Goal: Task Accomplishment & Management: Complete application form

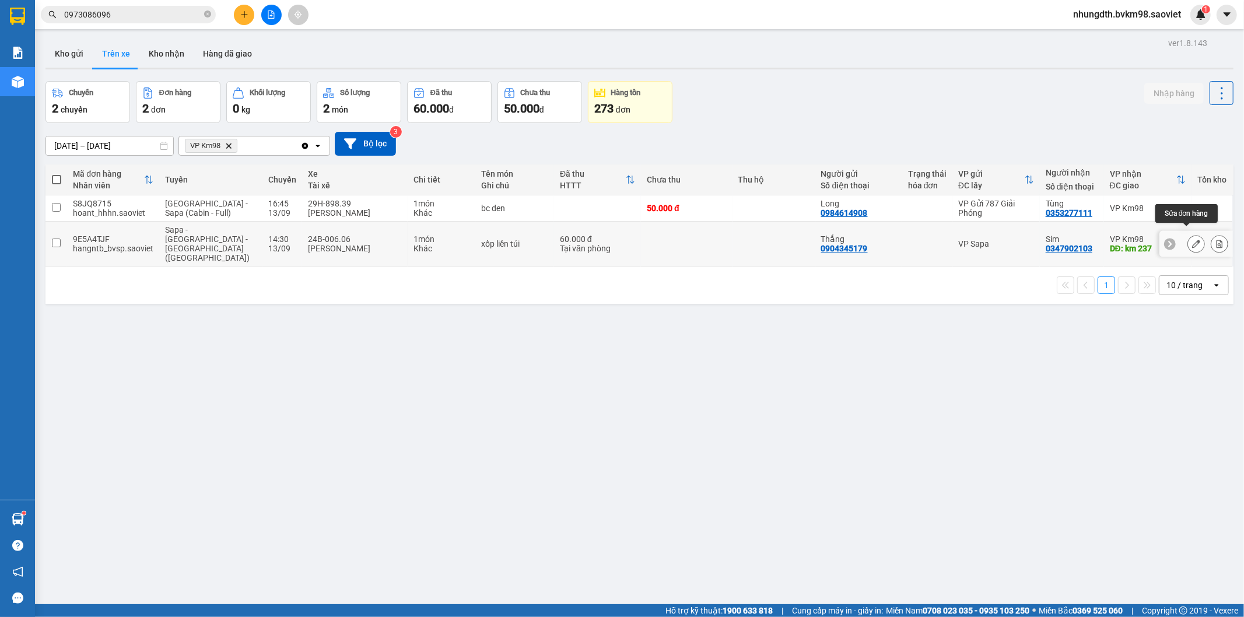
click at [1192, 240] on icon at bounding box center [1196, 244] width 8 height 8
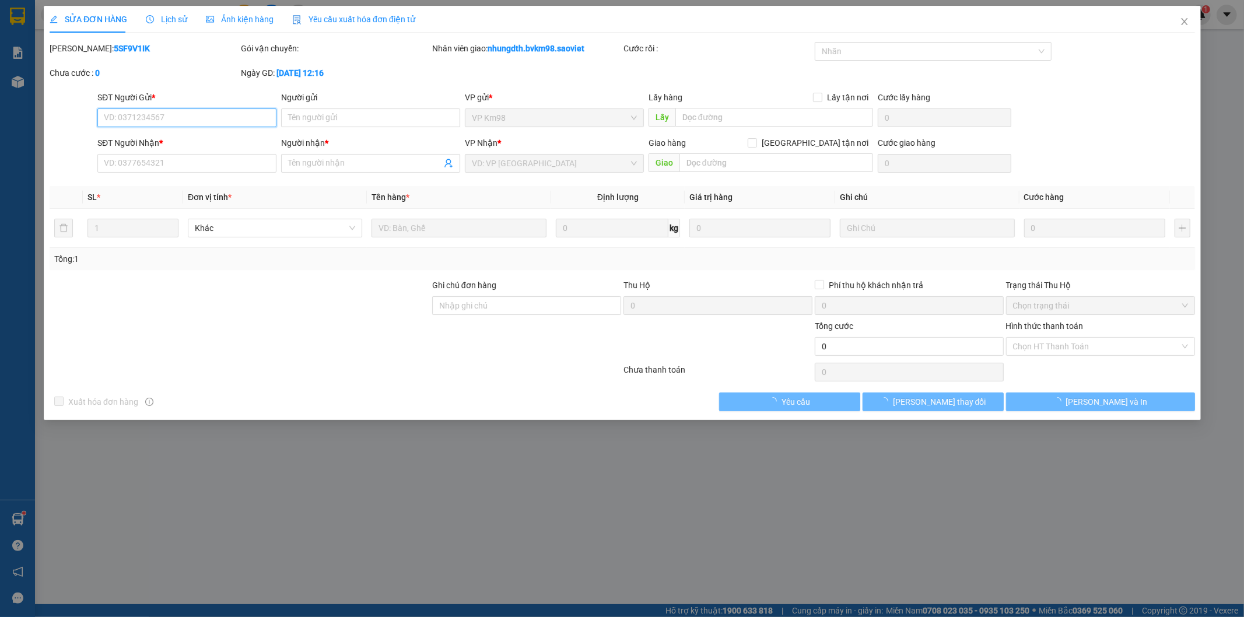
type input "0904345179"
type input "Thắng"
type input "0347902103"
type input "Sim"
type input "km 237"
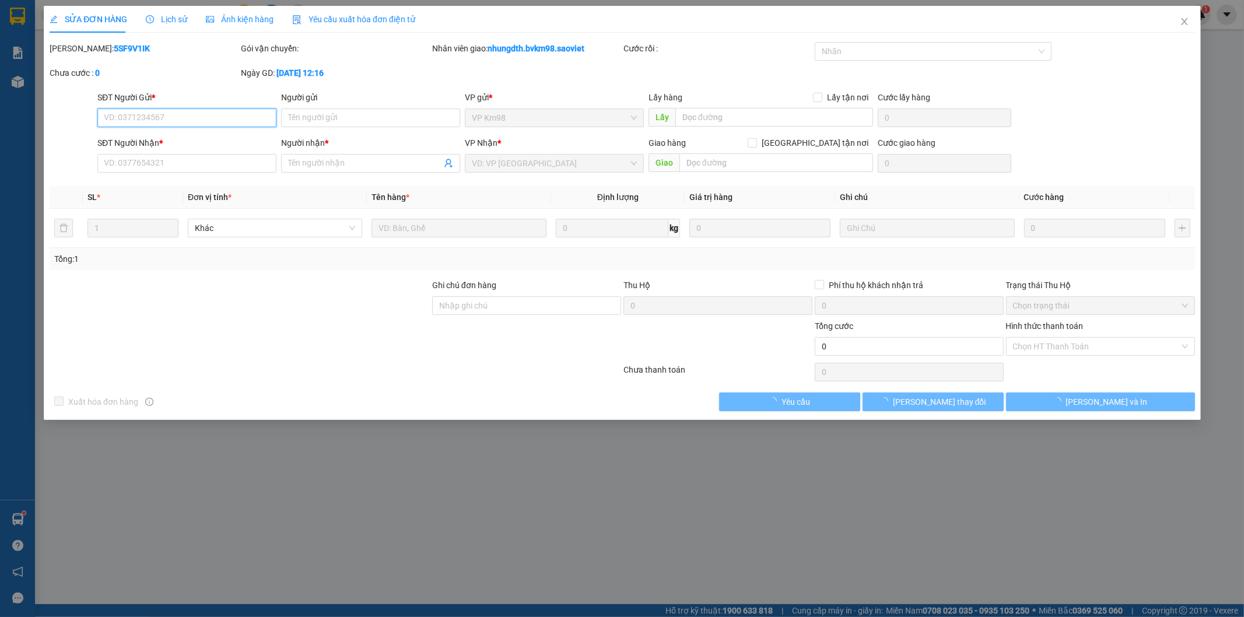
type input "60.000"
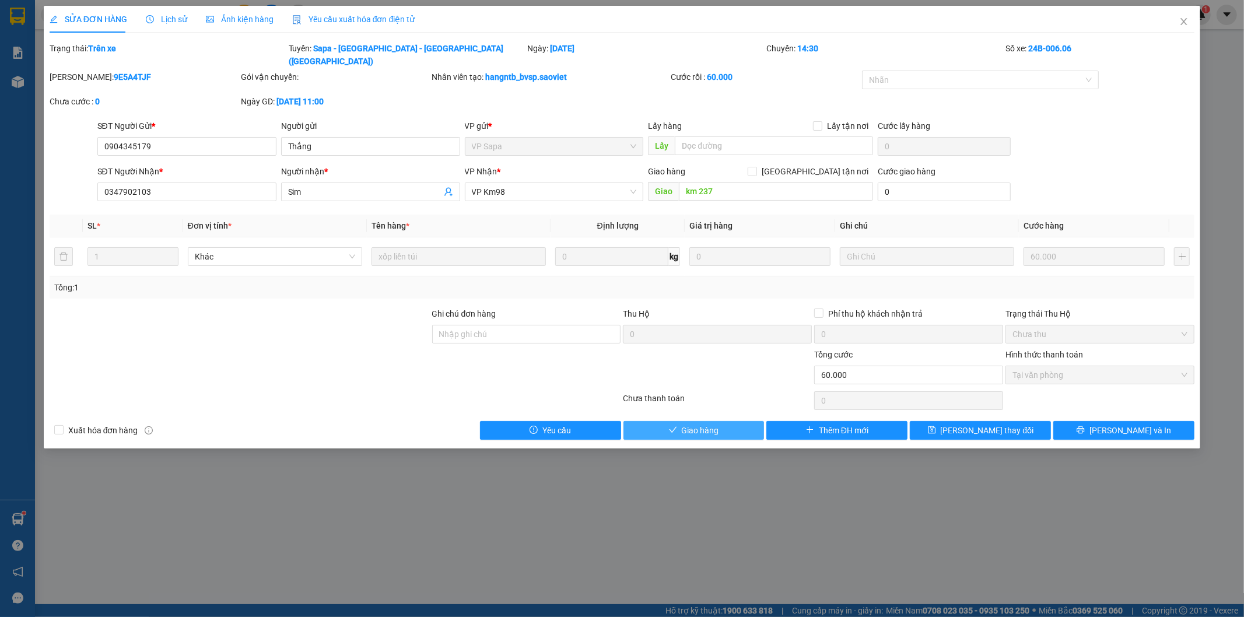
click at [705, 424] on span "Giao hàng" at bounding box center [700, 430] width 37 height 13
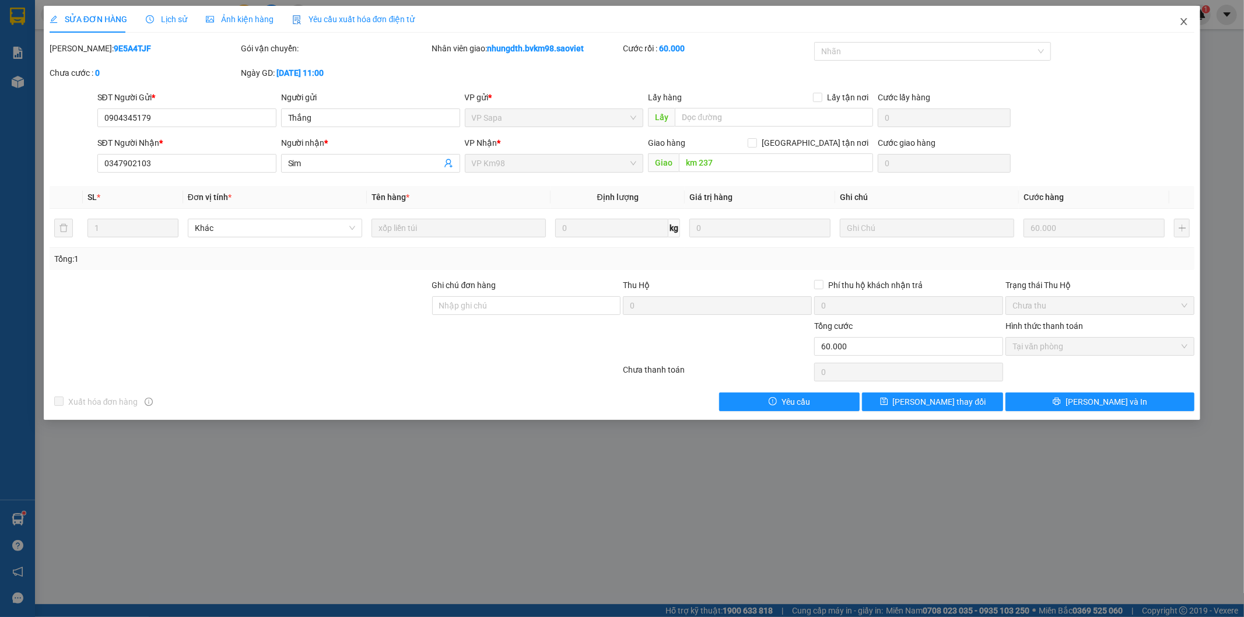
click at [1184, 22] on icon "close" at bounding box center [1184, 21] width 6 height 7
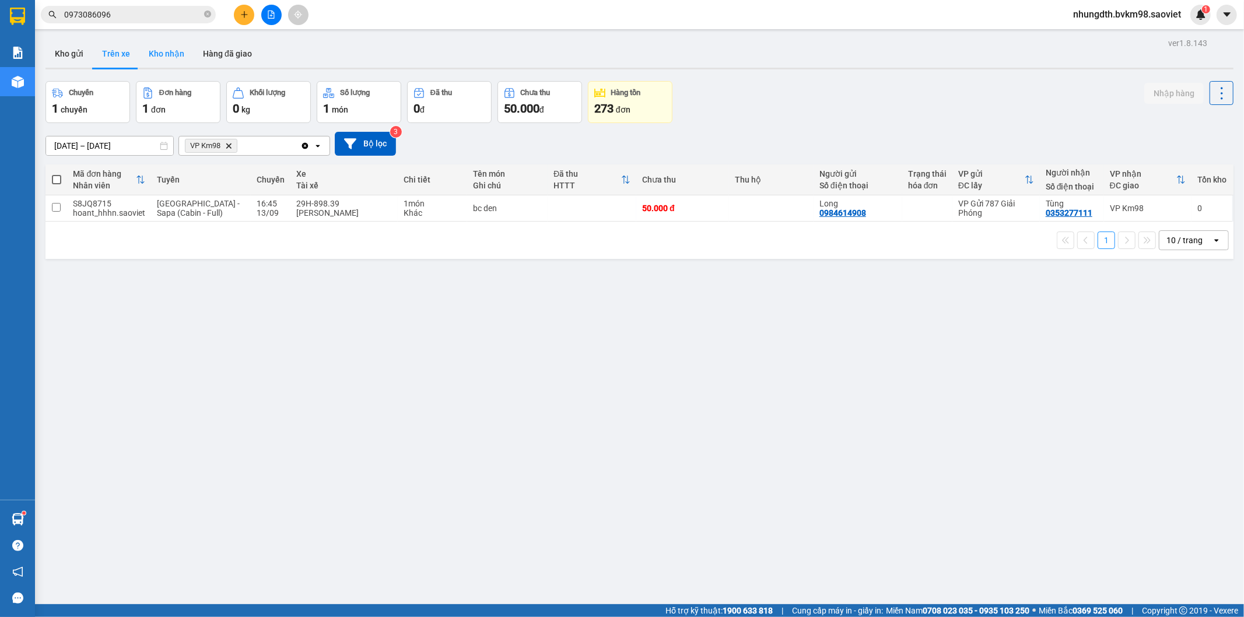
click at [173, 49] on button "Kho nhận" at bounding box center [166, 54] width 54 height 28
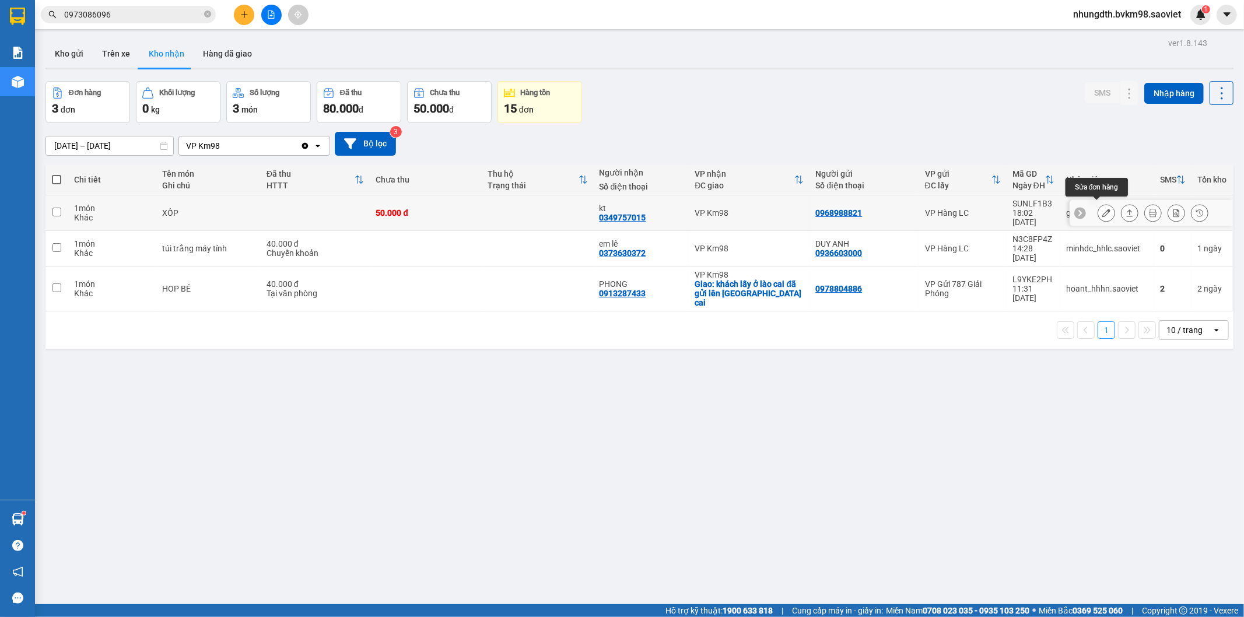
click at [1102, 209] on icon at bounding box center [1106, 213] width 8 height 8
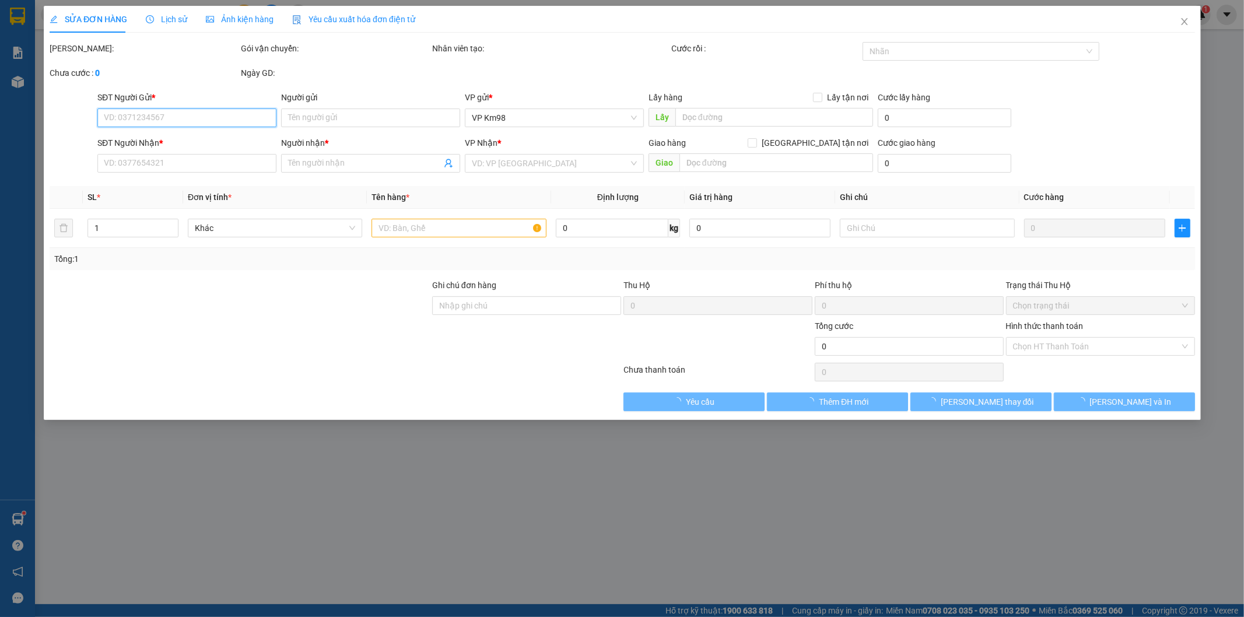
type input "0968988821"
type input "0349757015"
type input "kt"
type input "50.000"
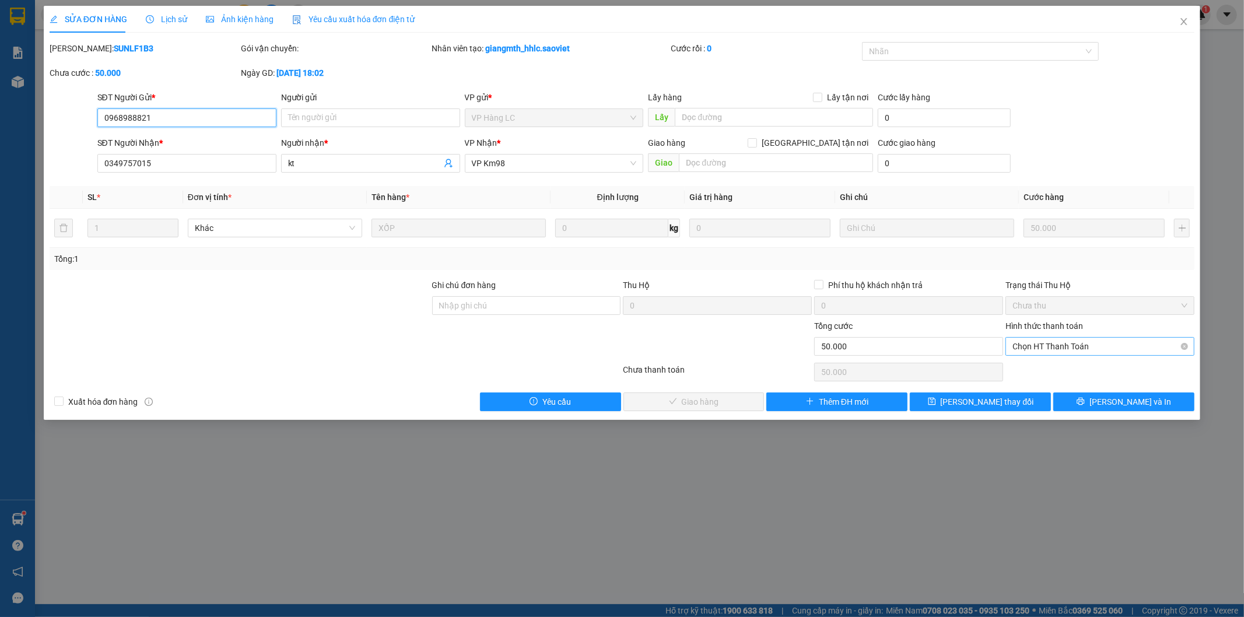
click at [1027, 347] on span "Chọn HT Thanh Toán" at bounding box center [1100, 346] width 175 height 17
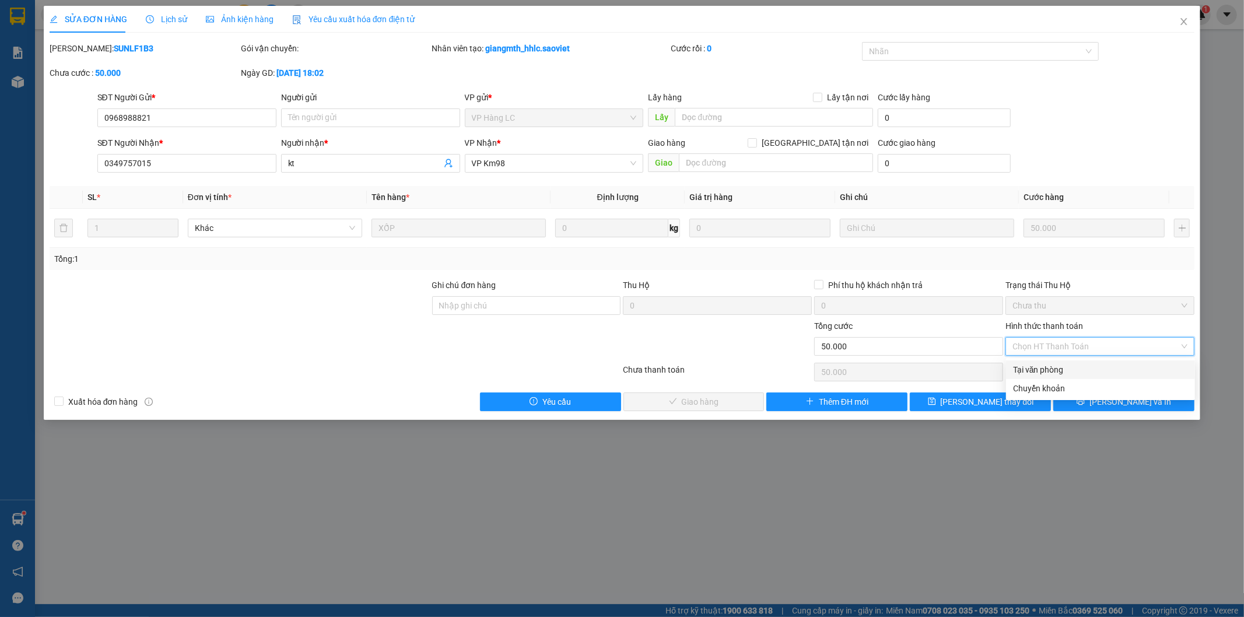
click at [1027, 369] on div "Tại văn phòng" at bounding box center [1100, 369] width 175 height 13
type input "0"
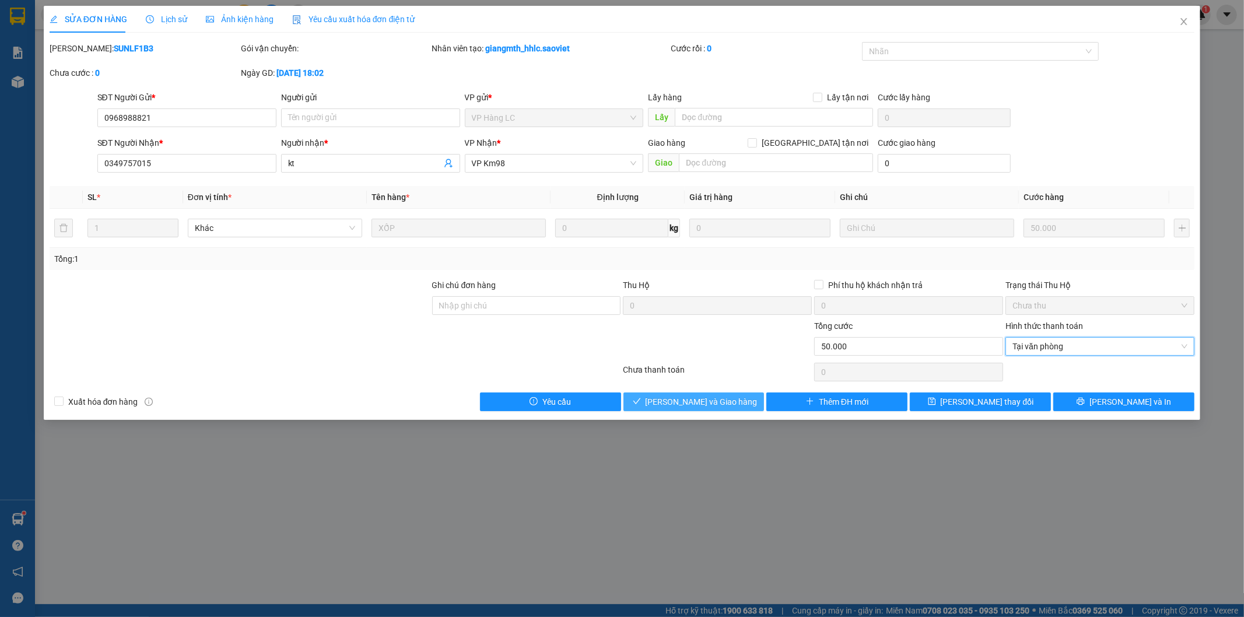
click at [678, 400] on span "[PERSON_NAME] và Giao hàng" at bounding box center [702, 401] width 112 height 13
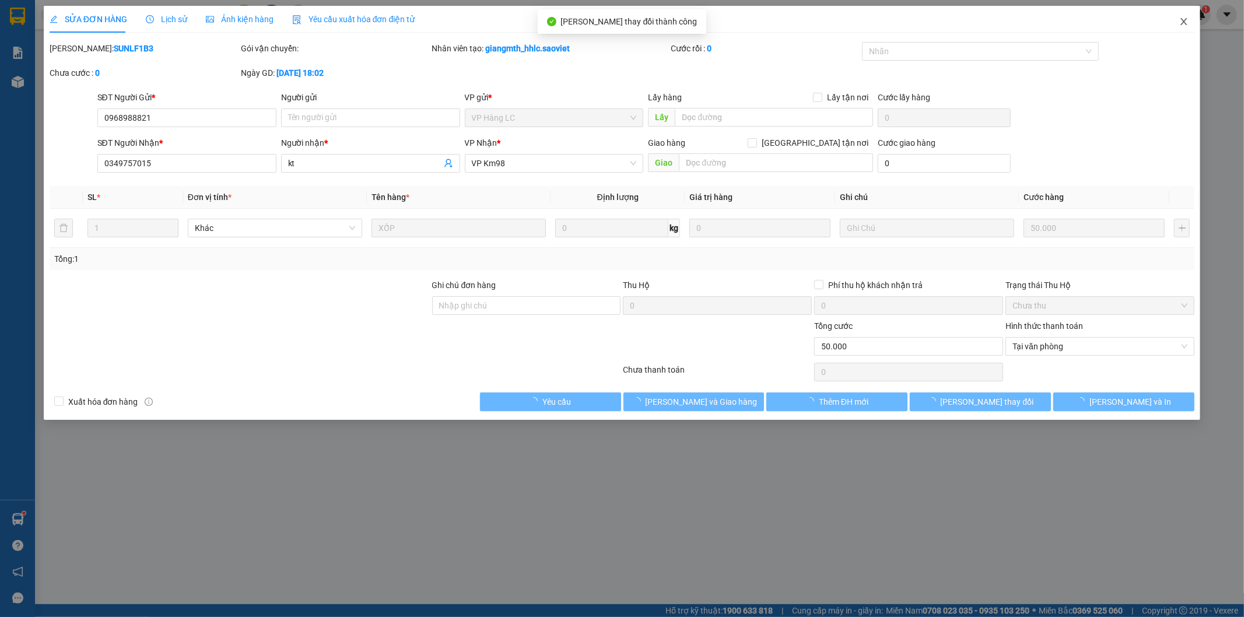
click at [1182, 20] on icon "close" at bounding box center [1183, 21] width 9 height 9
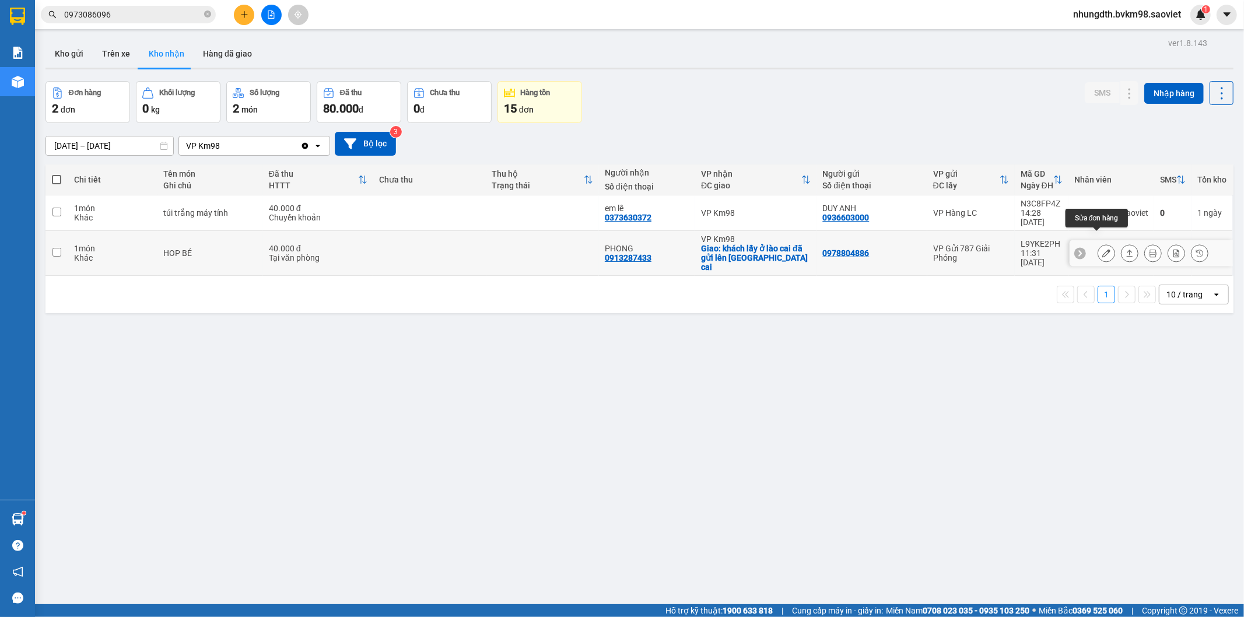
click at [1102, 249] on icon at bounding box center [1106, 253] width 8 height 8
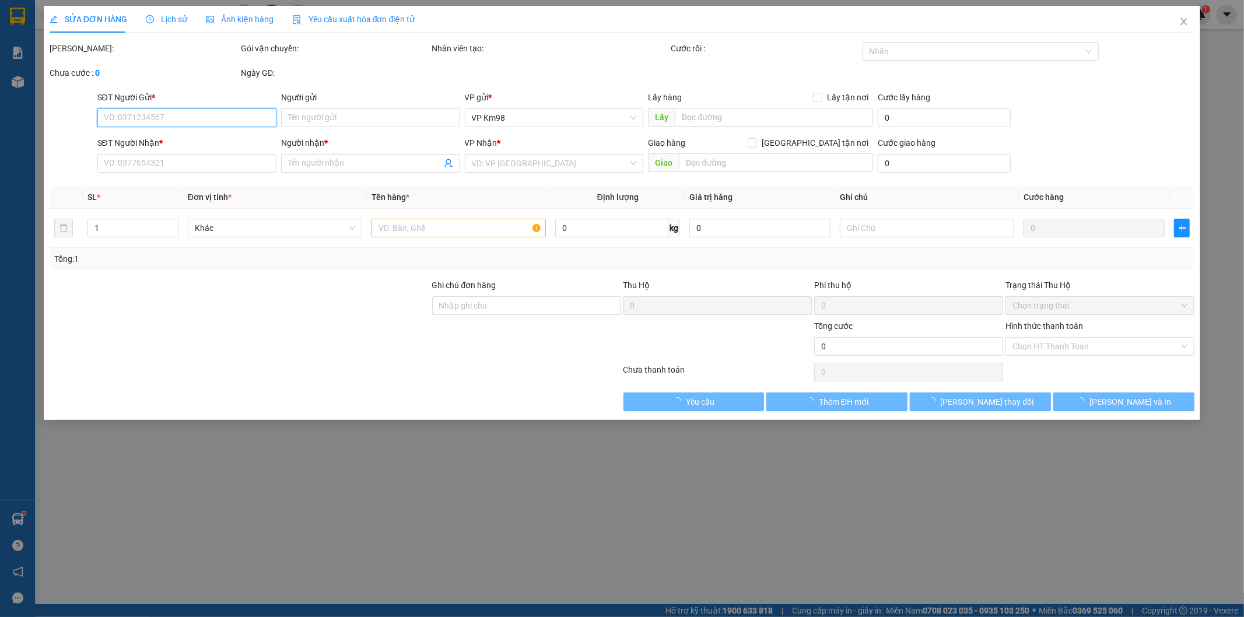
type input "0978804886"
type input "0913287433"
type input "PHONG"
checkbox input "true"
type input "khách lấy ở lào cai đã gửi lên lào cai"
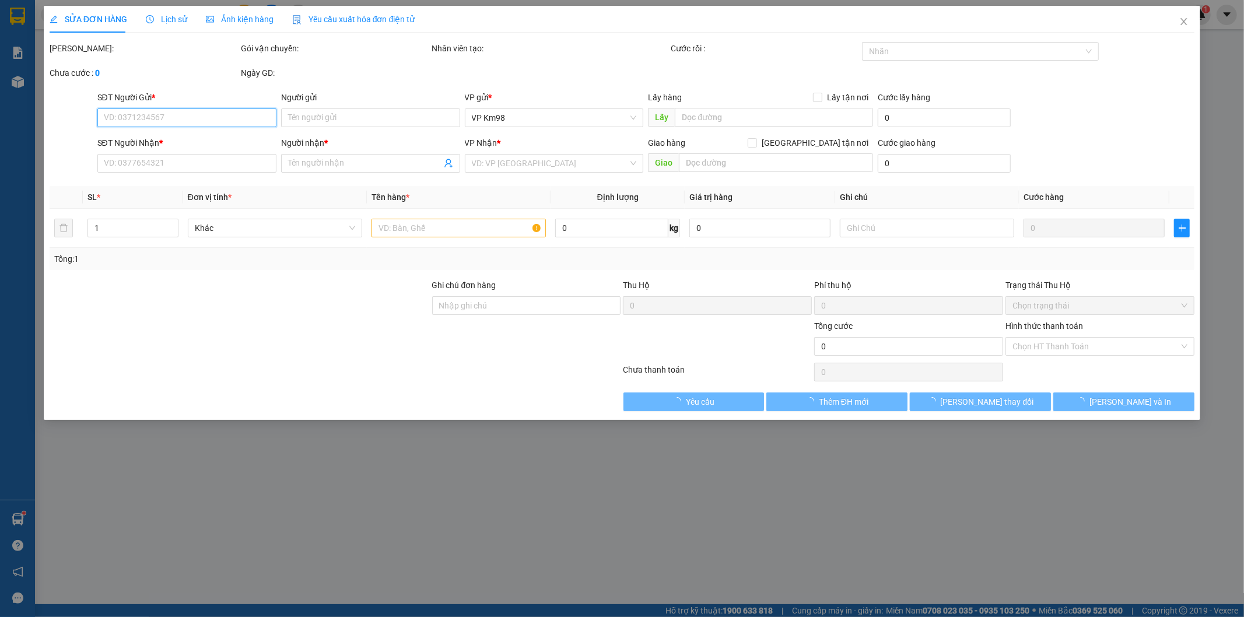
type input "40.000"
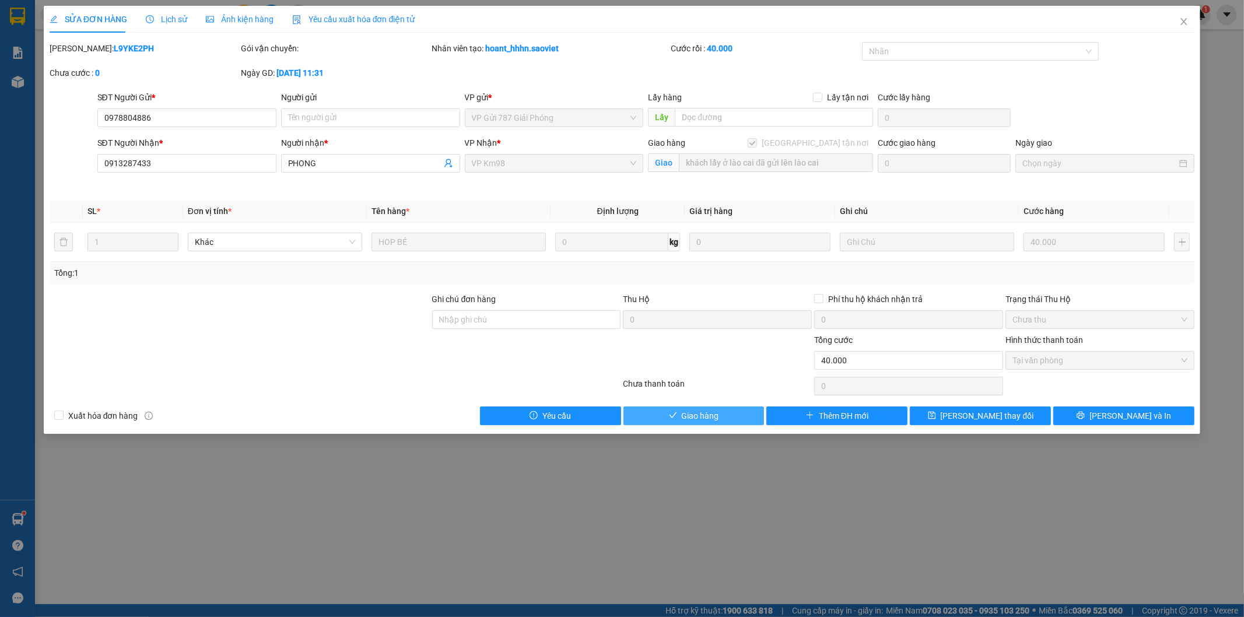
drag, startPoint x: 718, startPoint y: 413, endPoint x: 773, endPoint y: 397, distance: 57.6
click at [719, 412] on button "Giao hàng" at bounding box center [694, 416] width 141 height 19
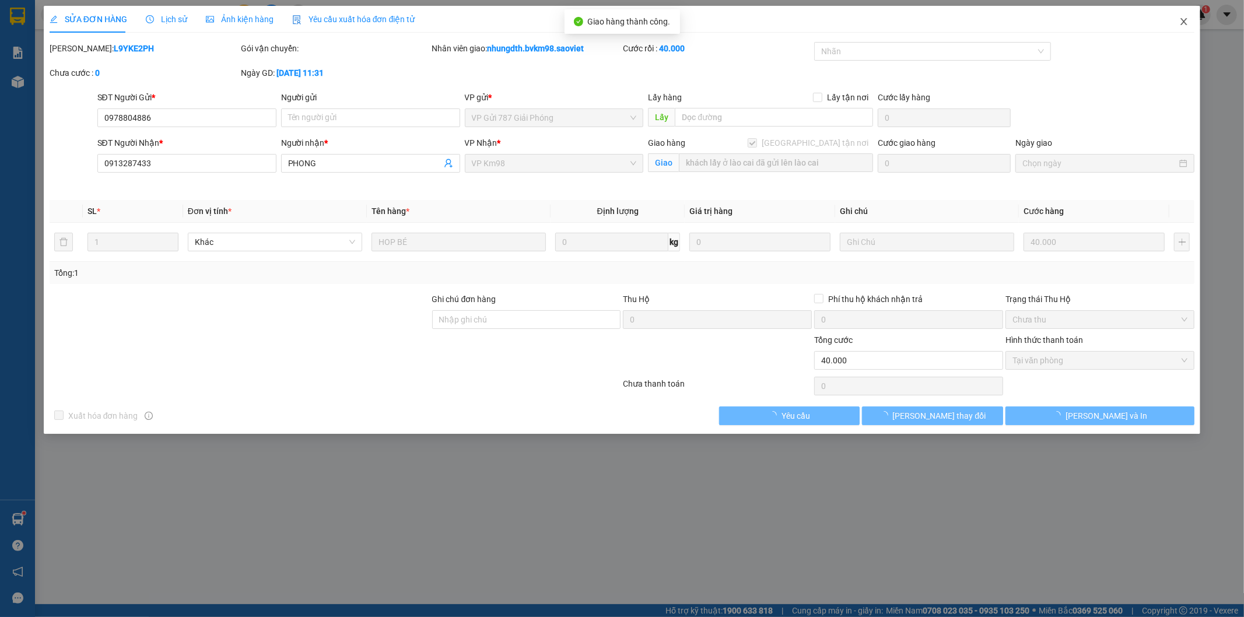
click at [1181, 21] on icon "close" at bounding box center [1183, 21] width 9 height 9
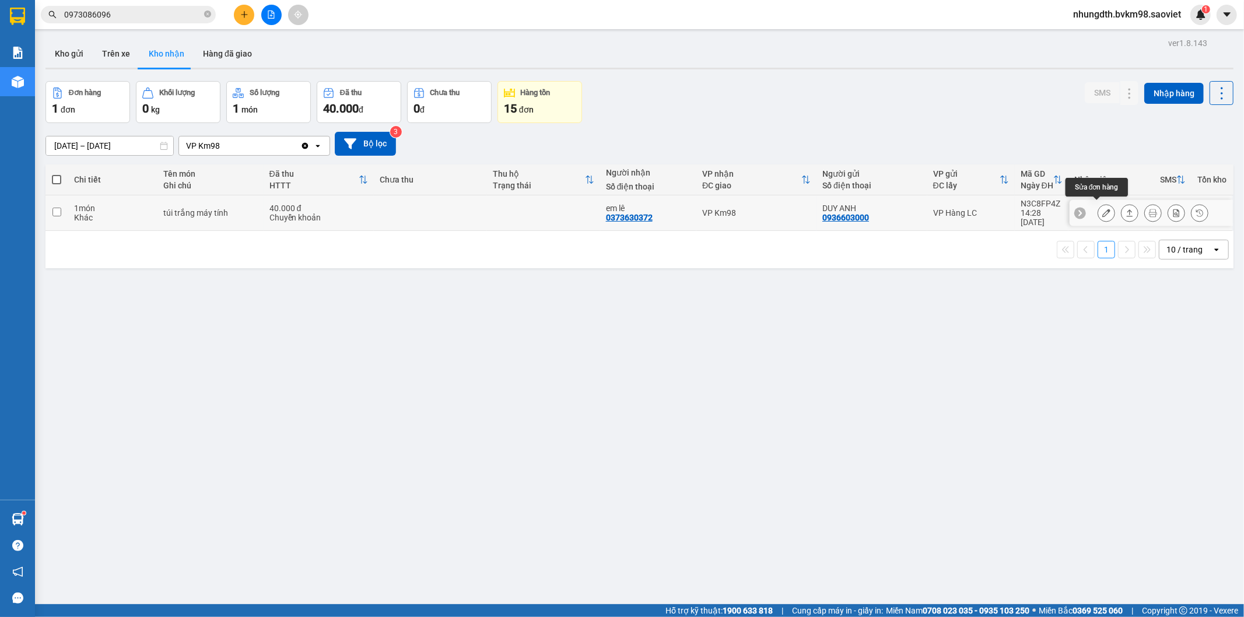
click at [1098, 206] on button at bounding box center [1106, 213] width 16 height 20
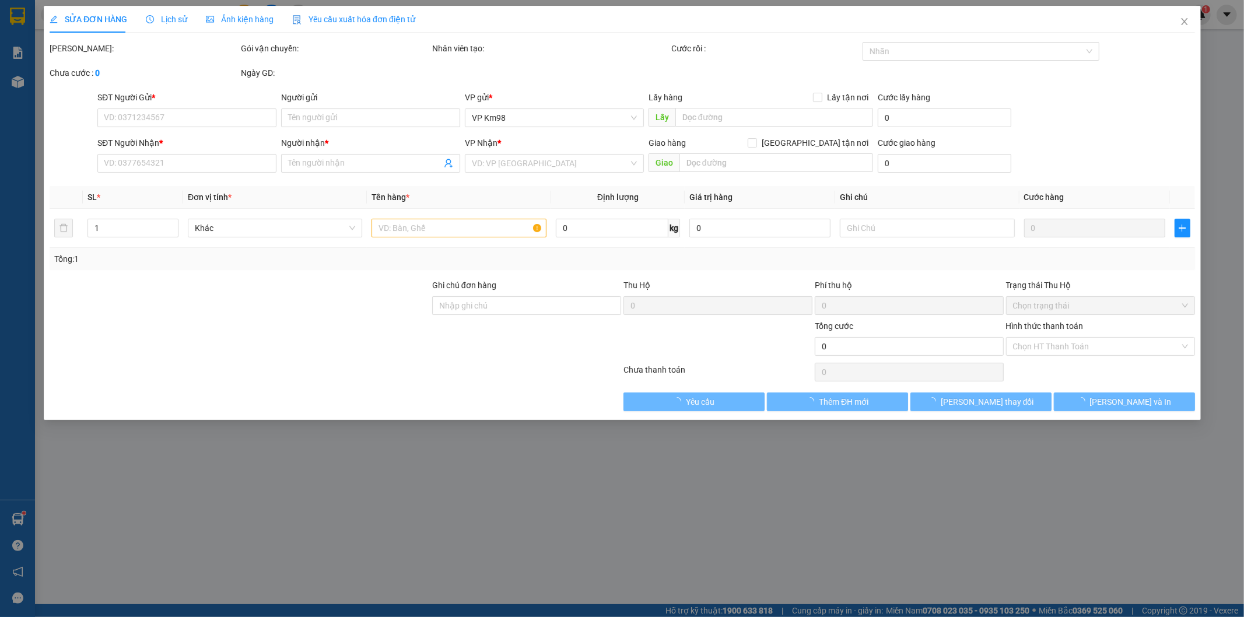
type input "0936603000"
type input "DUY ANH"
type input "0373630372"
type input "em lê"
type input "40.000"
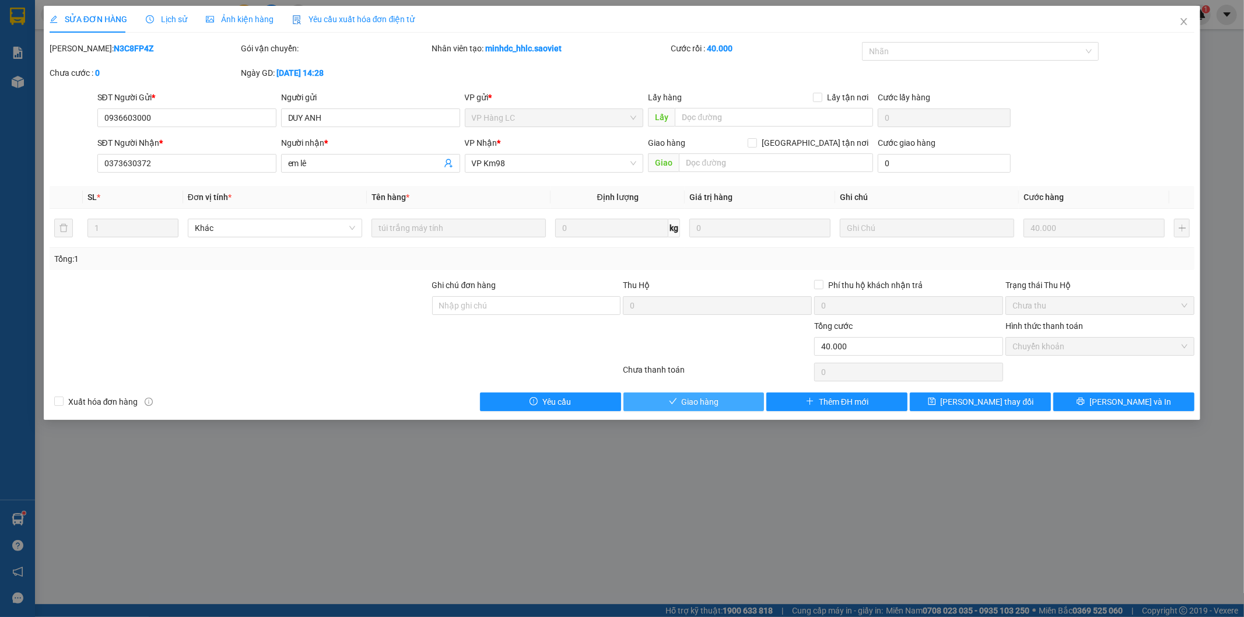
click at [719, 401] on button "Giao hàng" at bounding box center [694, 402] width 141 height 19
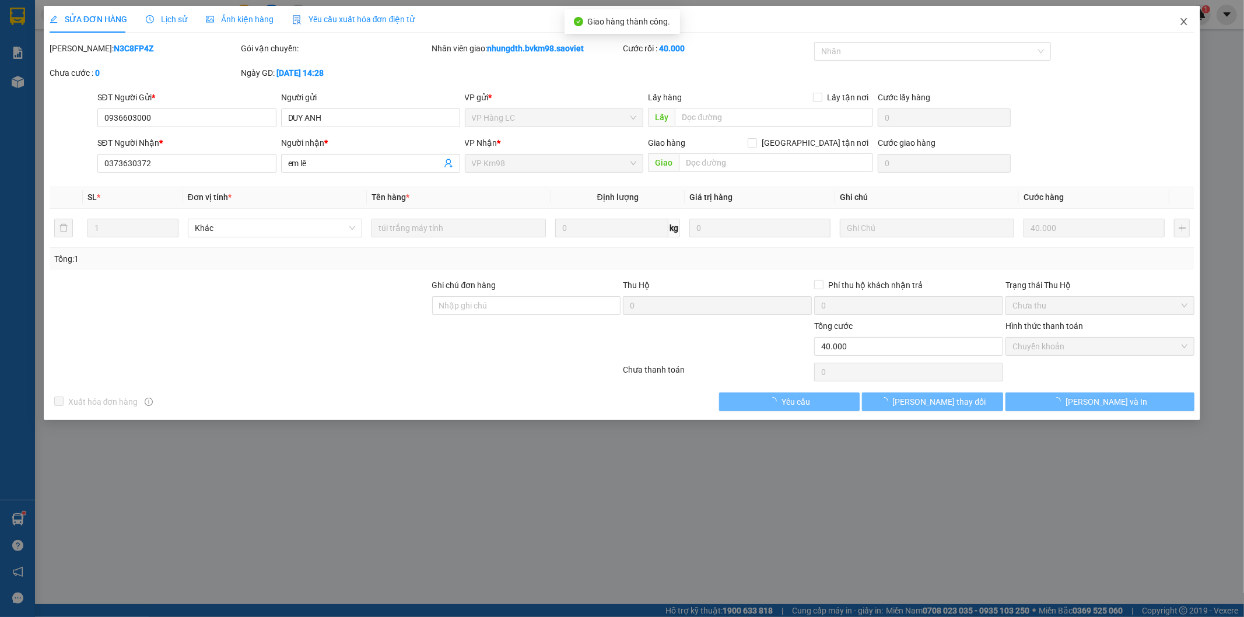
click at [1183, 20] on icon "close" at bounding box center [1183, 21] width 9 height 9
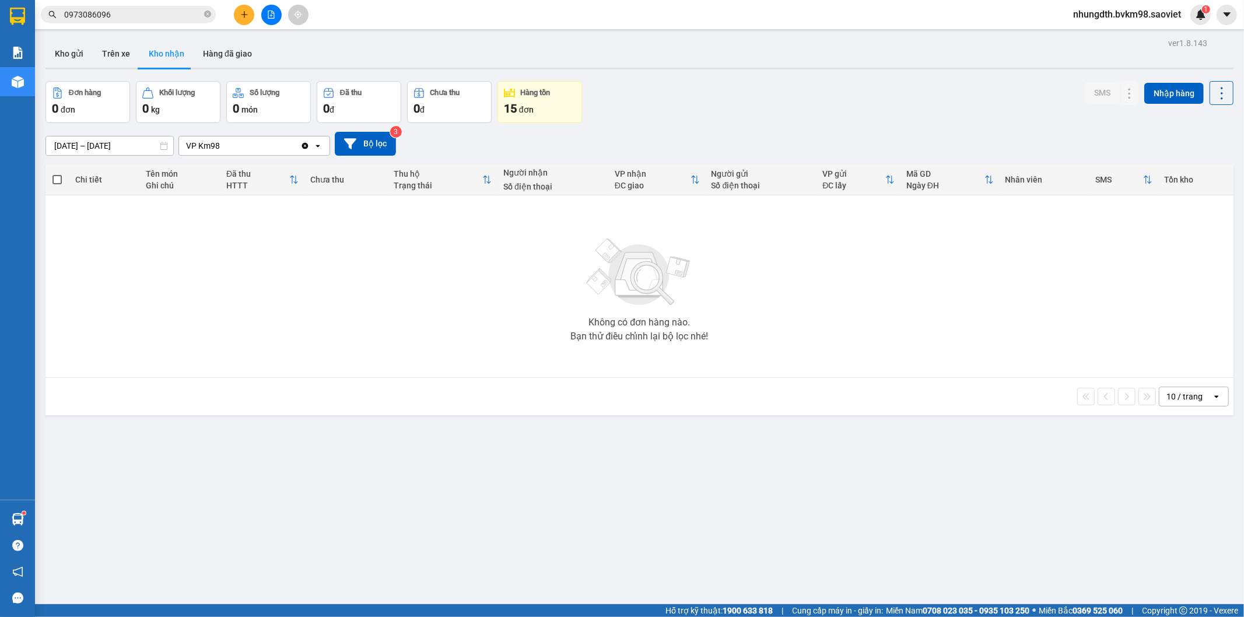
click at [105, 146] on input "[DATE] – [DATE]" at bounding box center [109, 145] width 127 height 19
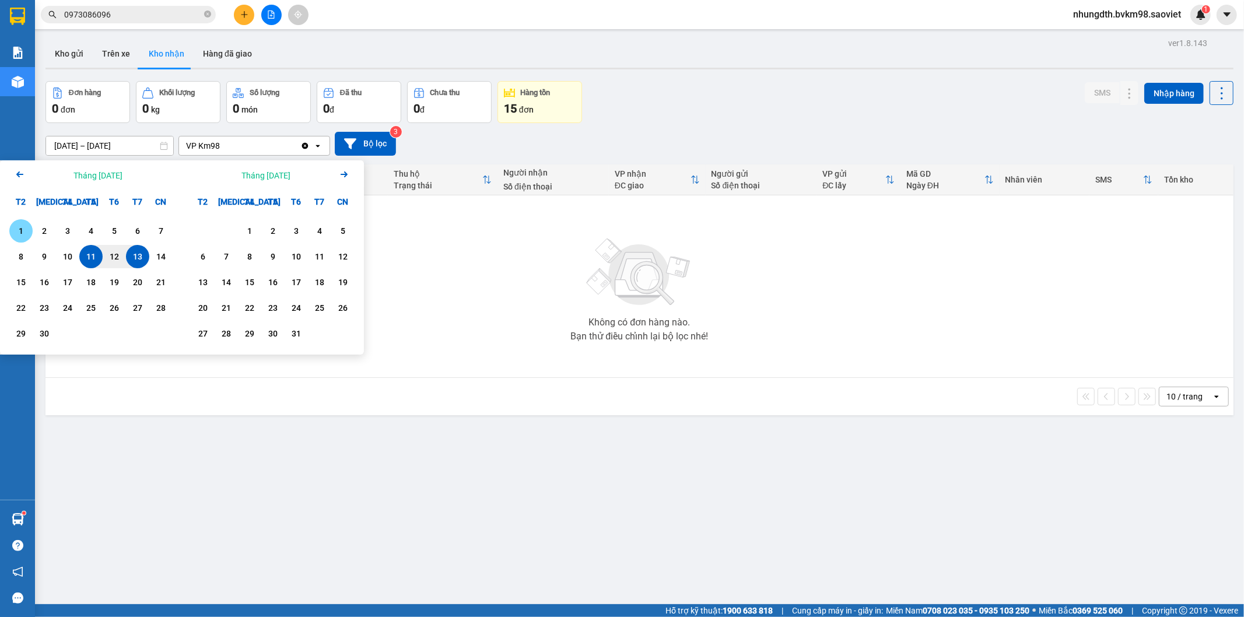
click at [20, 229] on div "1" at bounding box center [21, 231] width 16 height 14
click at [138, 253] on div "13" at bounding box center [137, 257] width 16 height 14
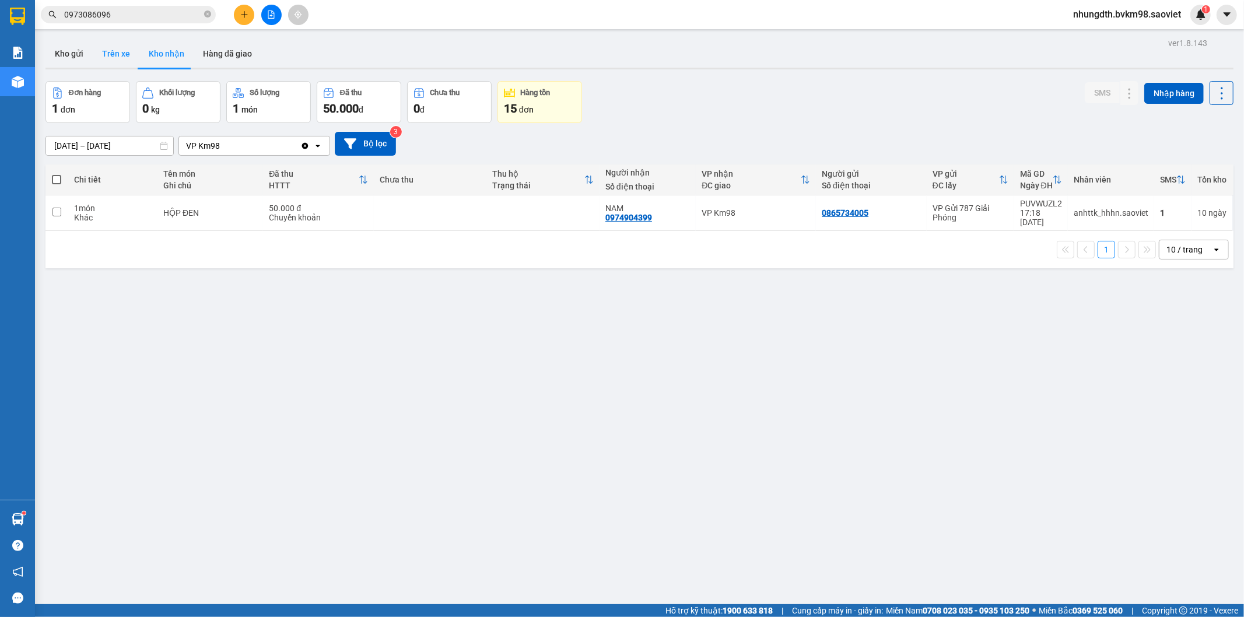
click at [126, 51] on button "Trên xe" at bounding box center [116, 54] width 47 height 28
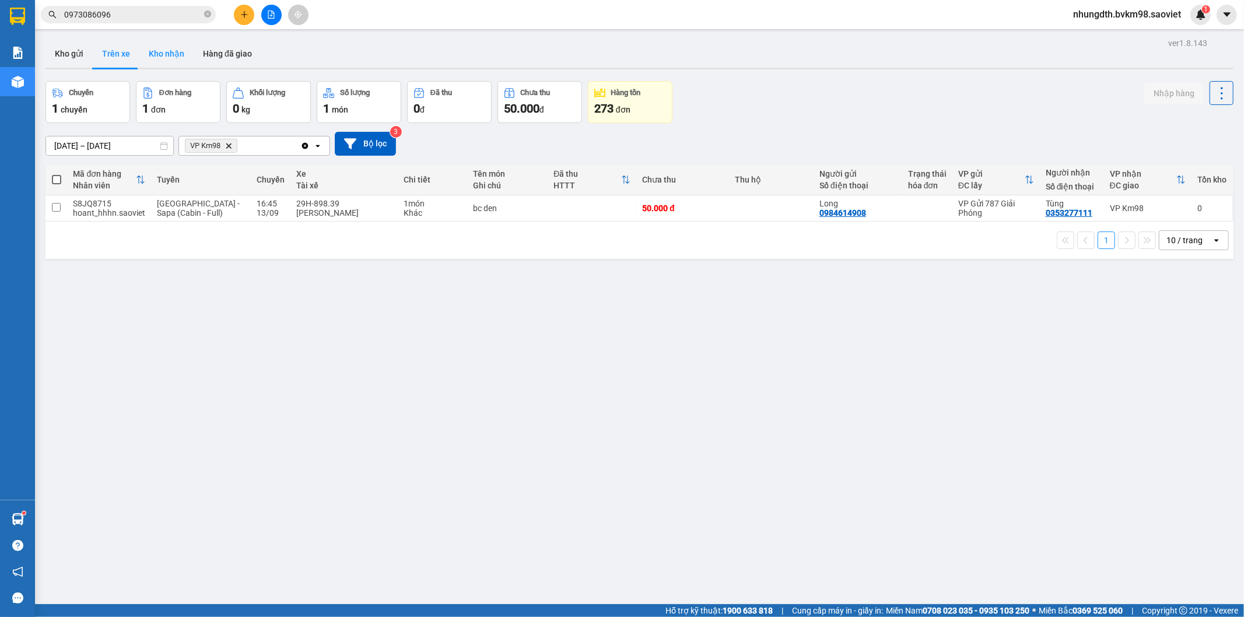
click at [163, 51] on button "Kho nhận" at bounding box center [166, 54] width 54 height 28
type input "[DATE] – [DATE]"
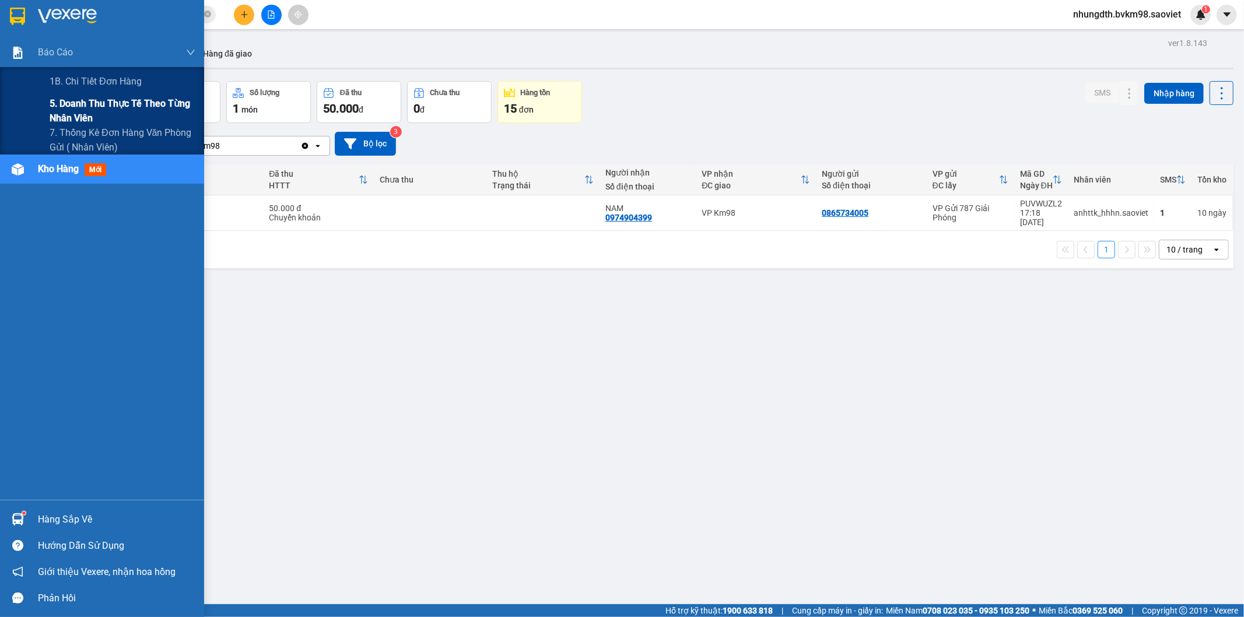
click at [77, 101] on span "5. Doanh thu thực tế theo từng nhân viên" at bounding box center [123, 110] width 146 height 29
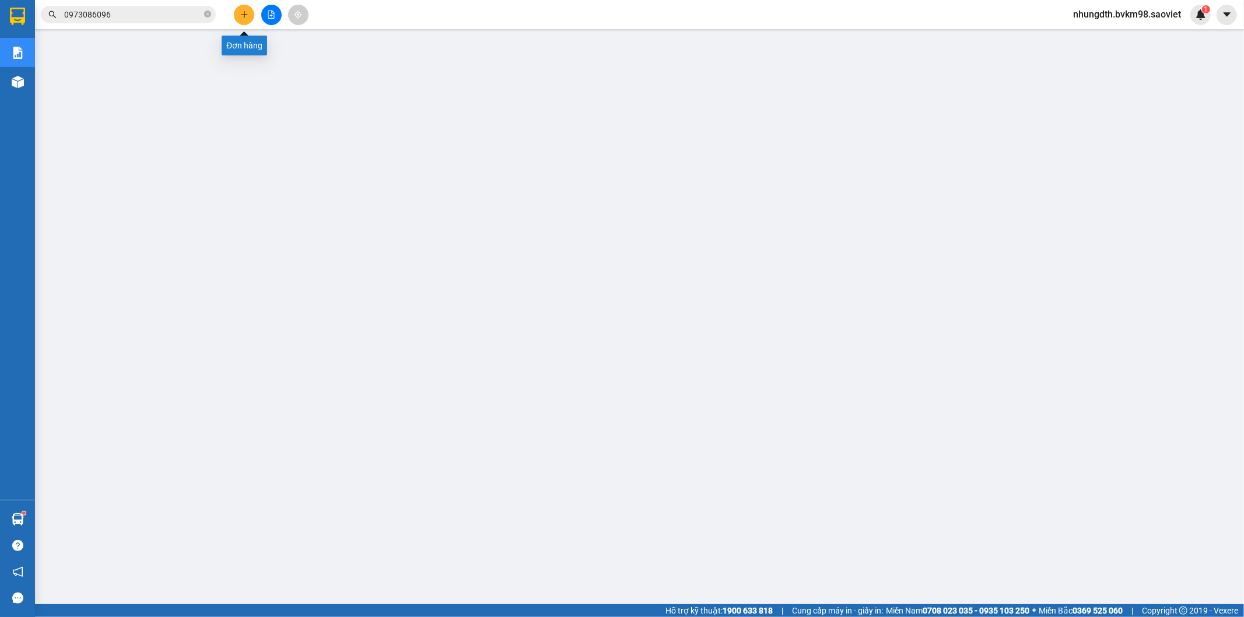
click at [242, 12] on icon "plus" at bounding box center [244, 14] width 8 height 8
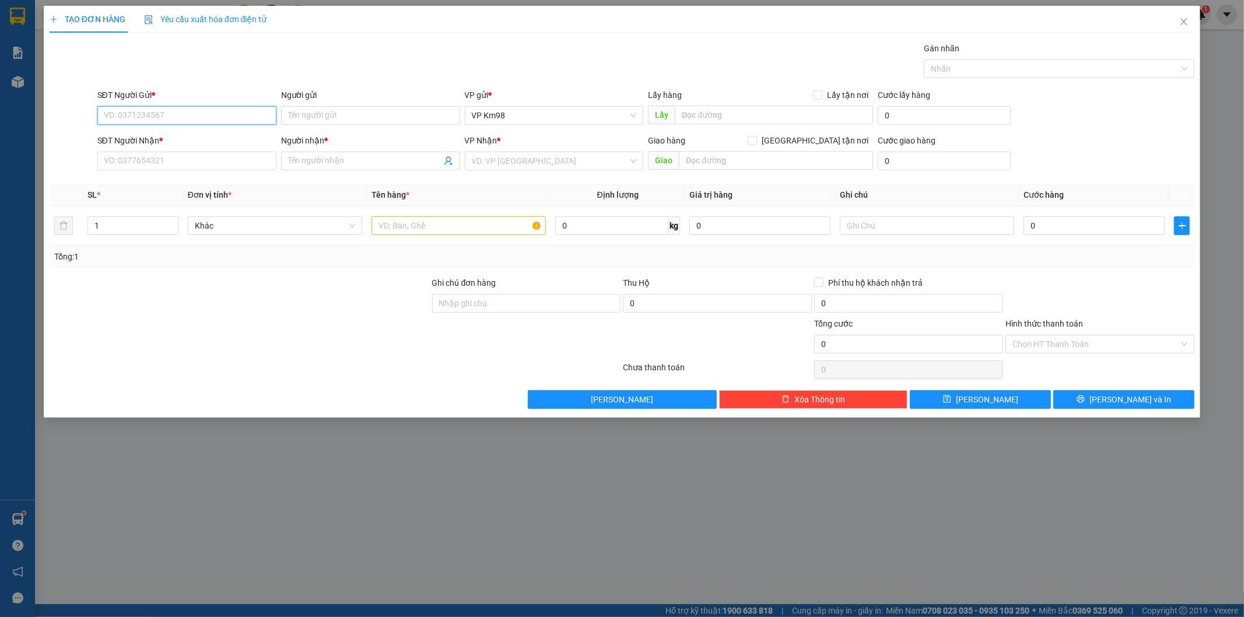
click at [156, 114] on input "SĐT Người Gửi *" at bounding box center [186, 115] width 179 height 19
type input "0963436417"
click at [158, 135] on div "0963436417 - Hạnh" at bounding box center [186, 138] width 165 height 13
type input "Hạnh"
type input "0973987088"
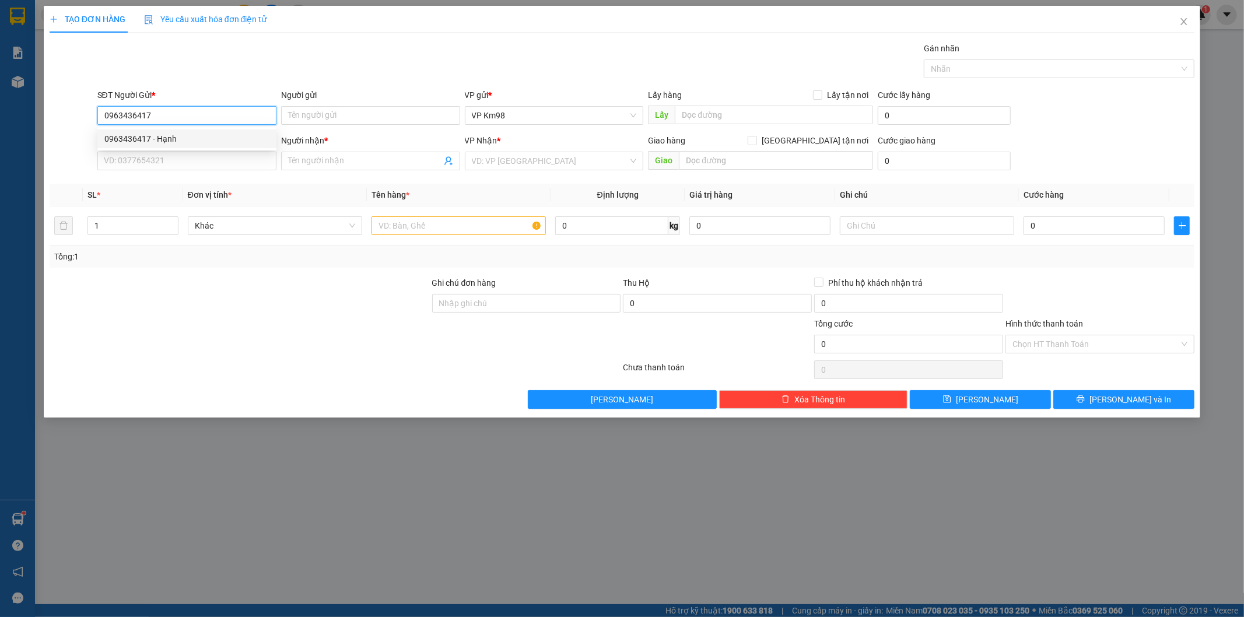
type input "kt"
type input "Còn 11/6"
type input "0963436417"
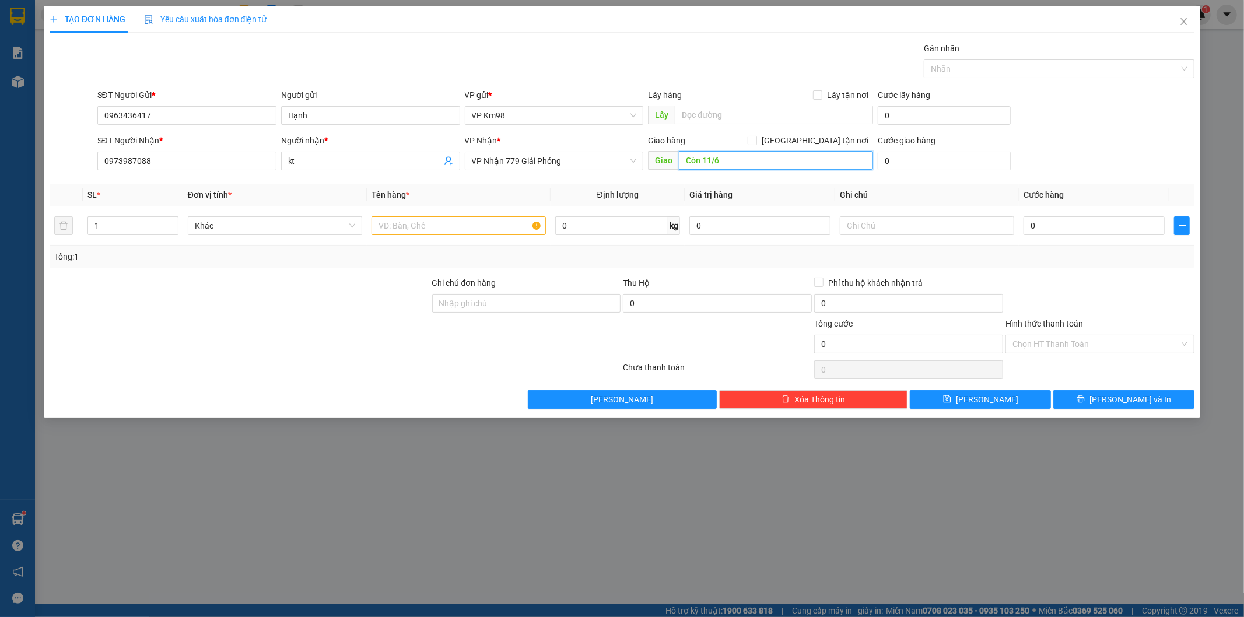
click at [734, 163] on input "Còn 11/6" at bounding box center [776, 160] width 194 height 19
click at [561, 156] on span "VP Nhận 779 Giải Phóng" at bounding box center [554, 160] width 165 height 17
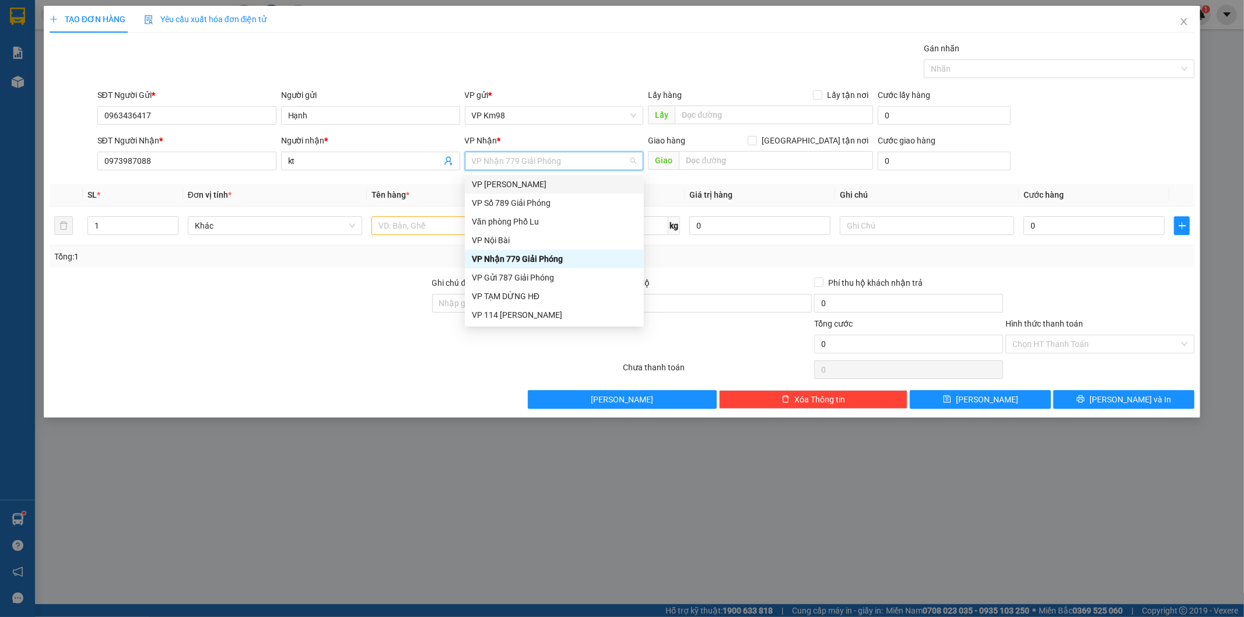
click at [489, 184] on div "VP [PERSON_NAME]" at bounding box center [554, 184] width 165 height 13
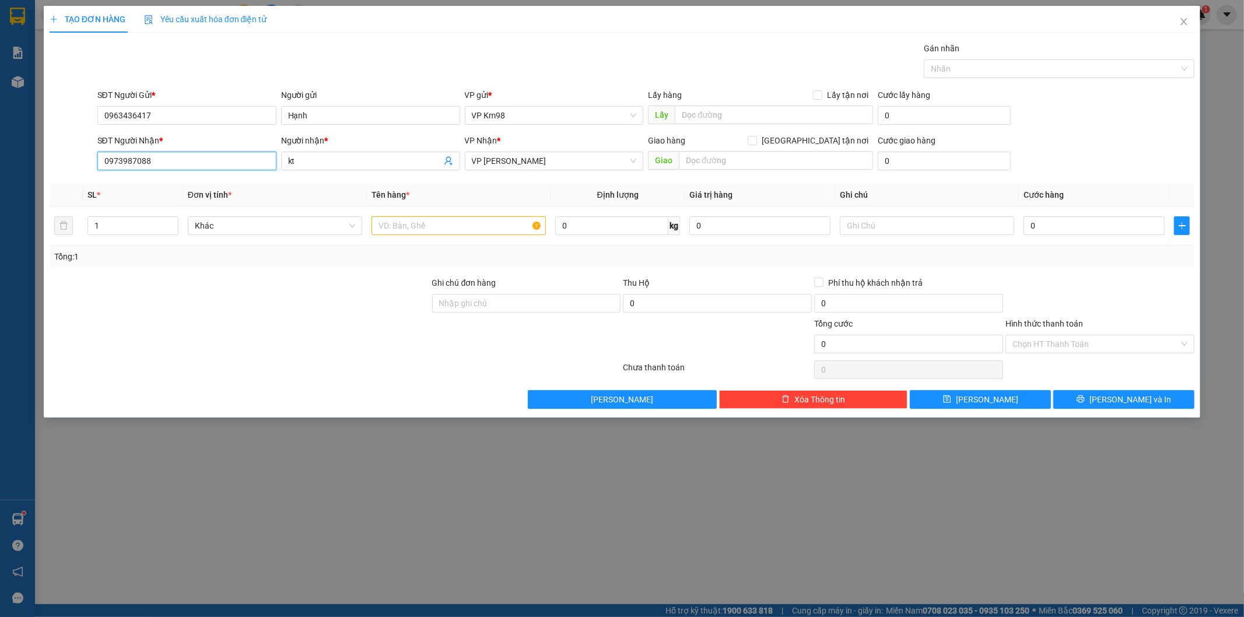
click at [155, 155] on input "0973987088" at bounding box center [186, 161] width 179 height 19
type input "0"
click at [134, 182] on div "0977928913 - kt" at bounding box center [186, 184] width 165 height 13
type input "0977928913"
click at [397, 218] on input "text" at bounding box center [459, 225] width 174 height 19
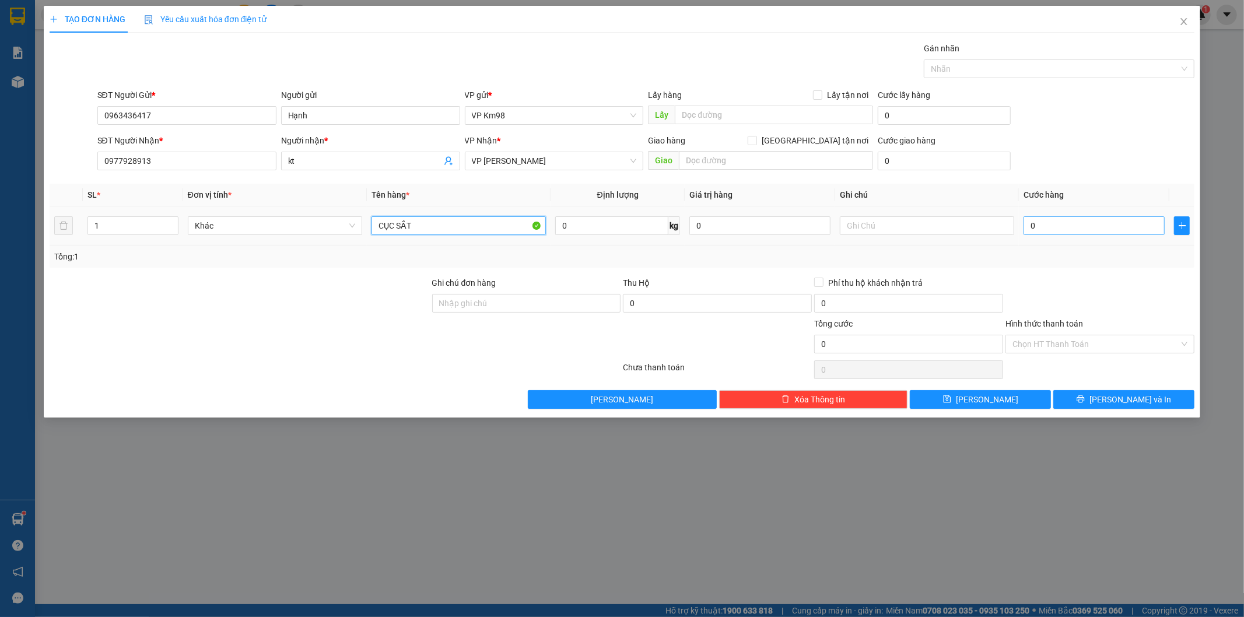
type input "CỤC SẮT"
click at [1072, 233] on input "0" at bounding box center [1094, 225] width 141 height 19
type input "5.000"
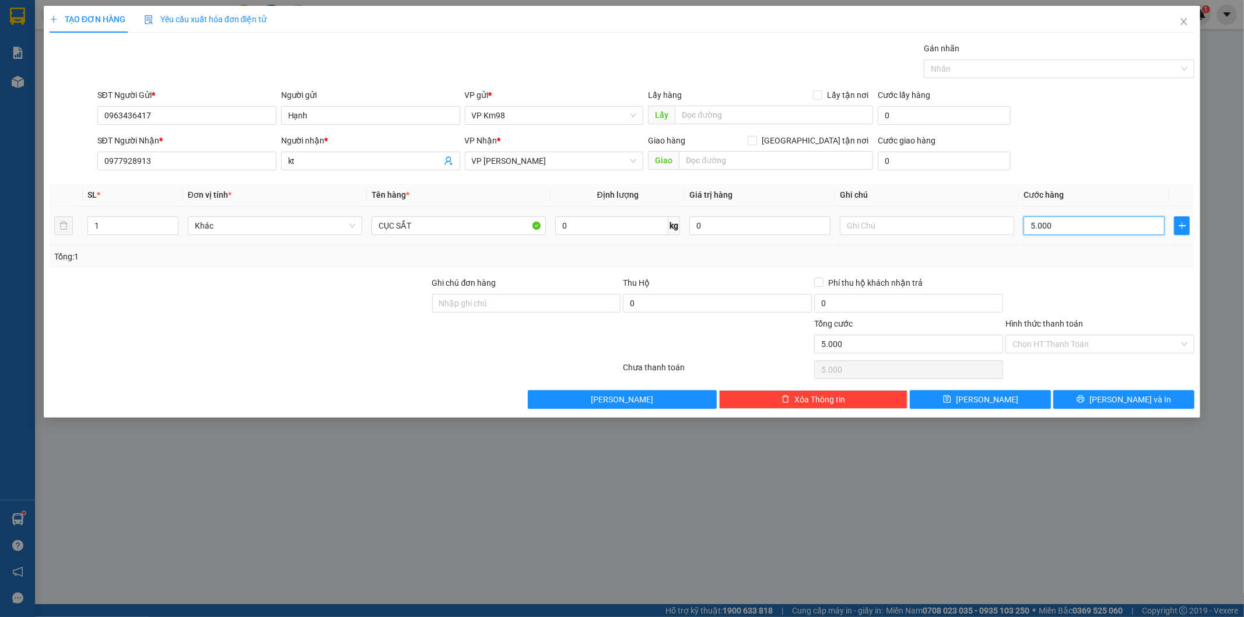
type input "50.000"
click at [1083, 402] on button "[PERSON_NAME] và In" at bounding box center [1123, 399] width 141 height 19
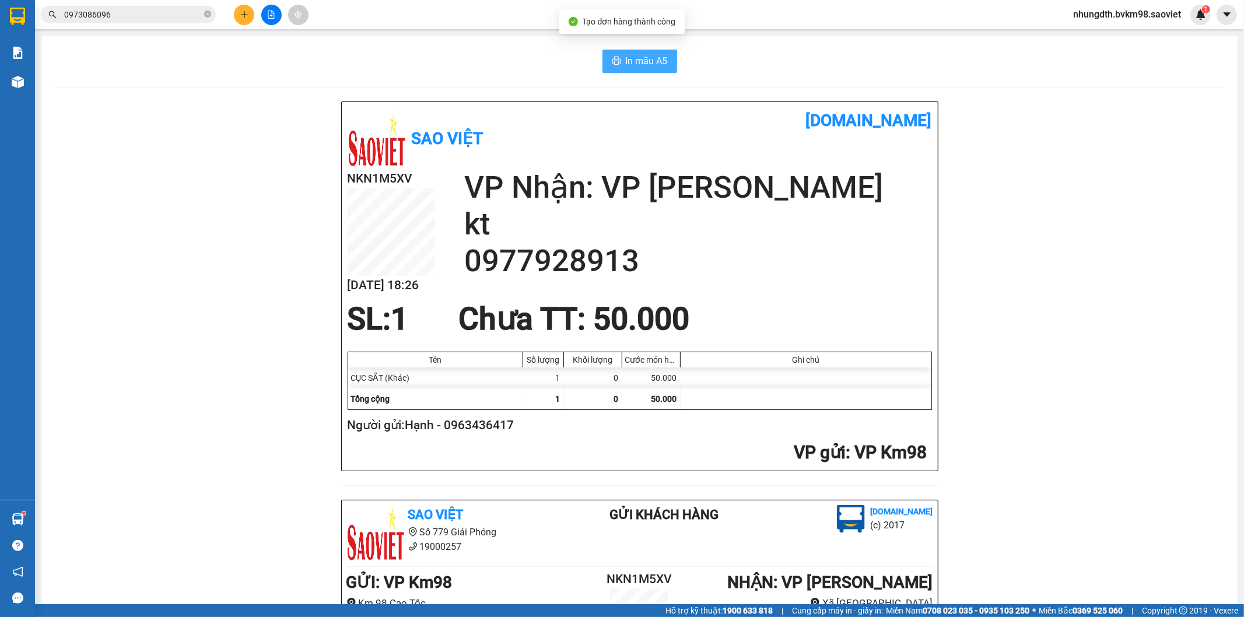
click at [631, 65] on span "In mẫu A5" at bounding box center [647, 61] width 42 height 15
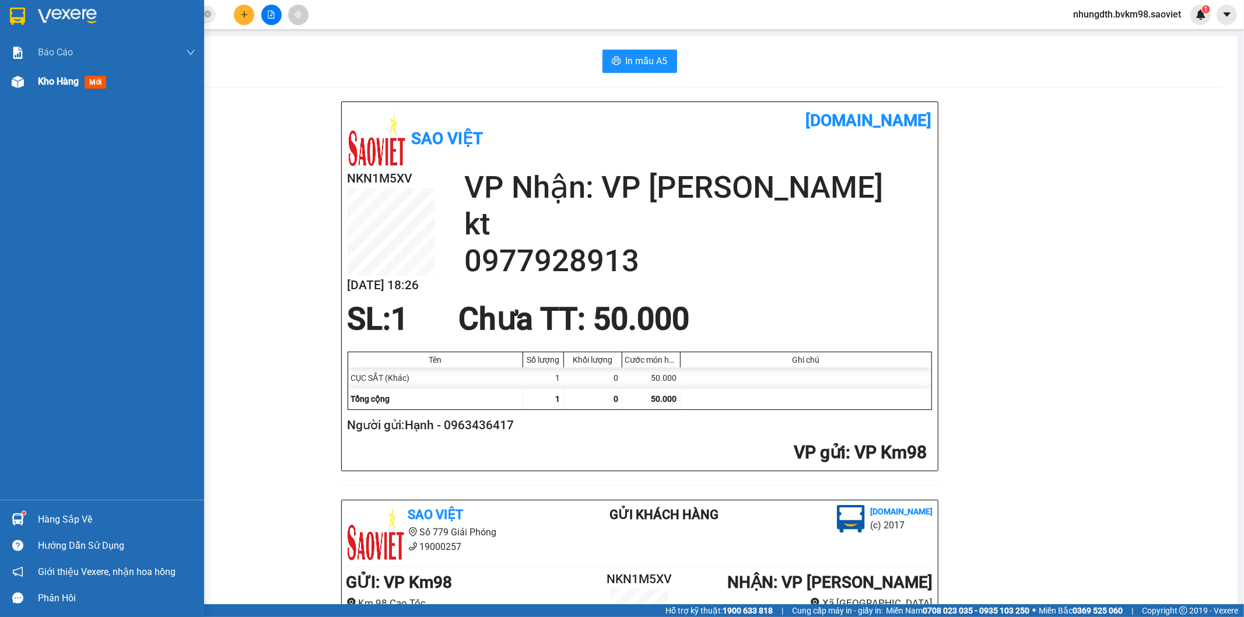
click at [19, 82] on img at bounding box center [18, 82] width 12 height 12
click at [14, 79] on img at bounding box center [18, 82] width 12 height 12
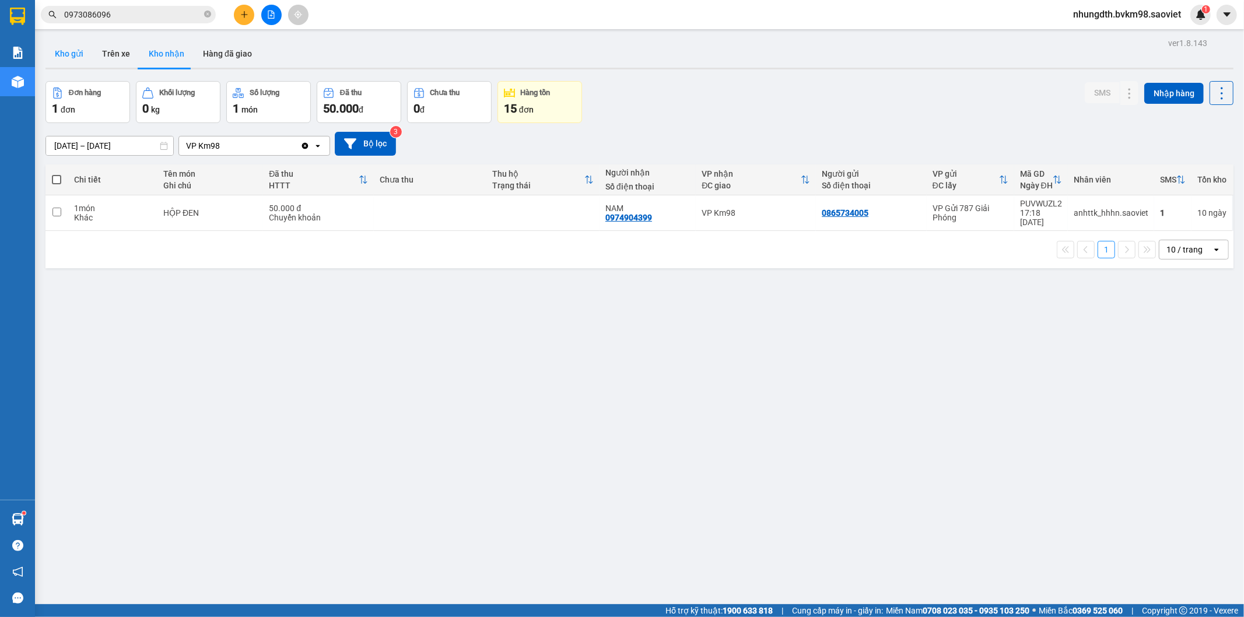
click at [80, 51] on button "Kho gửi" at bounding box center [68, 54] width 47 height 28
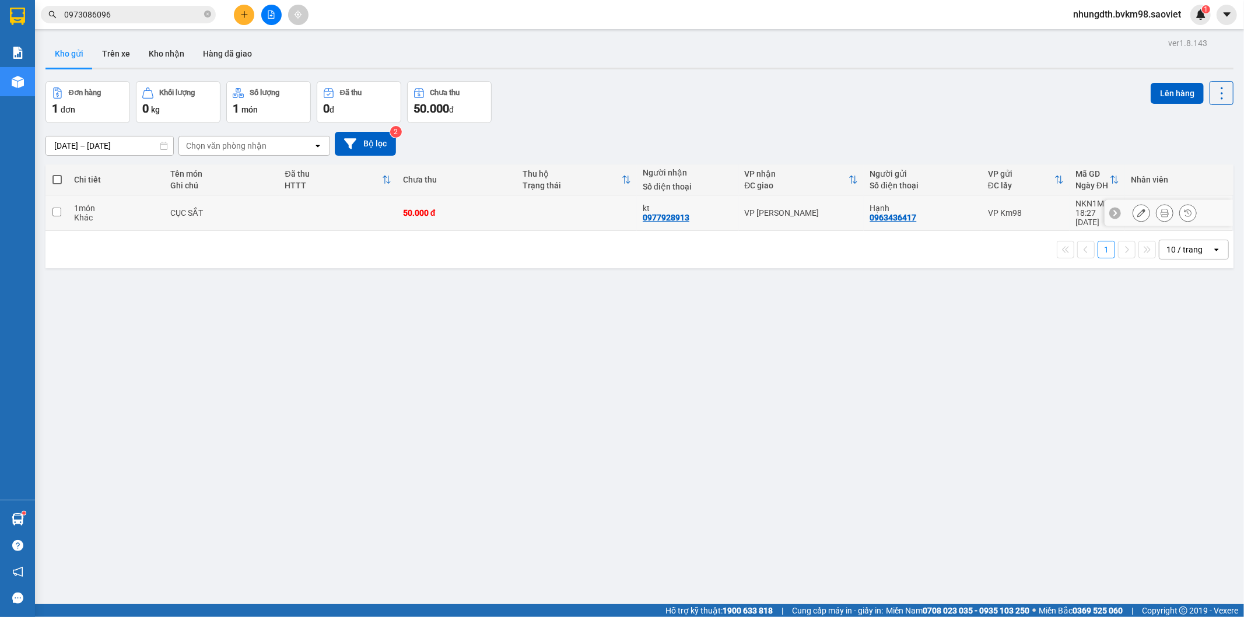
click at [61, 208] on td at bounding box center [56, 213] width 23 height 36
checkbox input "true"
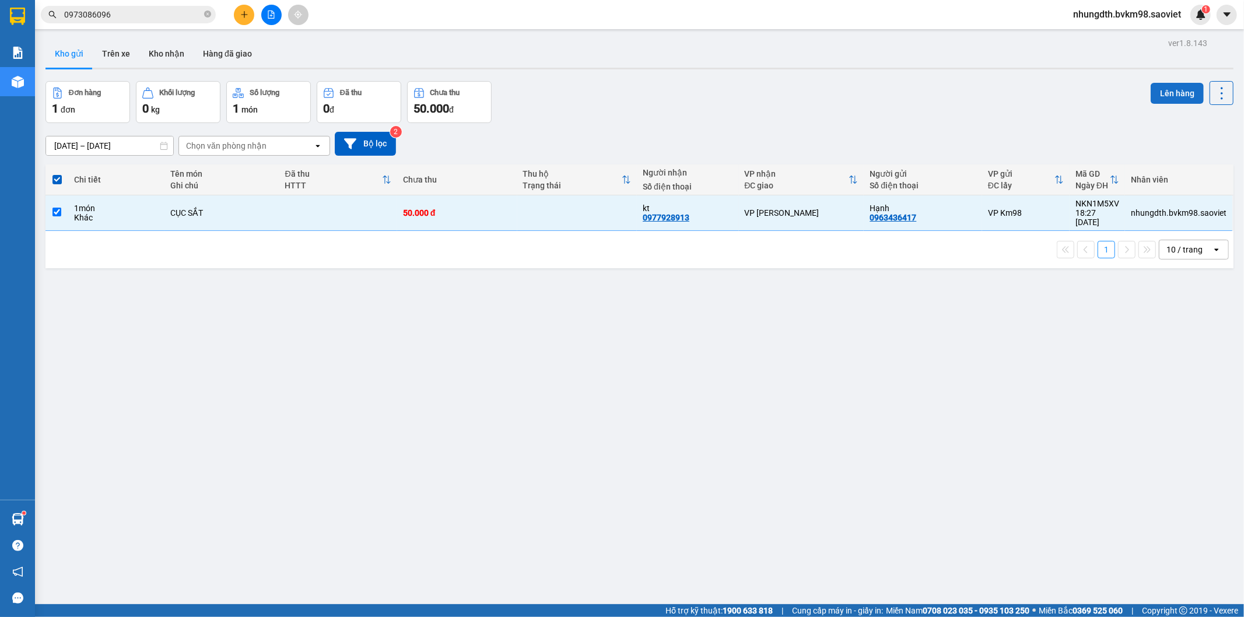
click at [1171, 96] on button "Lên hàng" at bounding box center [1177, 93] width 53 height 21
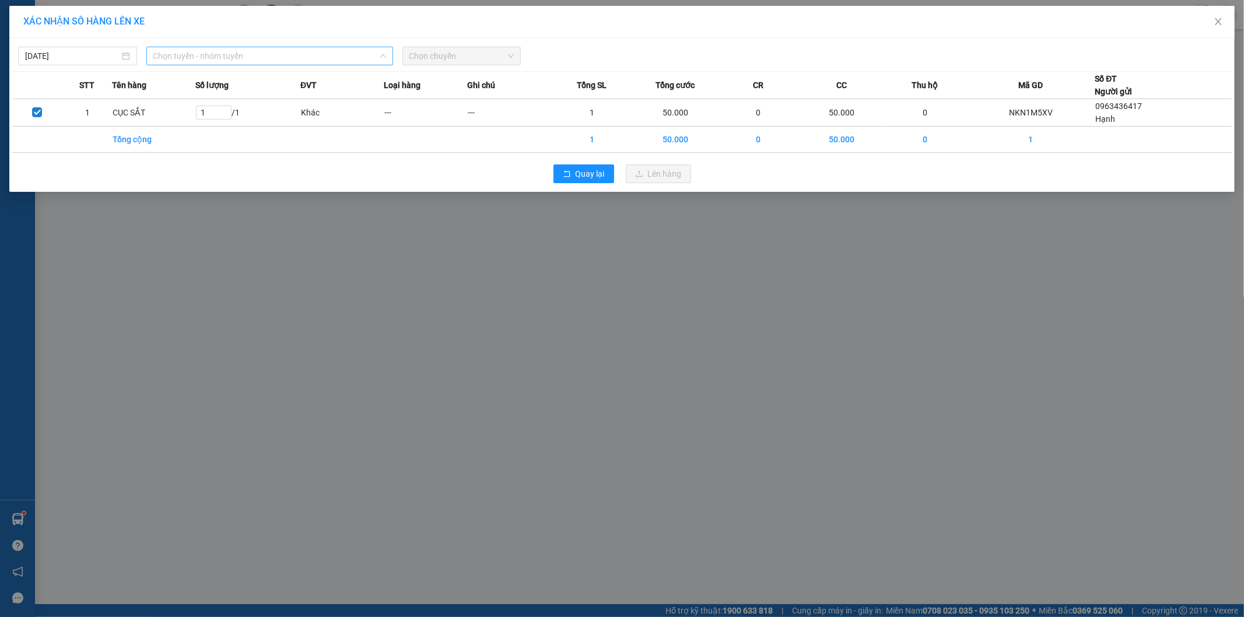
click at [267, 55] on span "Chọn tuyến - nhóm tuyến" at bounding box center [269, 55] width 233 height 17
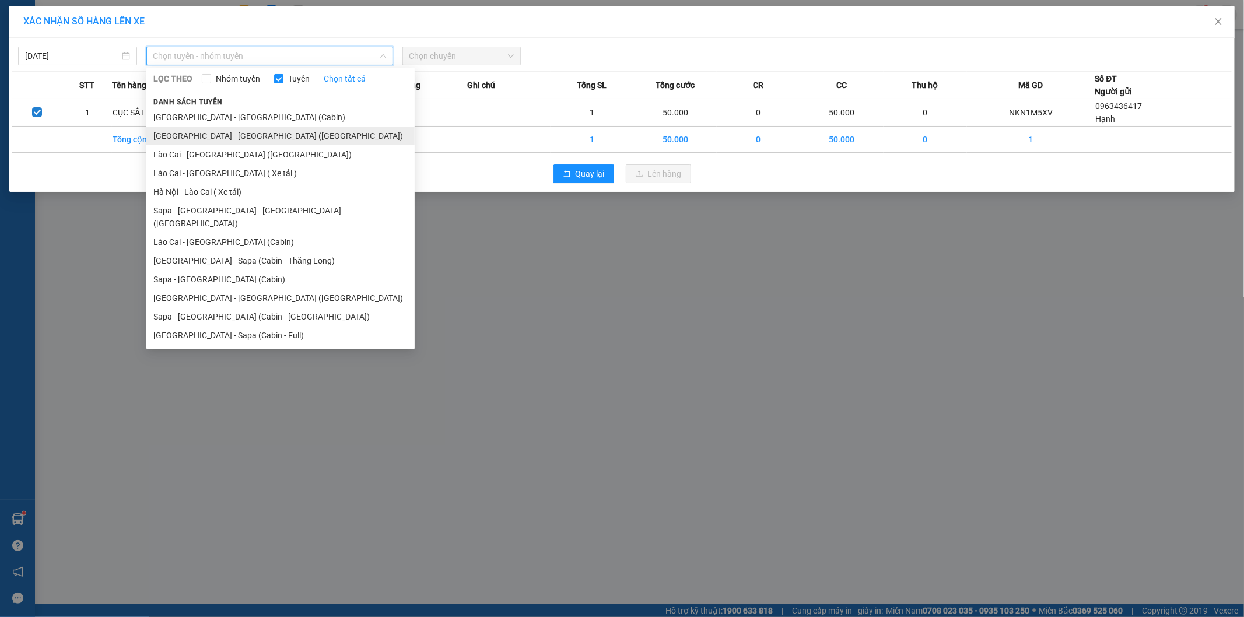
click at [219, 135] on li "[GEOGRAPHIC_DATA] - [GEOGRAPHIC_DATA] ([GEOGRAPHIC_DATA])" at bounding box center [280, 136] width 268 height 19
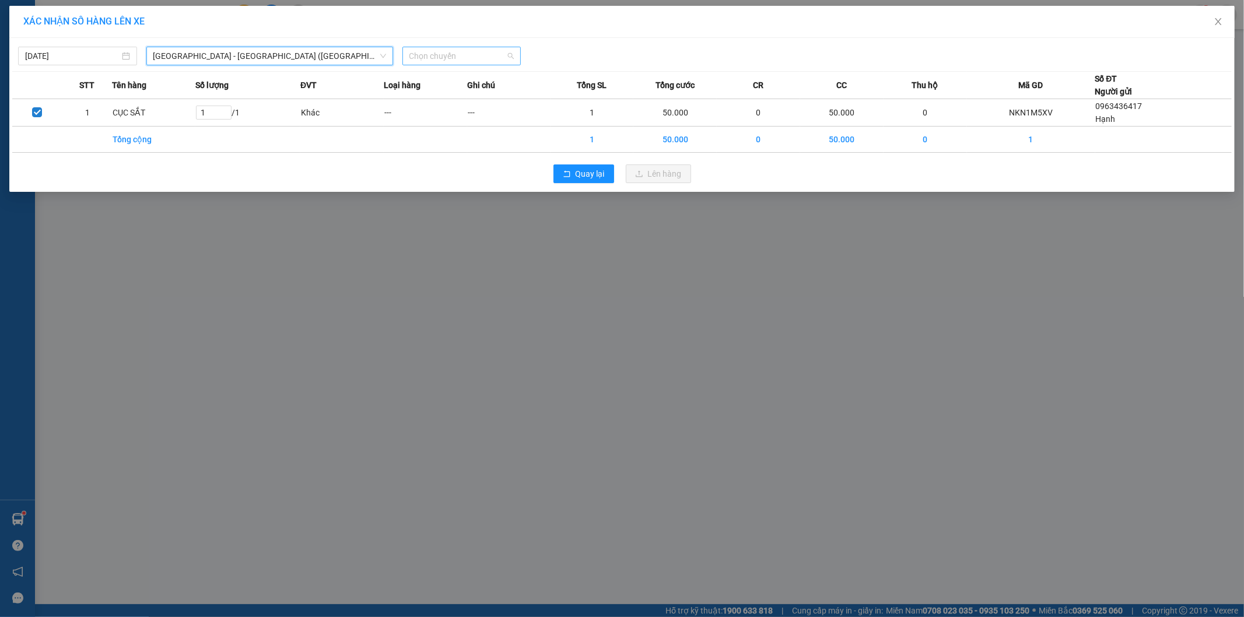
click at [459, 55] on span "Chọn chuyến" at bounding box center [461, 55] width 105 height 17
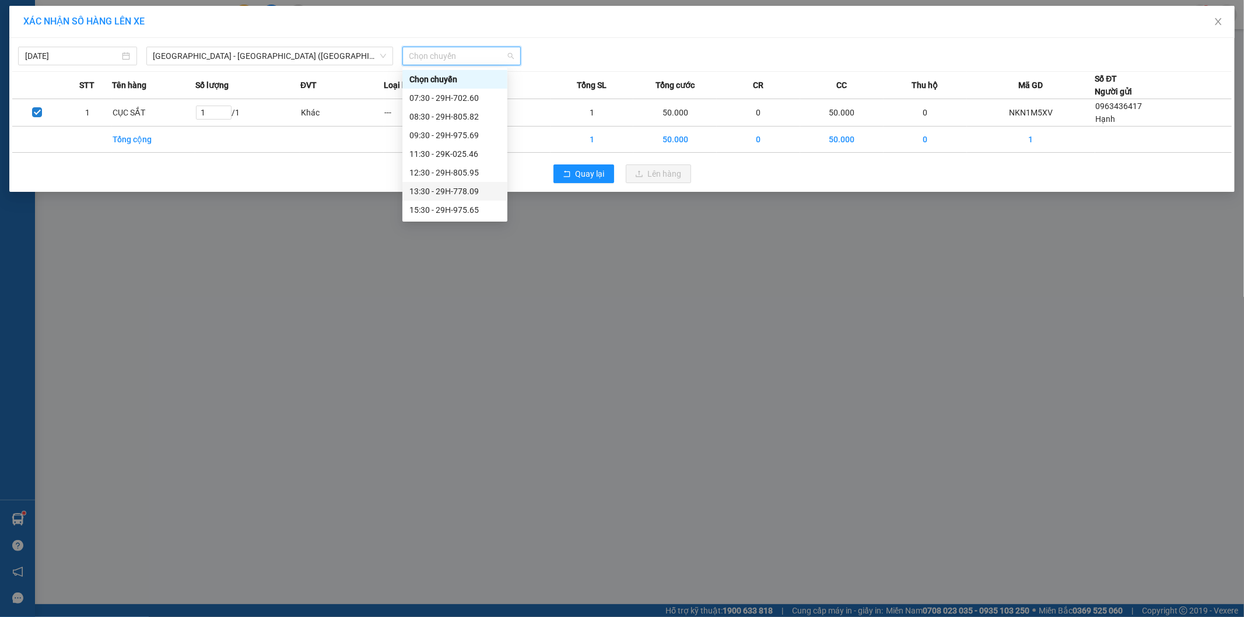
scroll to position [65, 0]
click at [465, 160] on div "16:30 - 29K-029.09" at bounding box center [454, 163] width 91 height 13
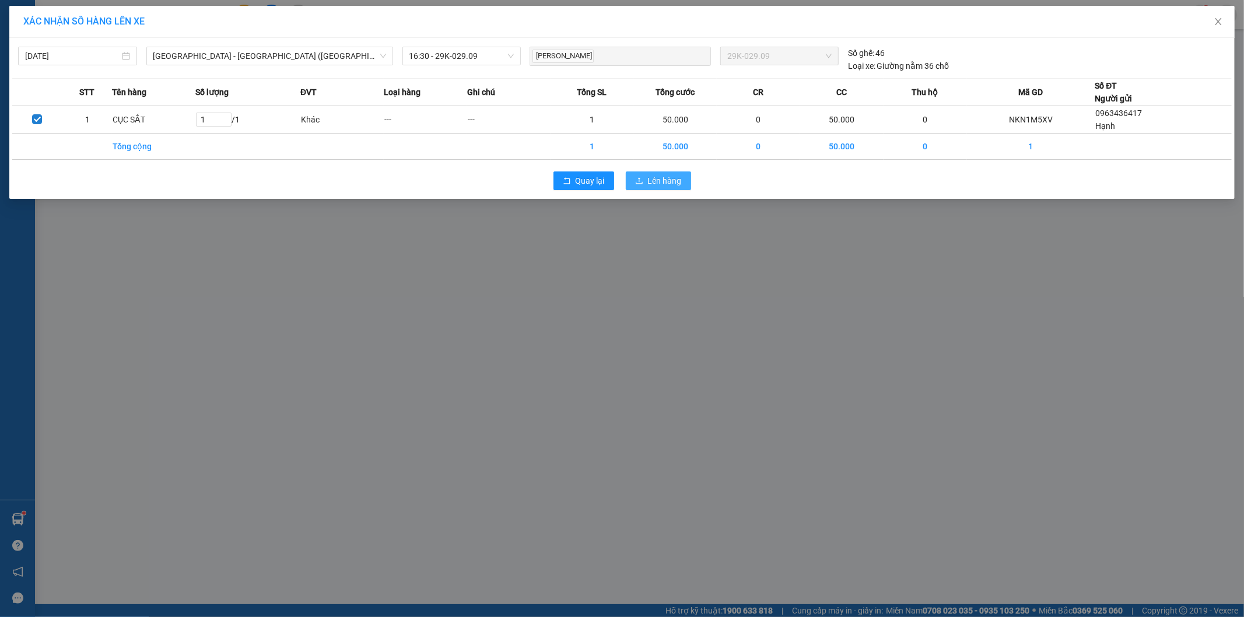
click at [652, 179] on span "Lên hàng" at bounding box center [665, 180] width 34 height 13
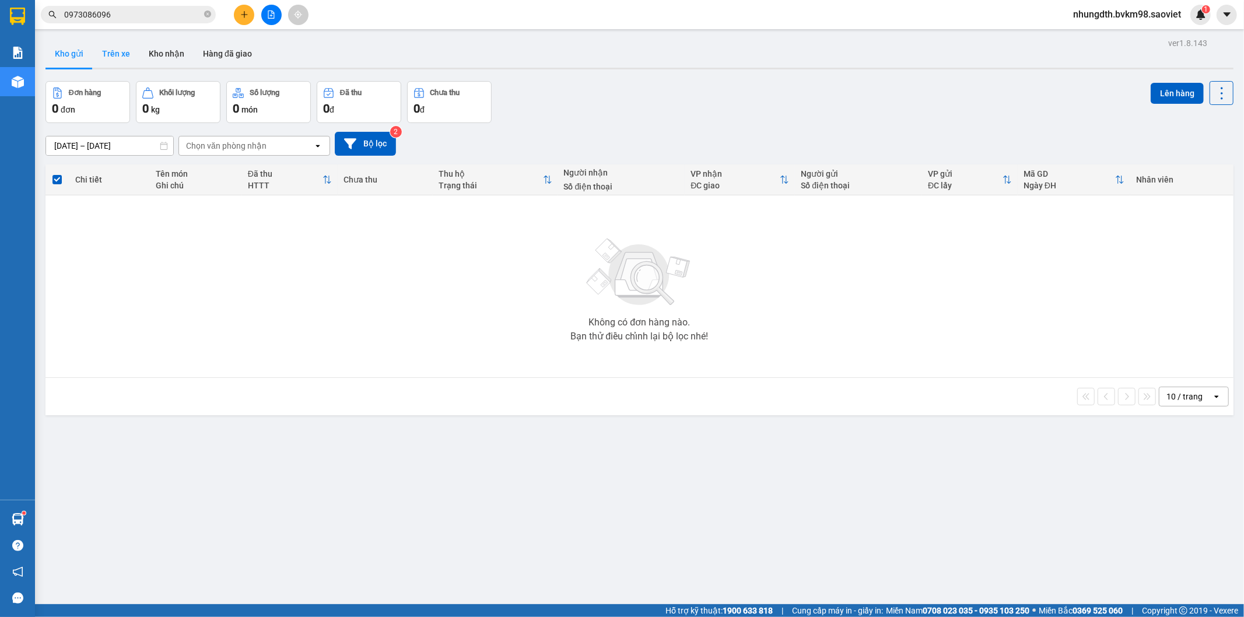
click at [111, 49] on button "Trên xe" at bounding box center [116, 54] width 47 height 28
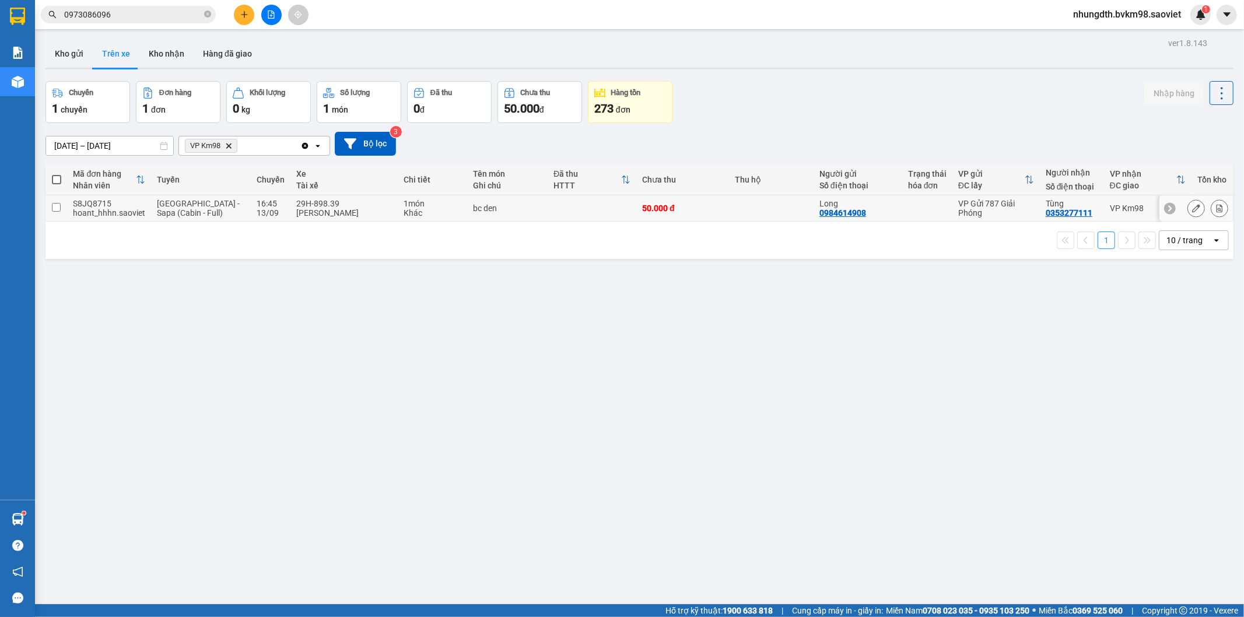
click at [1192, 210] on icon at bounding box center [1196, 208] width 8 height 8
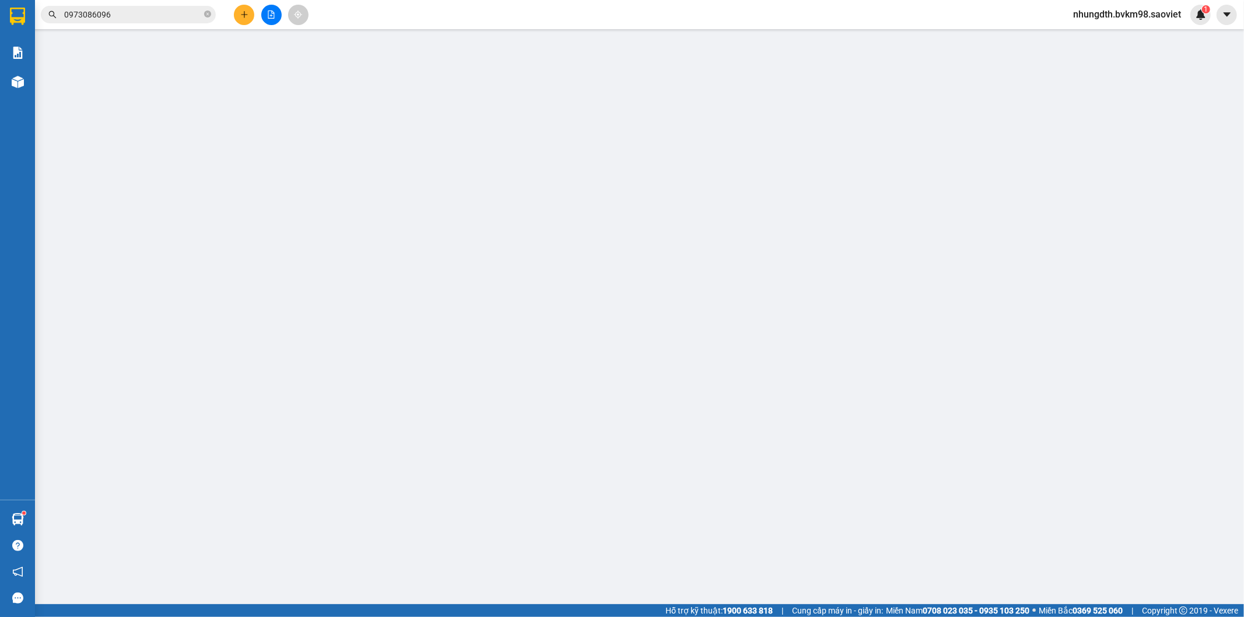
click at [57, 206] on th at bounding box center [66, 197] width 33 height 23
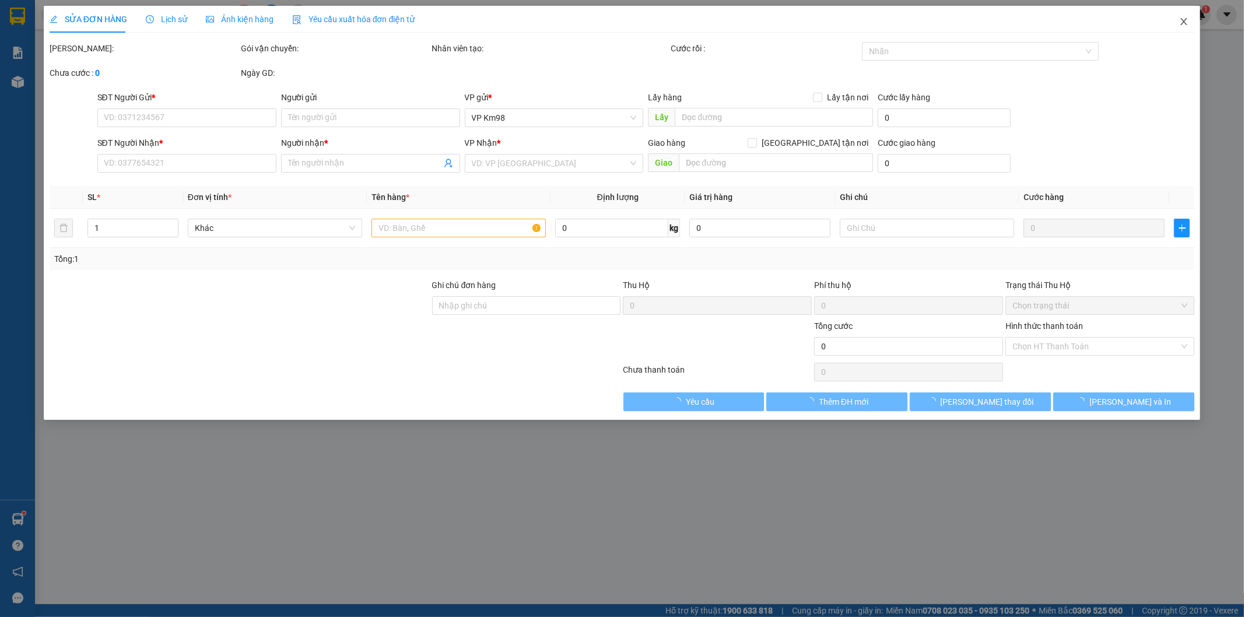
click at [1184, 24] on icon "close" at bounding box center [1183, 21] width 9 height 9
click at [1183, 22] on icon "close" at bounding box center [1183, 21] width 9 height 9
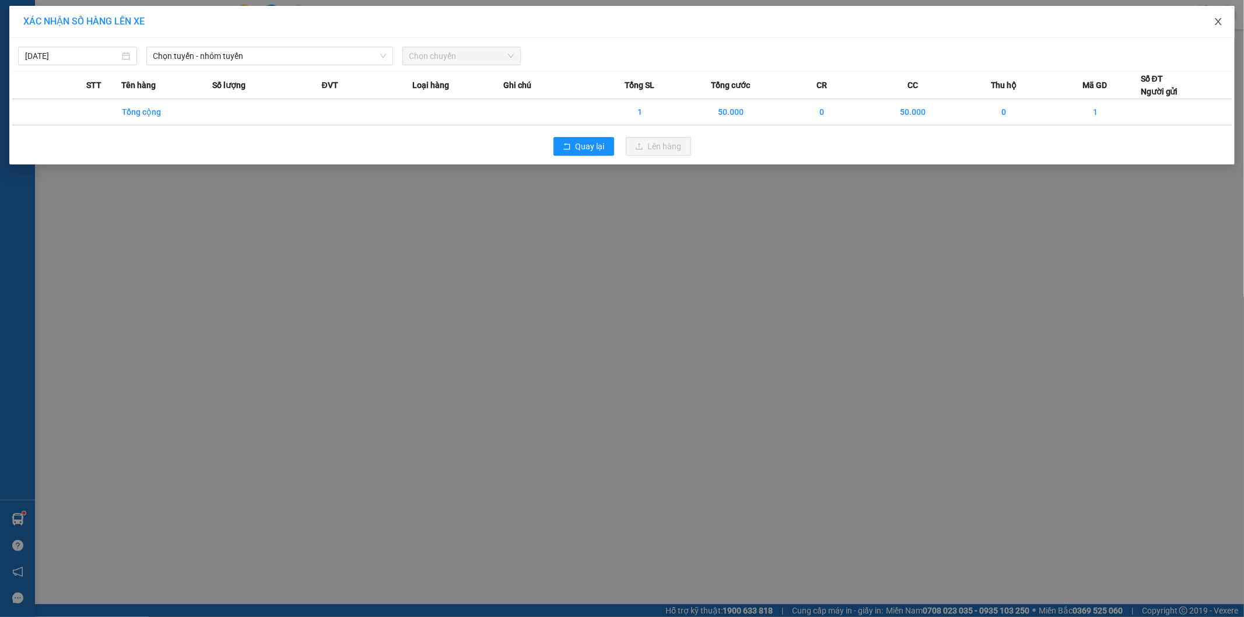
click at [1219, 21] on icon "close" at bounding box center [1218, 21] width 6 height 7
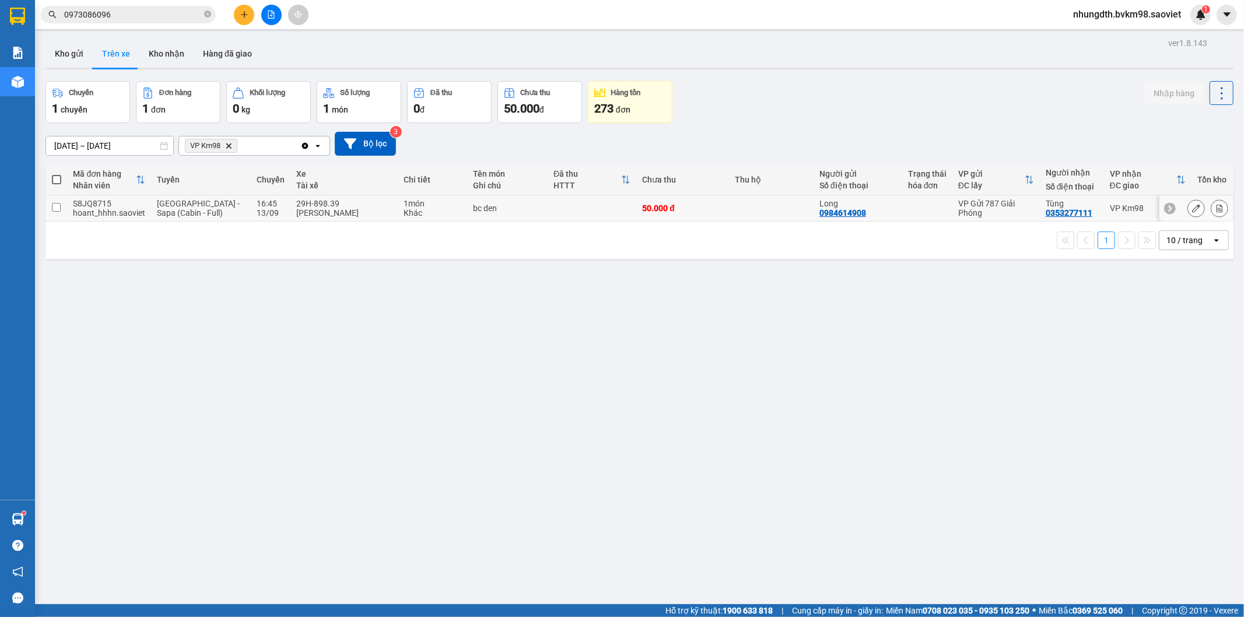
click at [51, 213] on td at bounding box center [56, 208] width 22 height 26
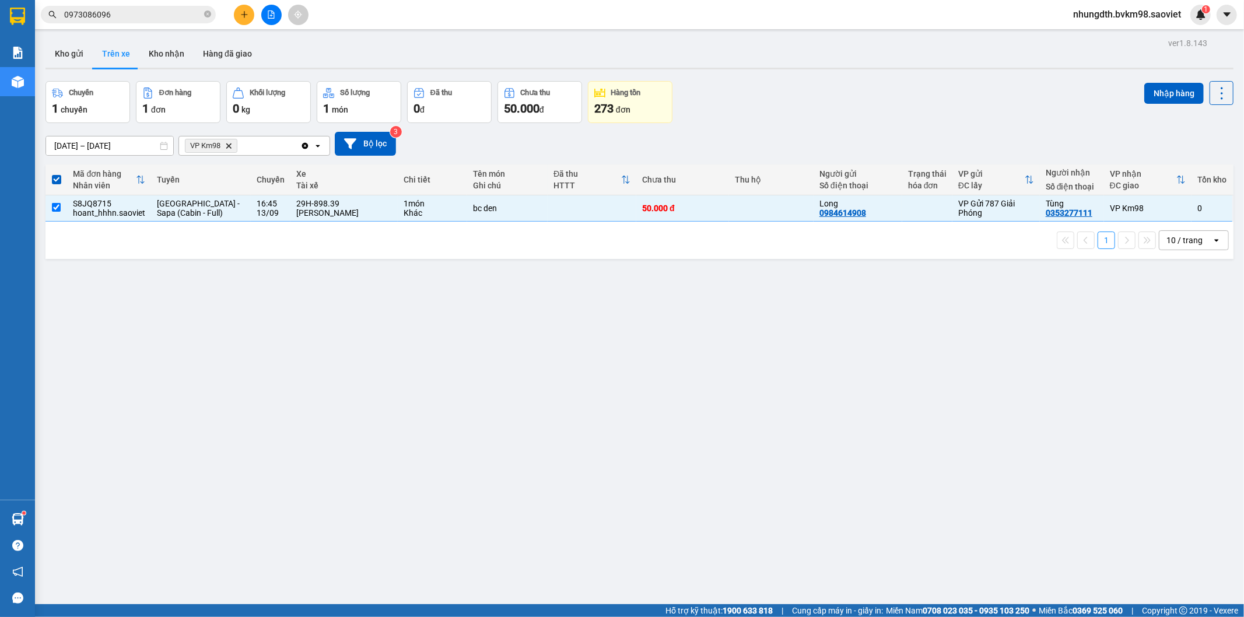
click at [1164, 96] on button "Nhập hàng" at bounding box center [1173, 93] width 59 height 21
checkbox input "false"
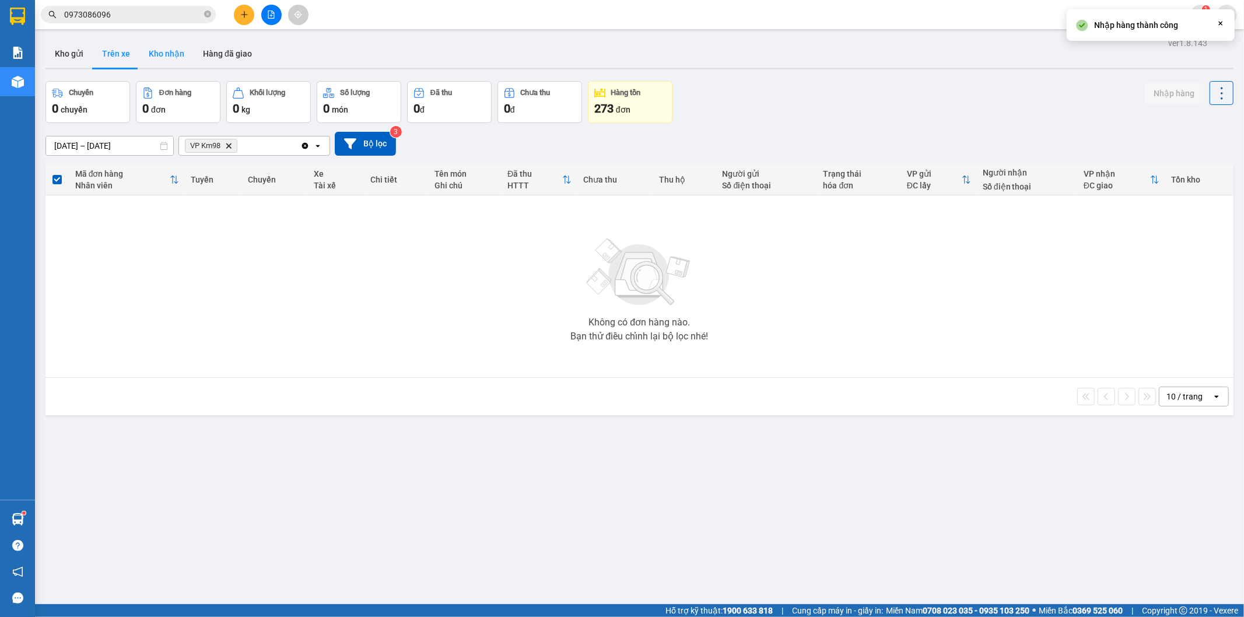
click at [163, 54] on button "Kho nhận" at bounding box center [166, 54] width 54 height 28
type input "[DATE] – [DATE]"
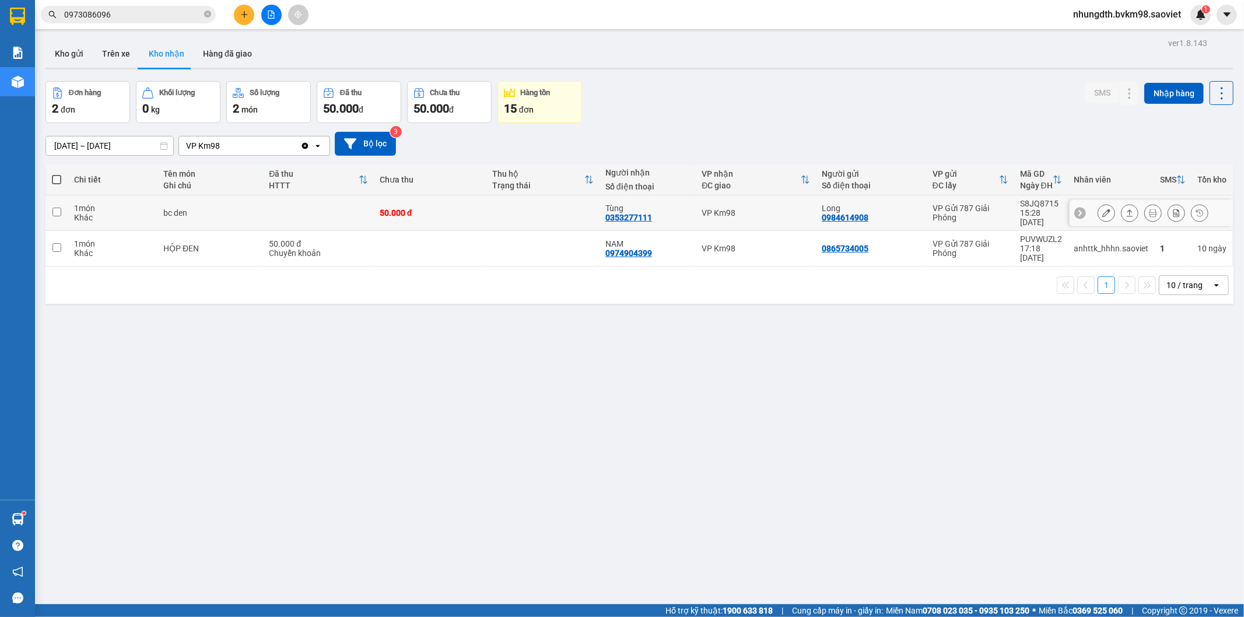
click at [57, 208] on input "checkbox" at bounding box center [56, 212] width 9 height 9
checkbox input "true"
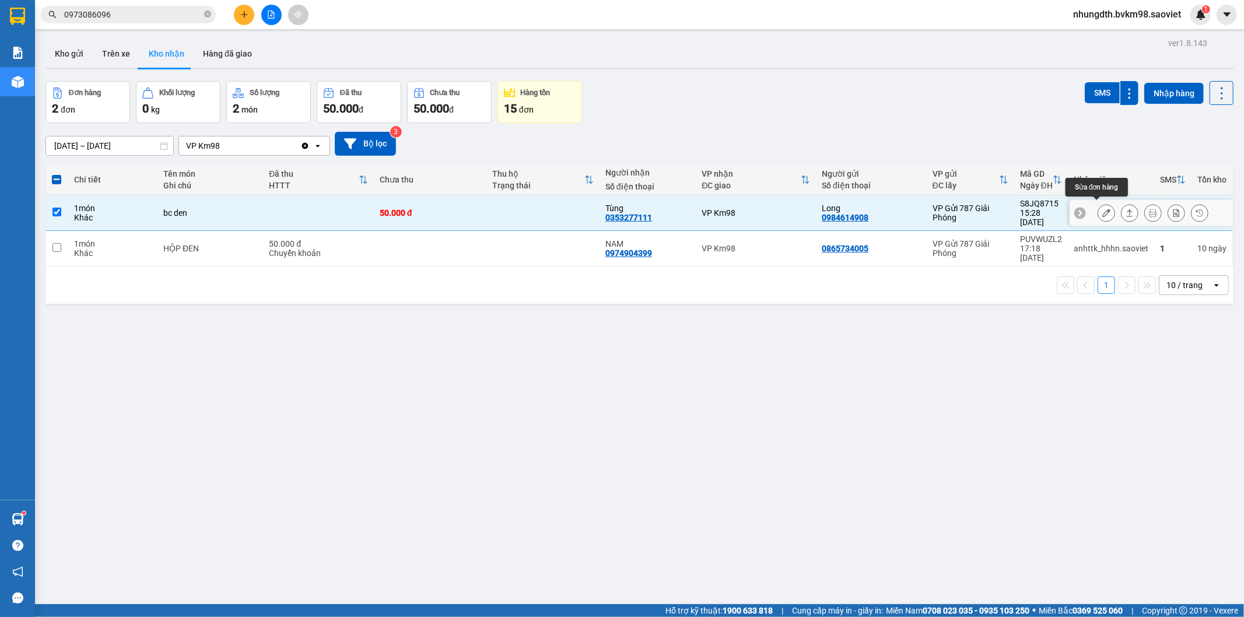
click at [1098, 208] on button at bounding box center [1106, 213] width 16 height 20
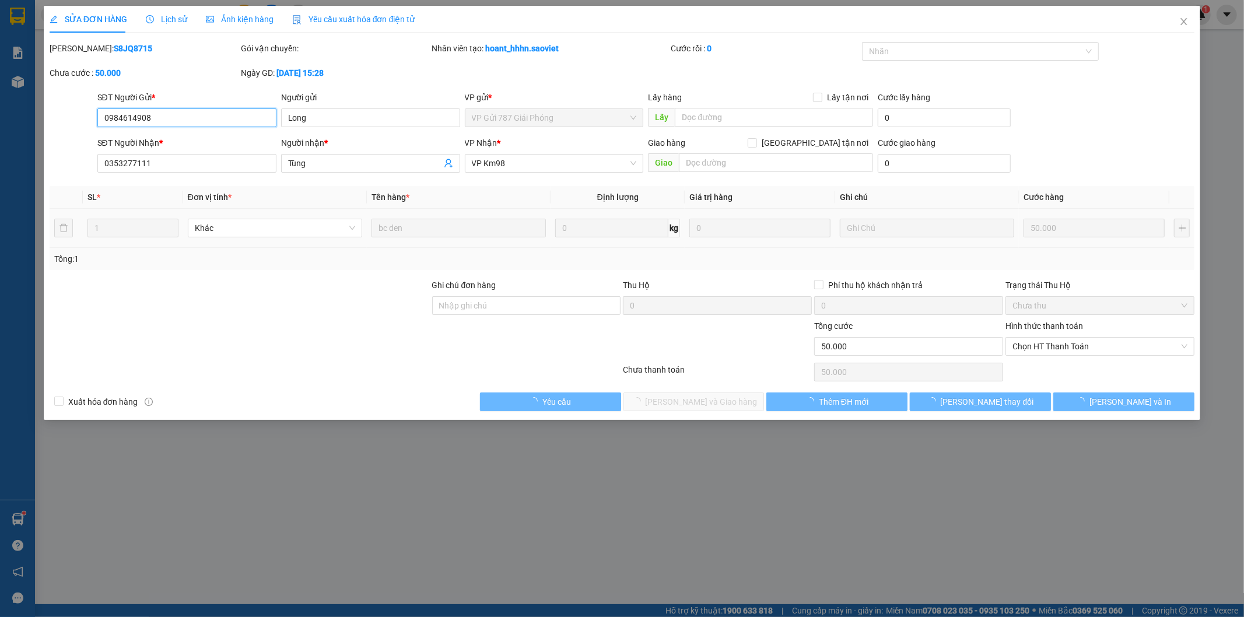
type input "0984614908"
type input "Long"
type input "0353277111"
type input "Tùng"
type input "50.000"
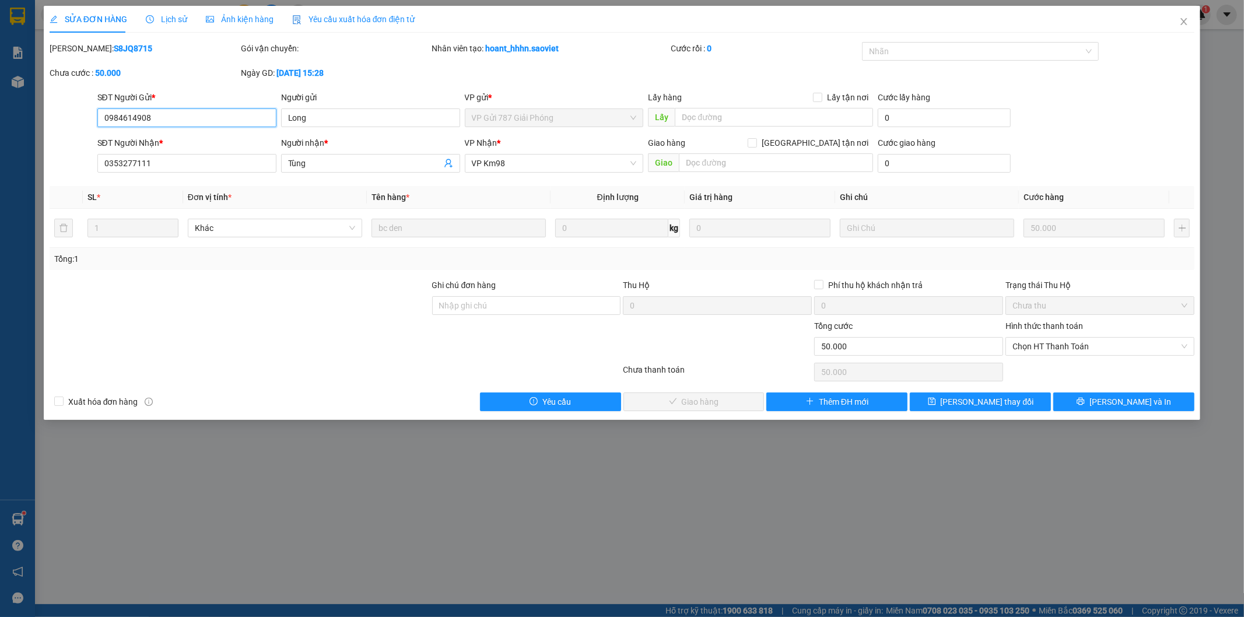
click at [1101, 347] on span "Chọn HT Thanh Toán" at bounding box center [1100, 346] width 175 height 17
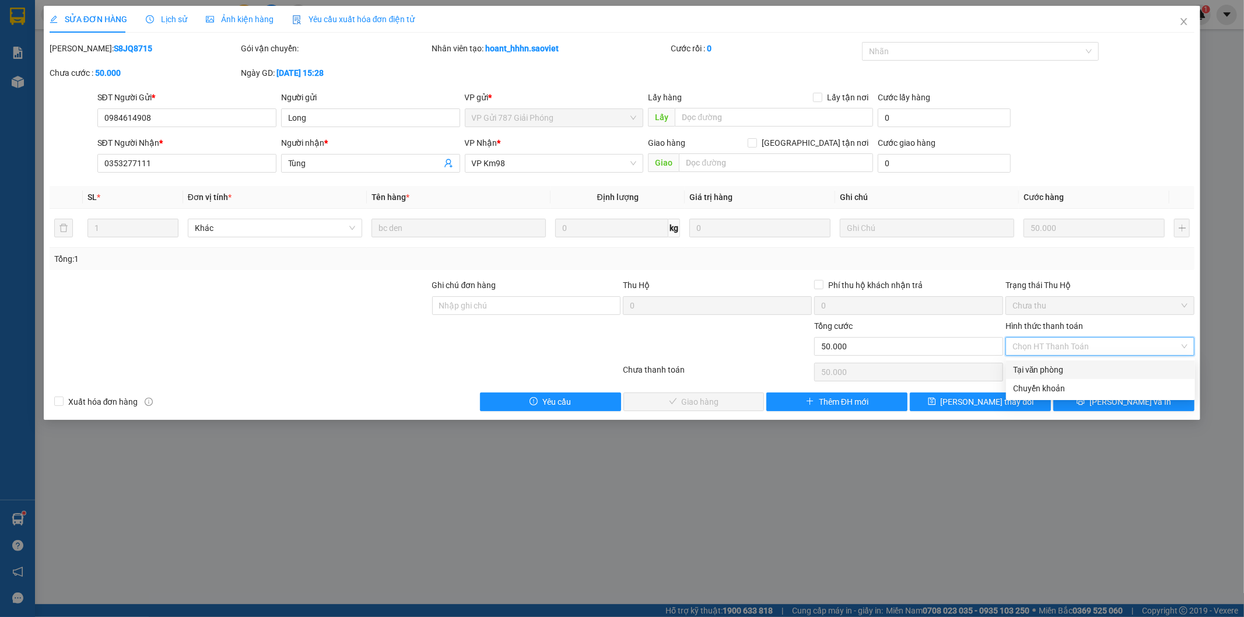
click at [1063, 370] on div "Tại văn phòng" at bounding box center [1100, 369] width 175 height 13
type input "0"
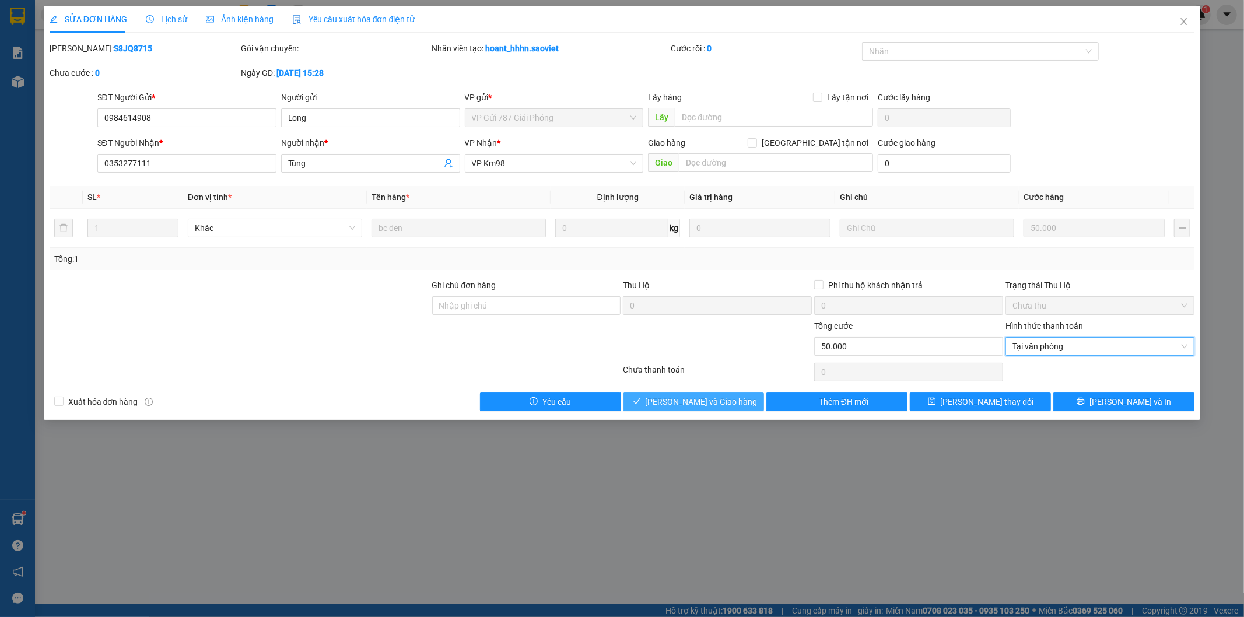
click at [709, 397] on span "[PERSON_NAME] và Giao hàng" at bounding box center [702, 401] width 112 height 13
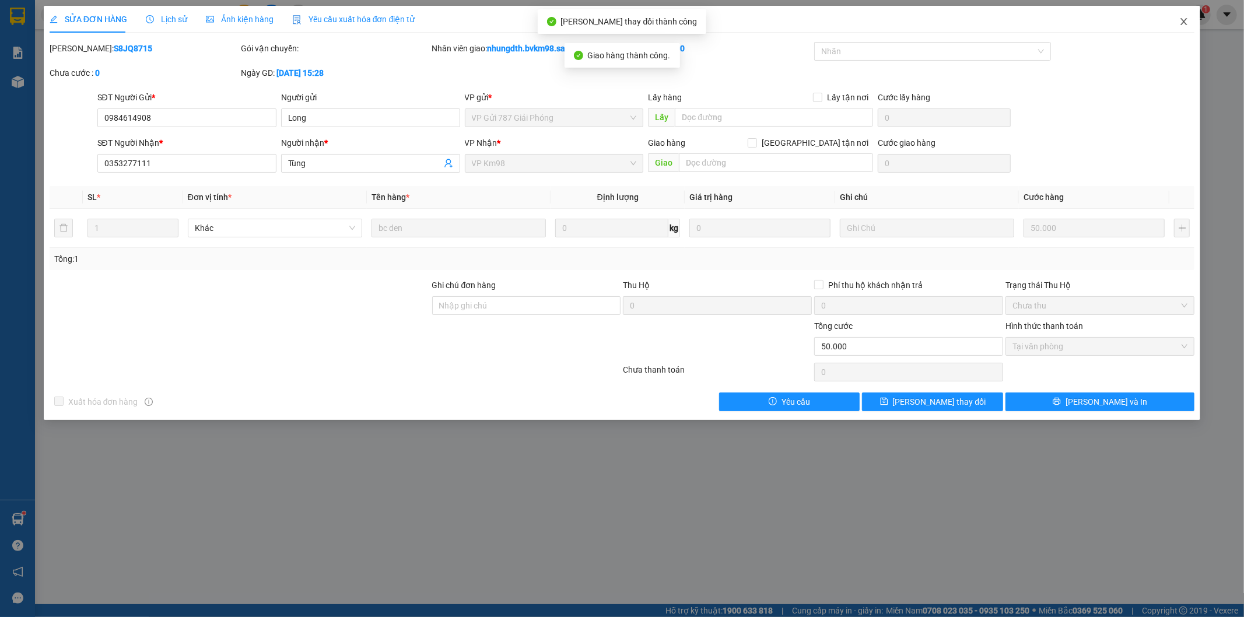
click at [1185, 20] on icon "close" at bounding box center [1184, 21] width 6 height 7
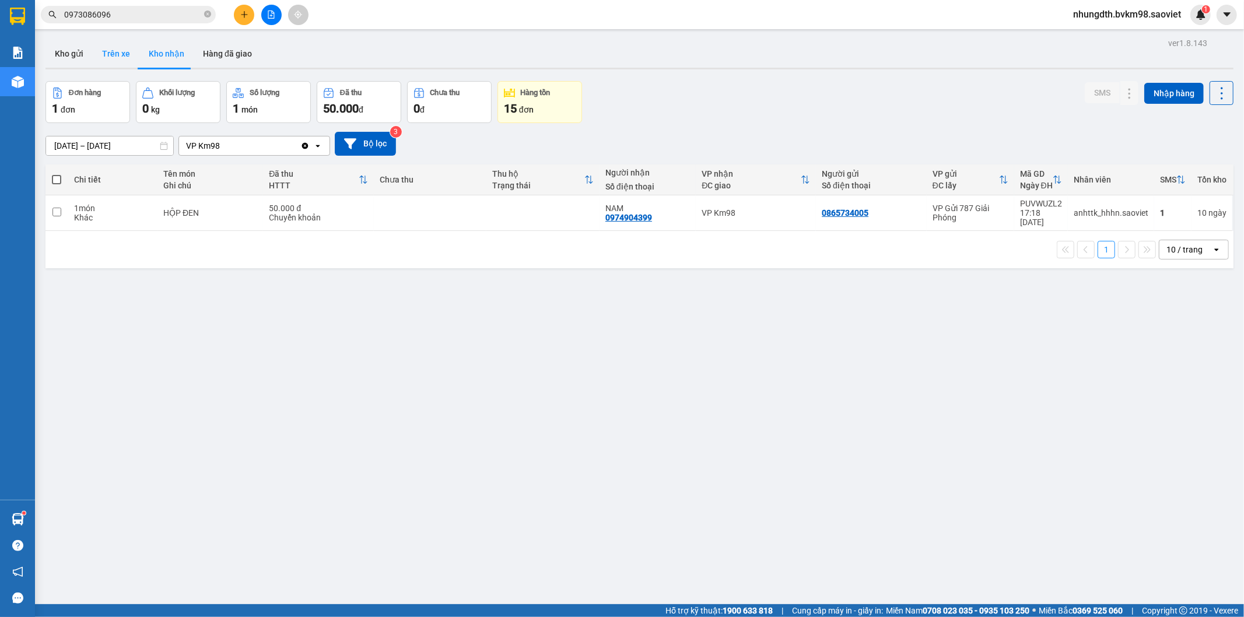
click at [127, 57] on button "Trên xe" at bounding box center [116, 54] width 47 height 28
type input "[DATE] – [DATE]"
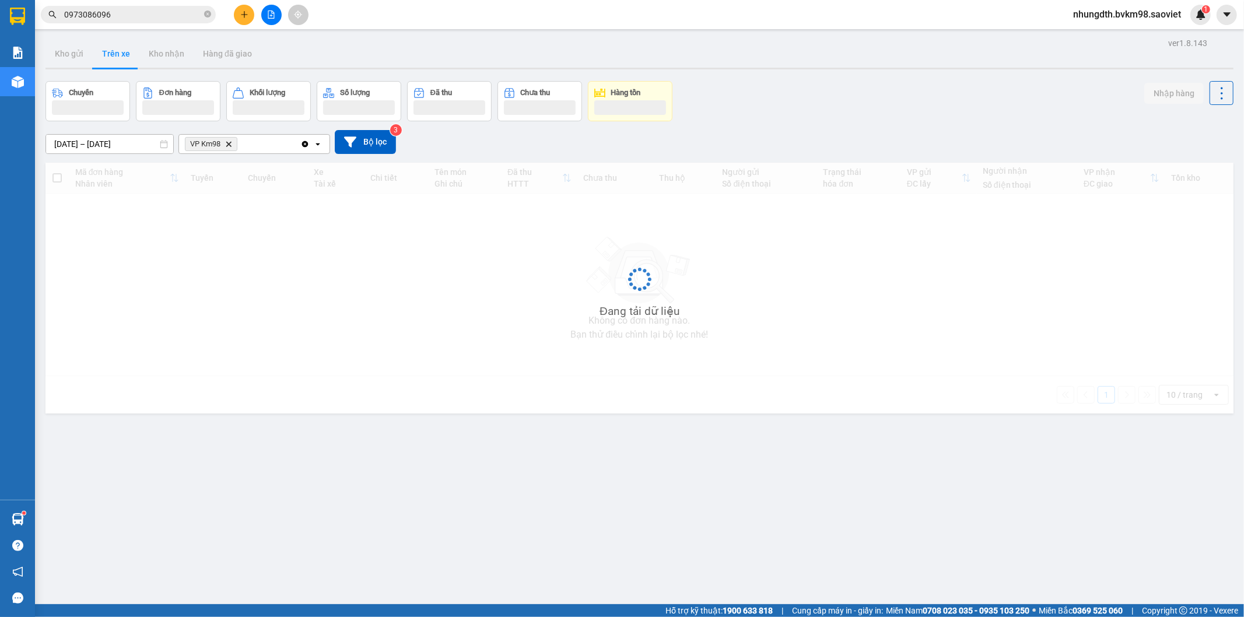
click at [113, 50] on button "Trên xe" at bounding box center [116, 54] width 47 height 28
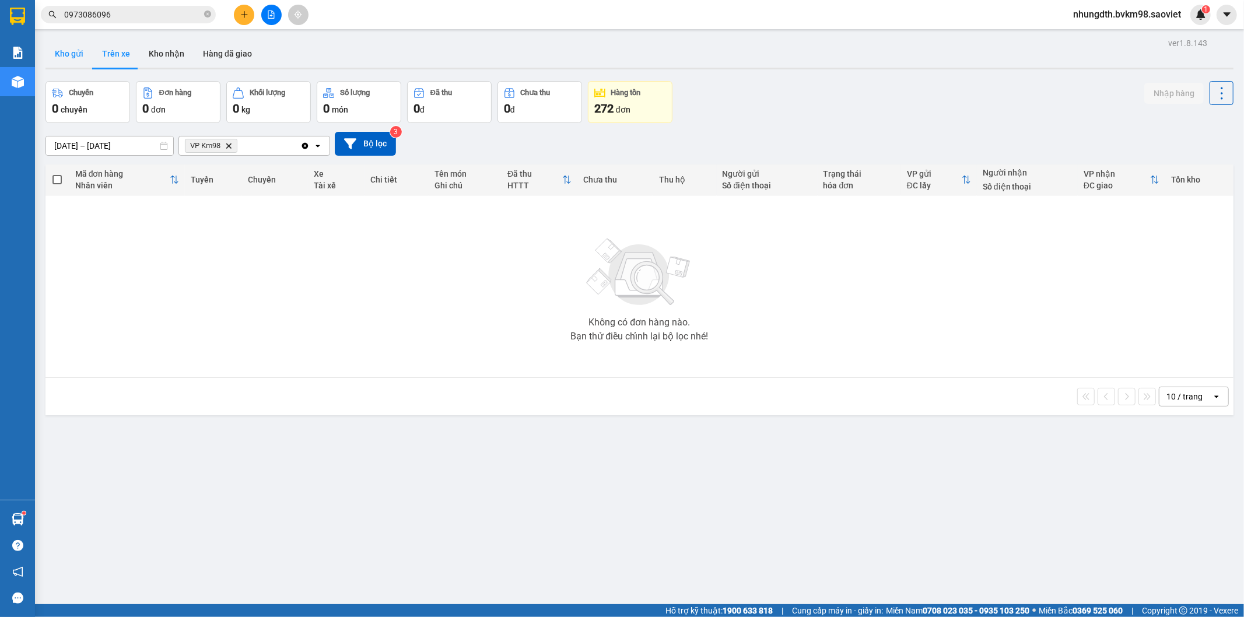
click at [63, 48] on button "Kho gửi" at bounding box center [68, 54] width 47 height 28
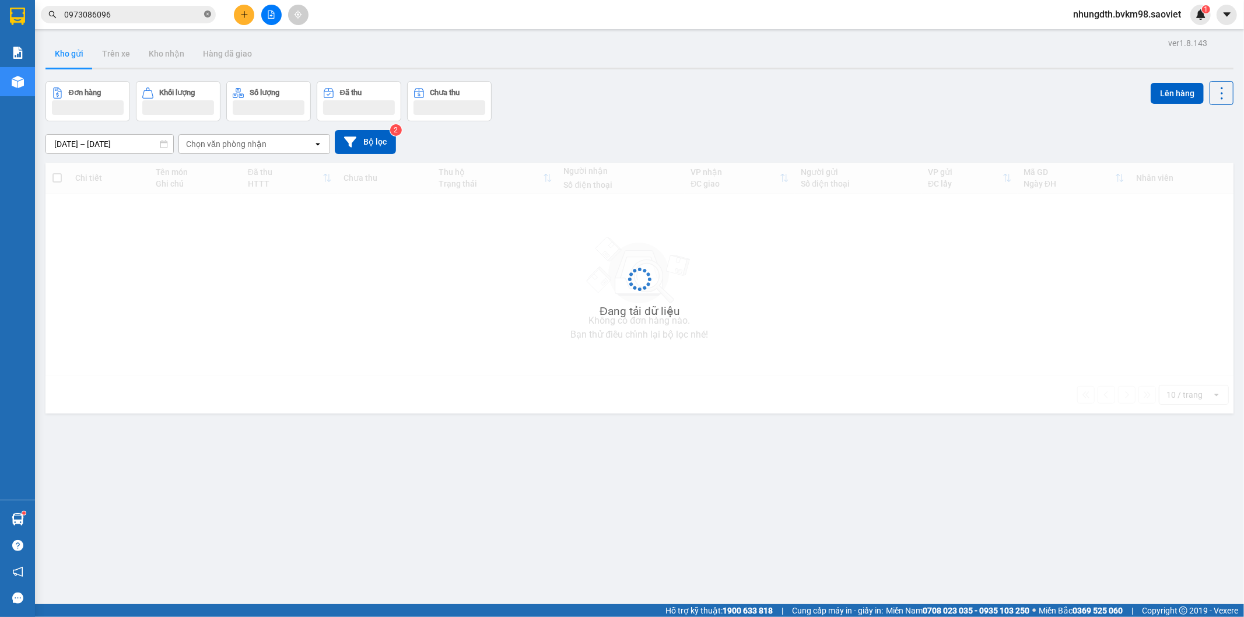
click at [208, 15] on icon "close-circle" at bounding box center [207, 13] width 7 height 7
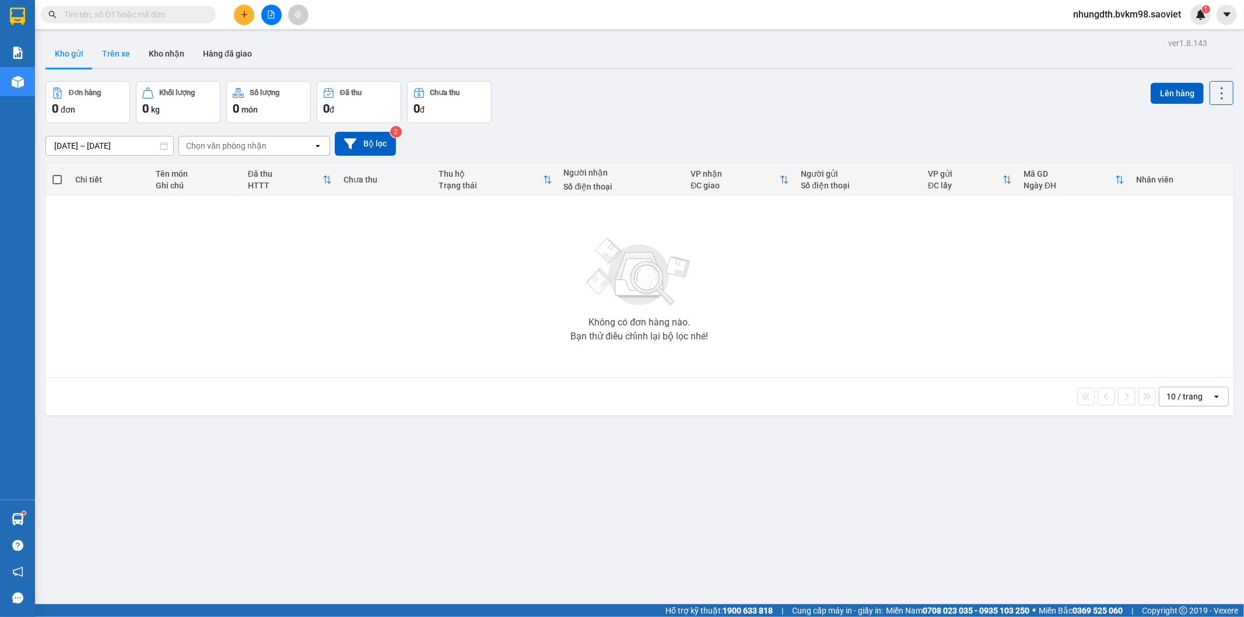
click at [113, 51] on button "Trên xe" at bounding box center [116, 54] width 47 height 28
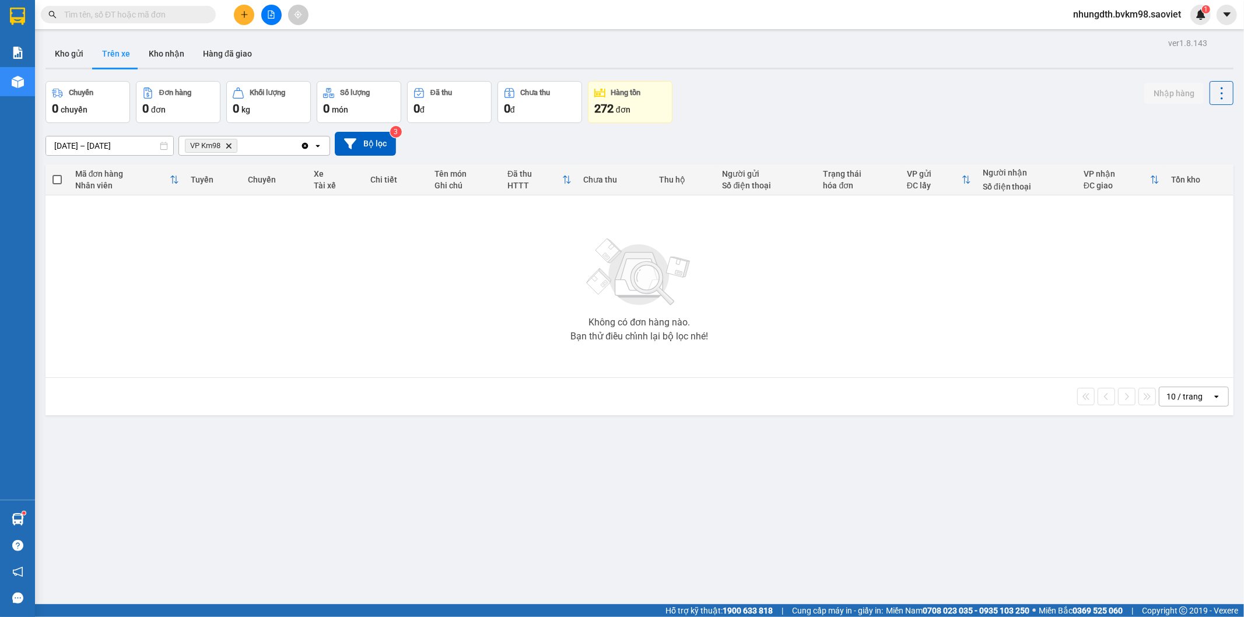
click at [154, 54] on button "Kho nhận" at bounding box center [166, 54] width 54 height 28
type input "[DATE] – [DATE]"
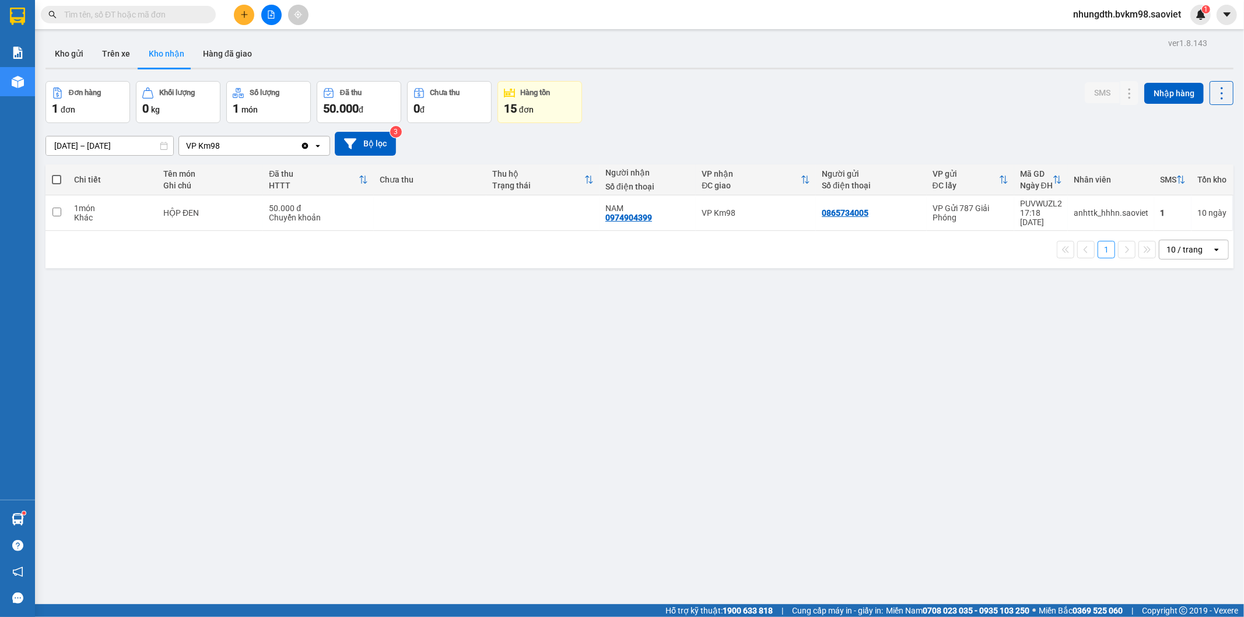
click at [240, 13] on icon "plus" at bounding box center [244, 14] width 8 height 8
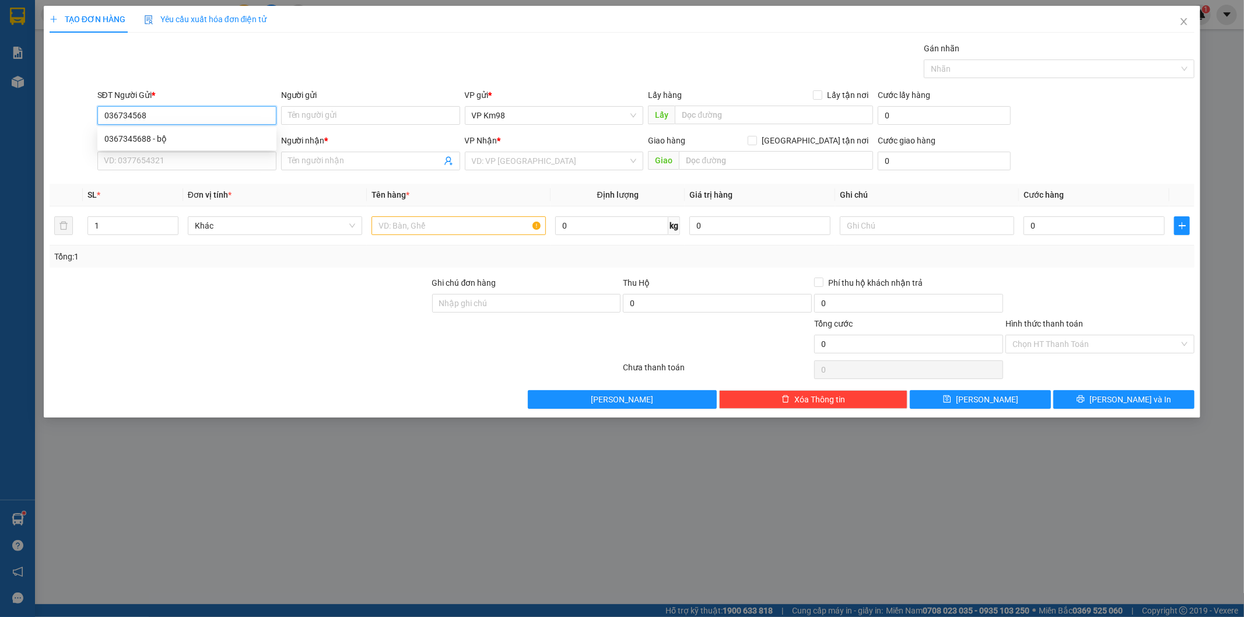
type input "0367345688"
click at [136, 134] on div "0367345688 - bộ" at bounding box center [186, 138] width 165 height 13
type input "bộ"
type input "0364566336"
type input "THUẬN"
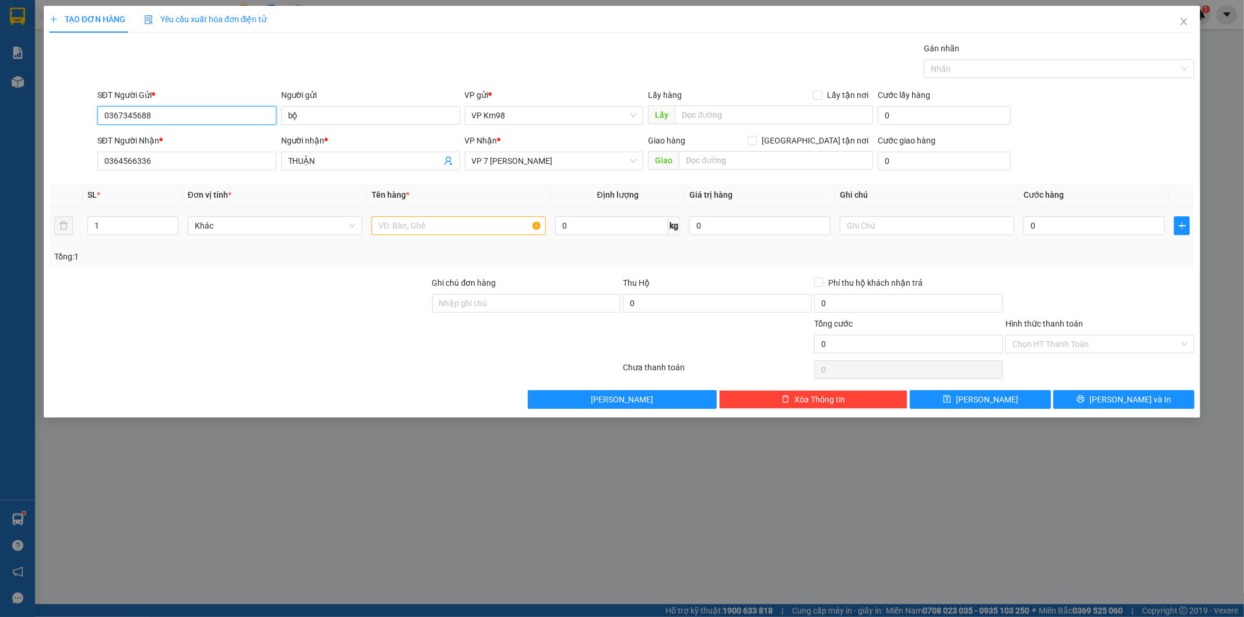
type input "0367345688"
click at [458, 220] on input "text" at bounding box center [459, 225] width 174 height 19
type input "BỌC BDV"
click at [1059, 229] on input "0" at bounding box center [1094, 225] width 141 height 19
type input "1"
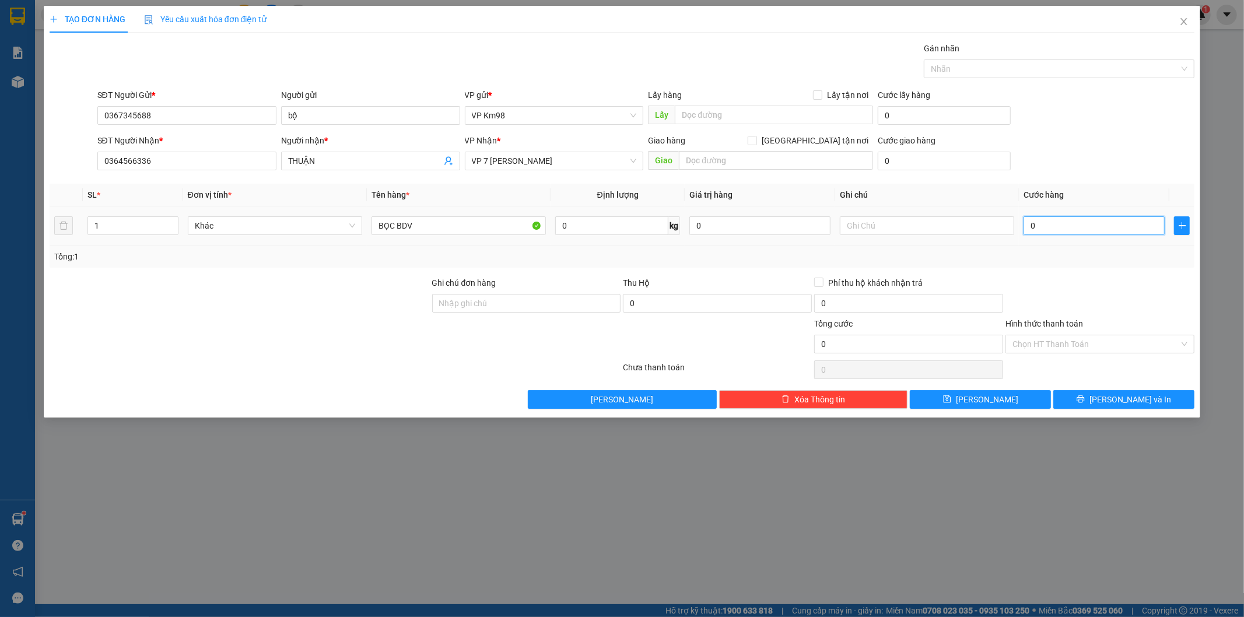
type input "1"
type input "10"
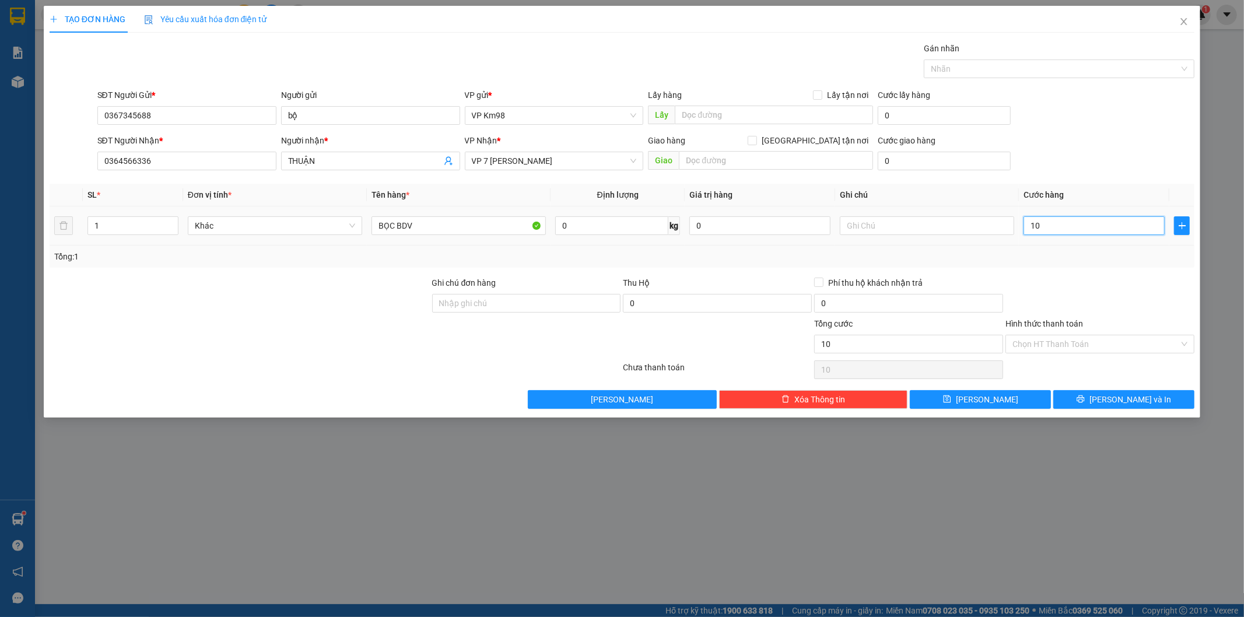
type input "100"
type input "1.000"
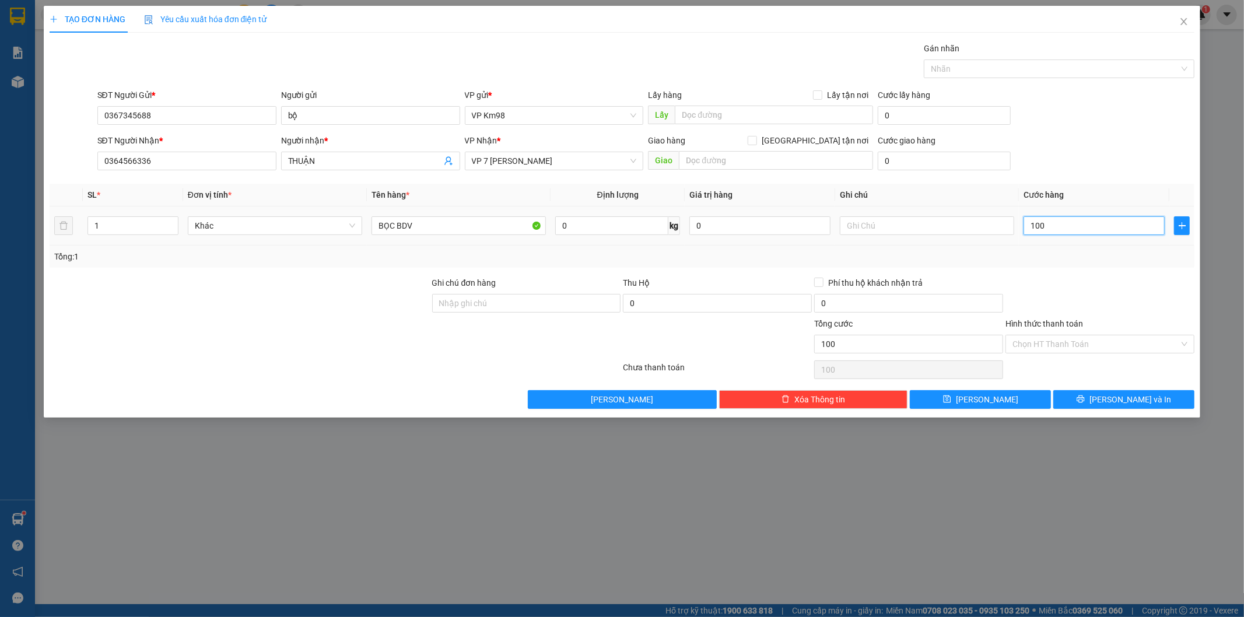
type input "1.000"
type input "10.000"
type input "100.000"
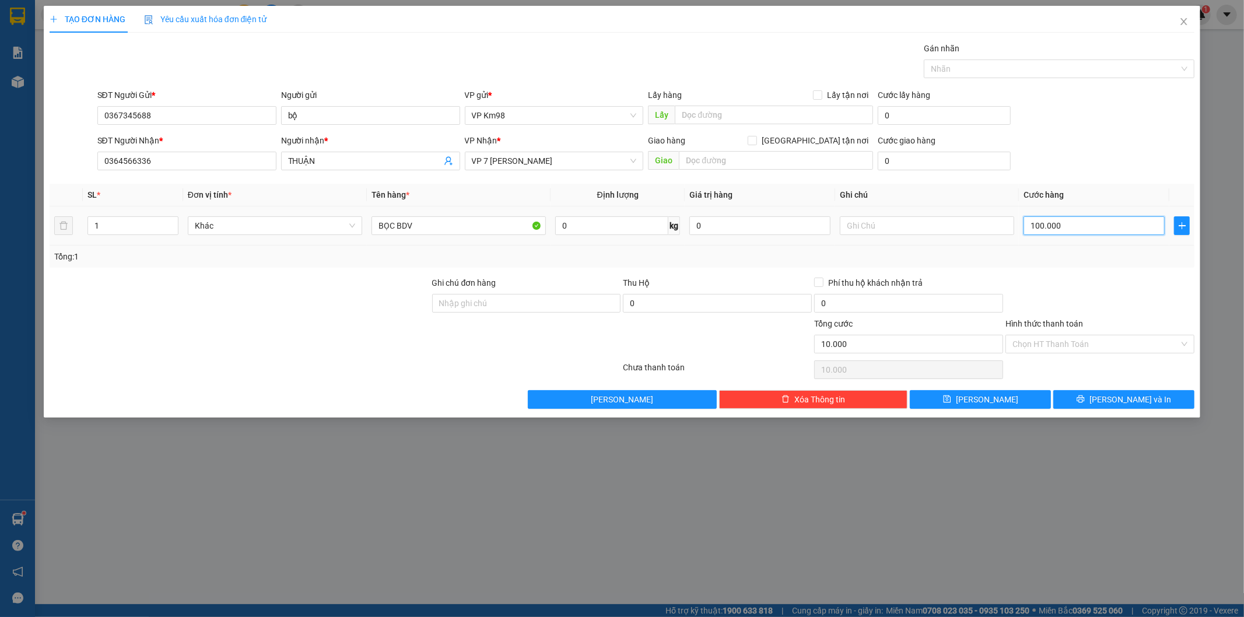
type input "100.000"
type input "1.000.000"
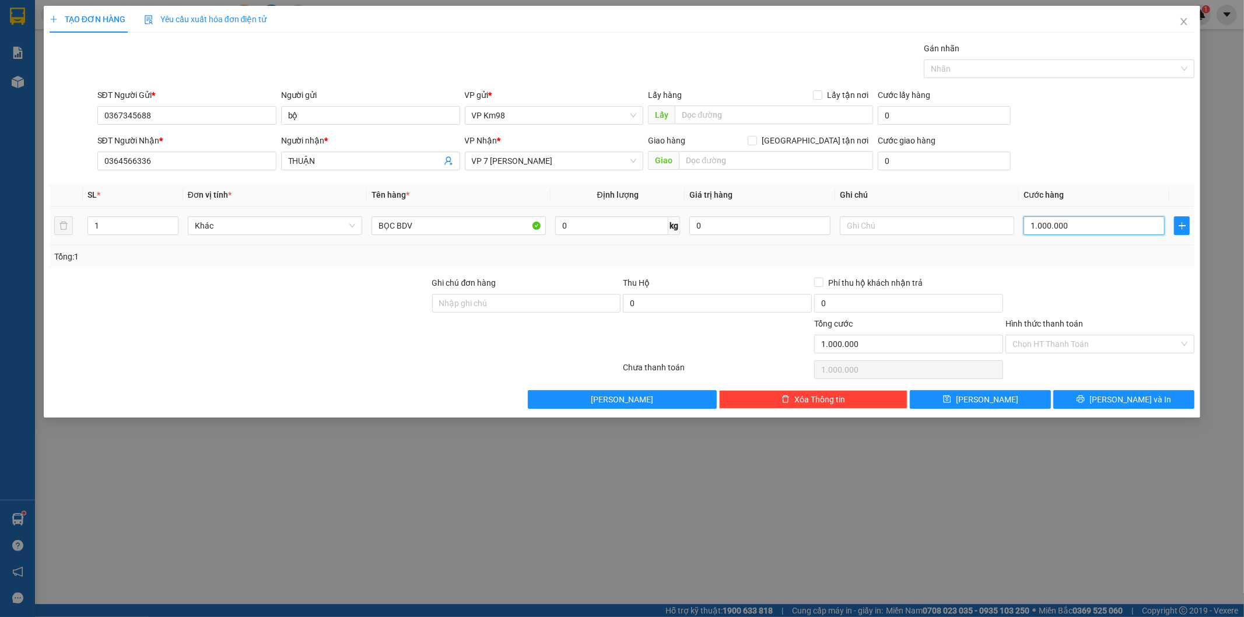
type input "100.000"
type input "10.000"
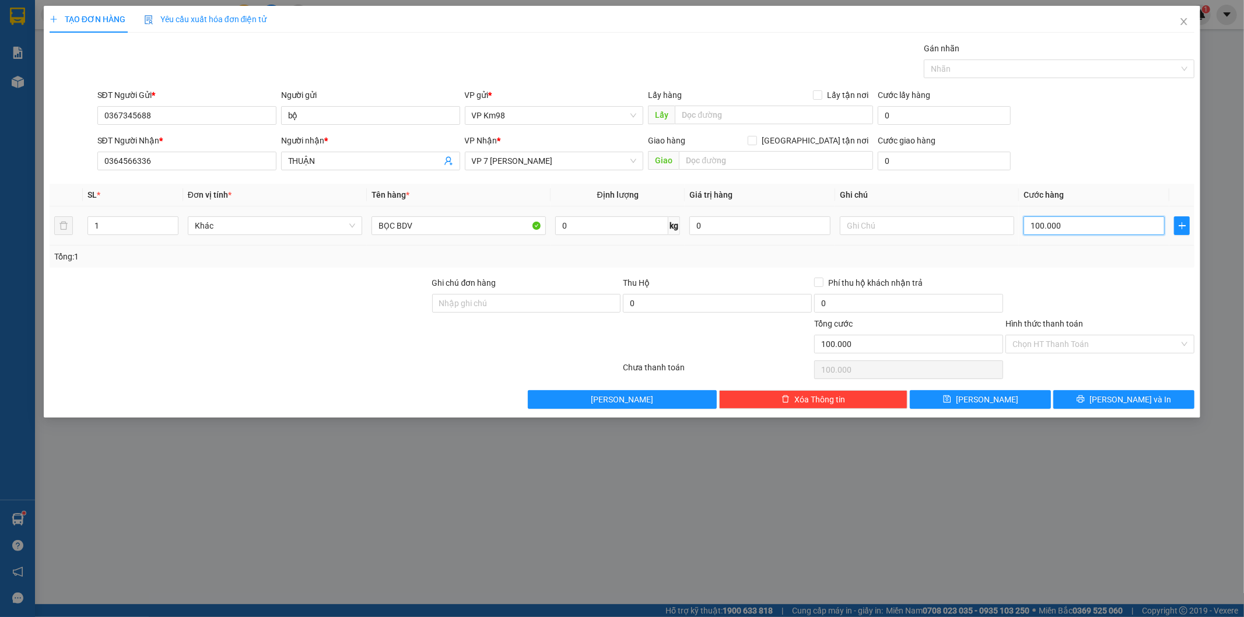
type input "10.000"
type input "1.000"
type input "100"
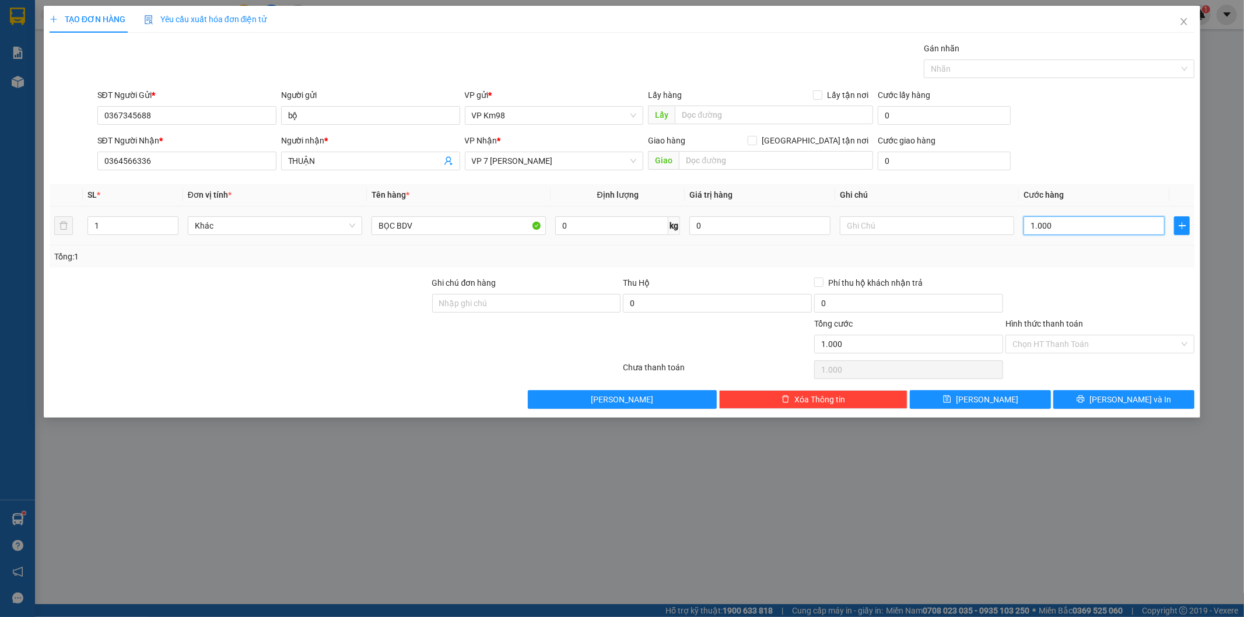
type input "100"
type input "0"
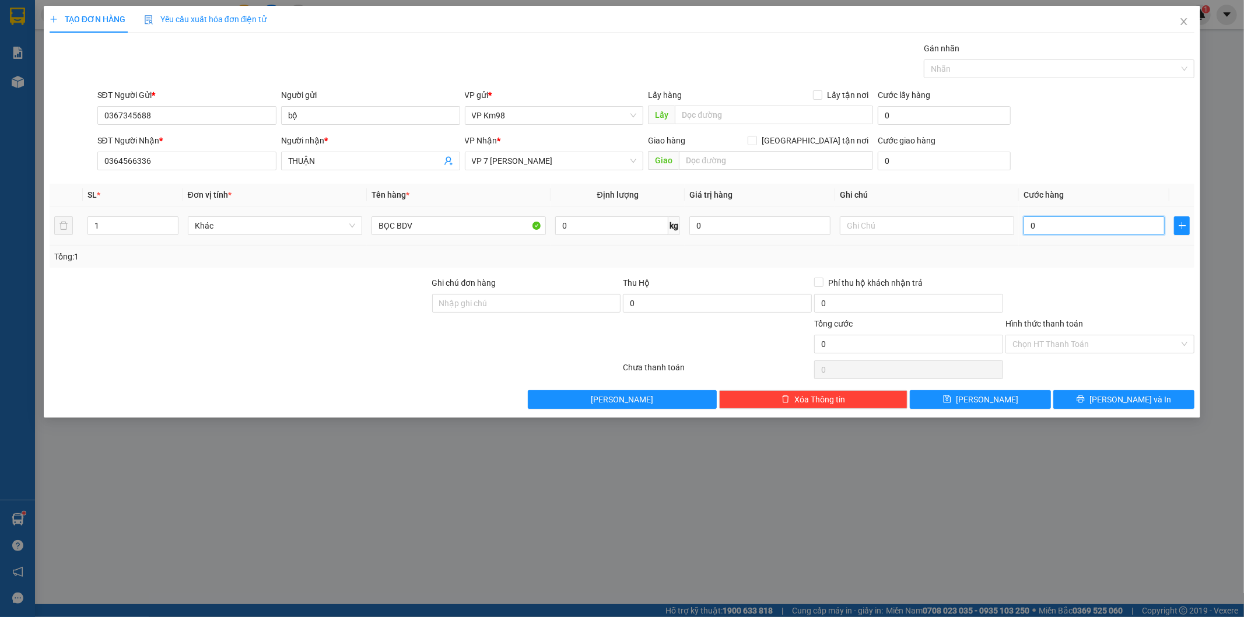
type input "05"
type input "5"
type input "050"
type input "50"
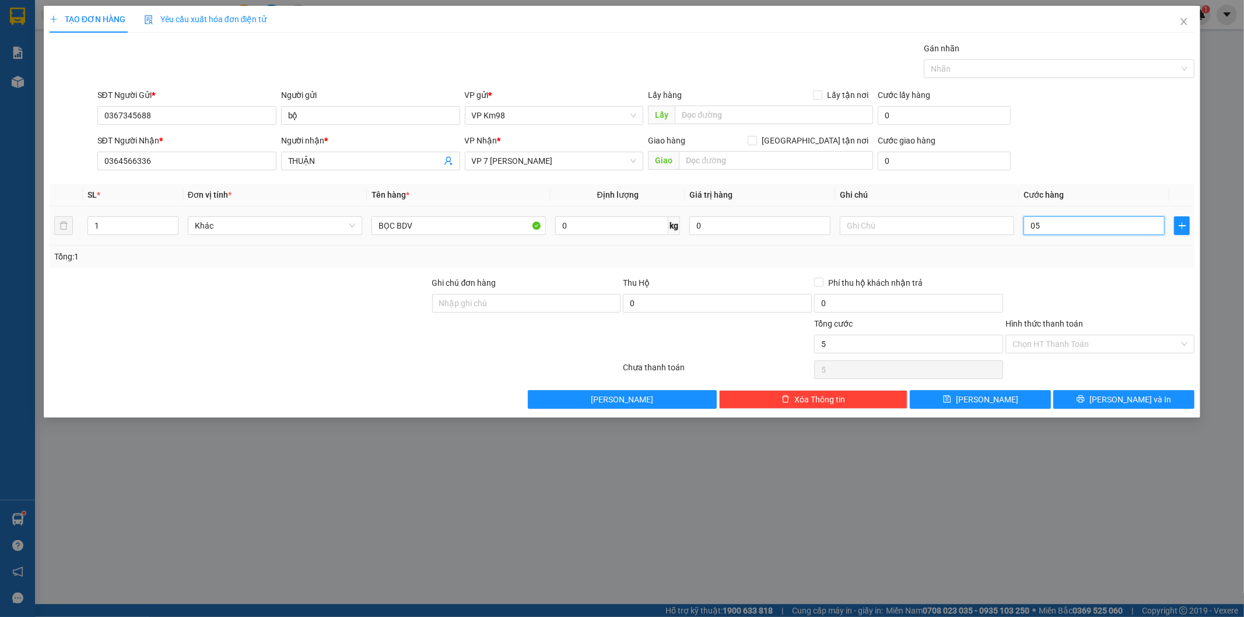
type input "50"
type input "0.500"
type input "500"
type input "050"
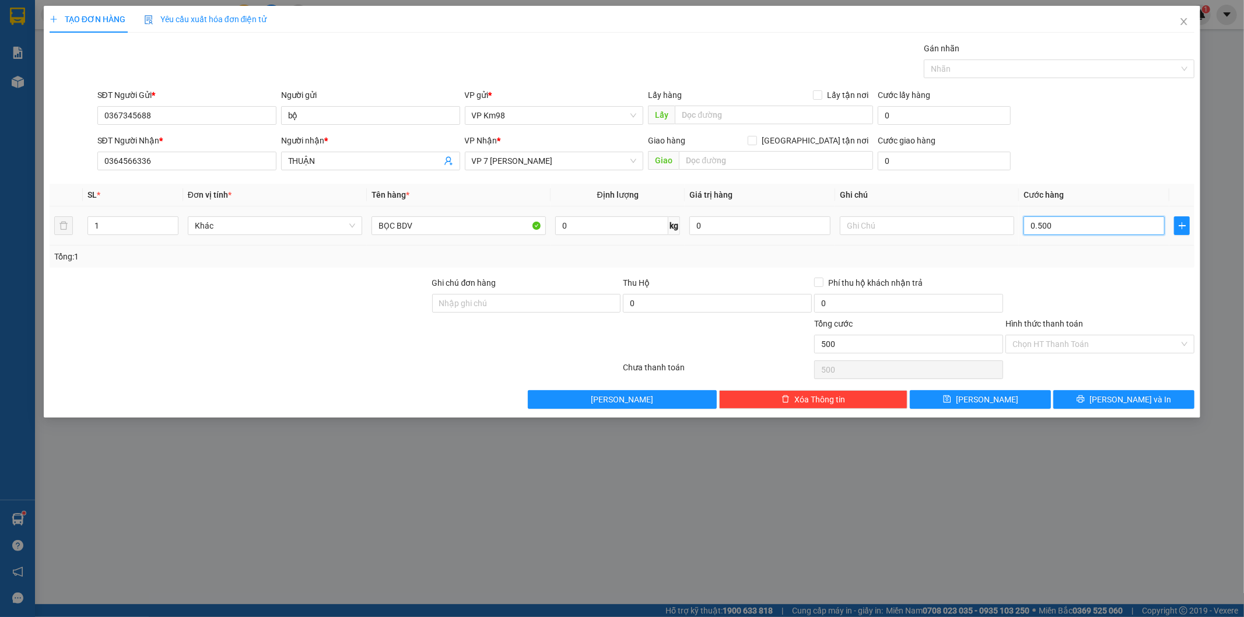
type input "50"
type input "05"
type input "5"
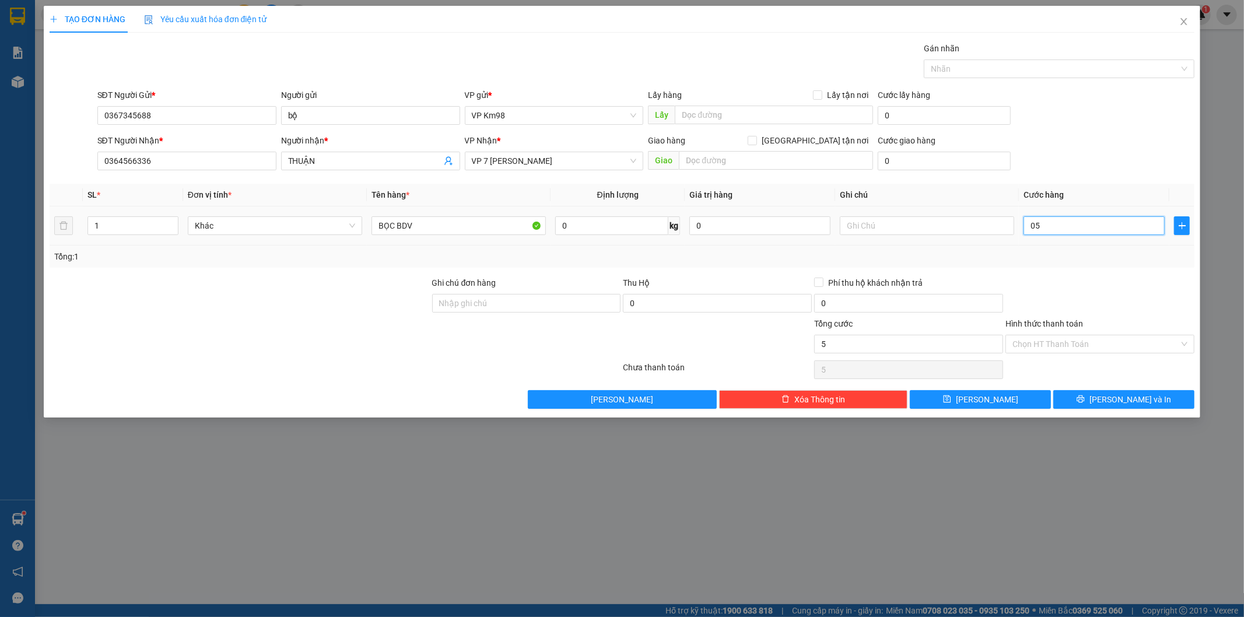
type input "0"
type input "50"
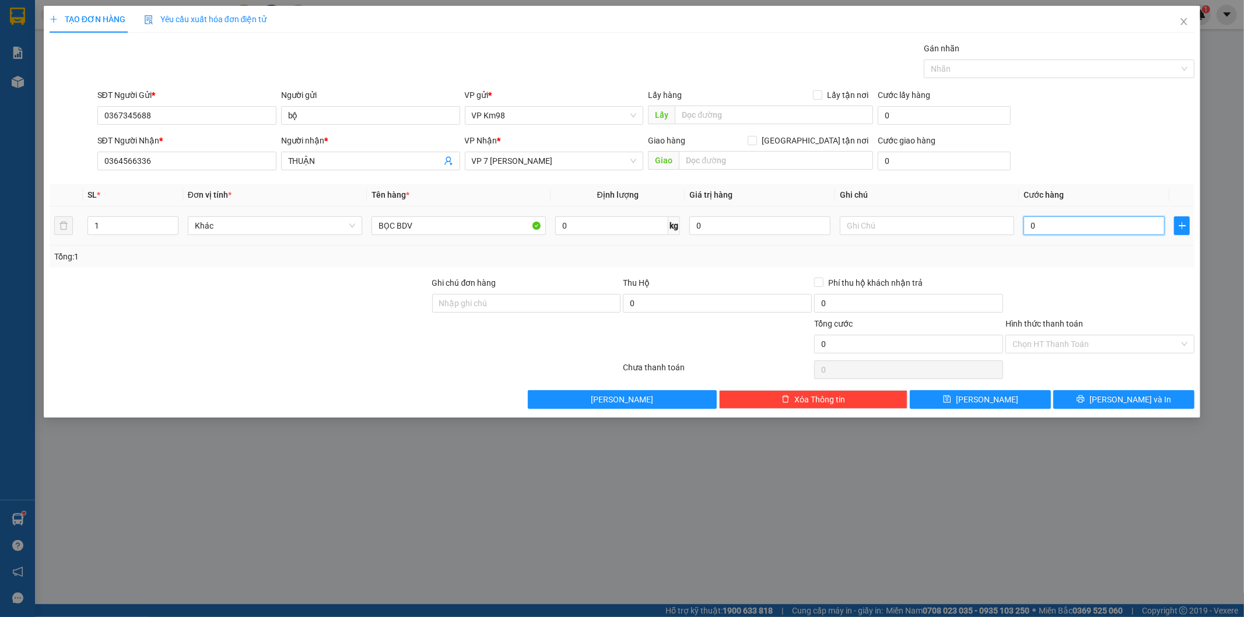
type input "50"
type input "500"
type input "5.000"
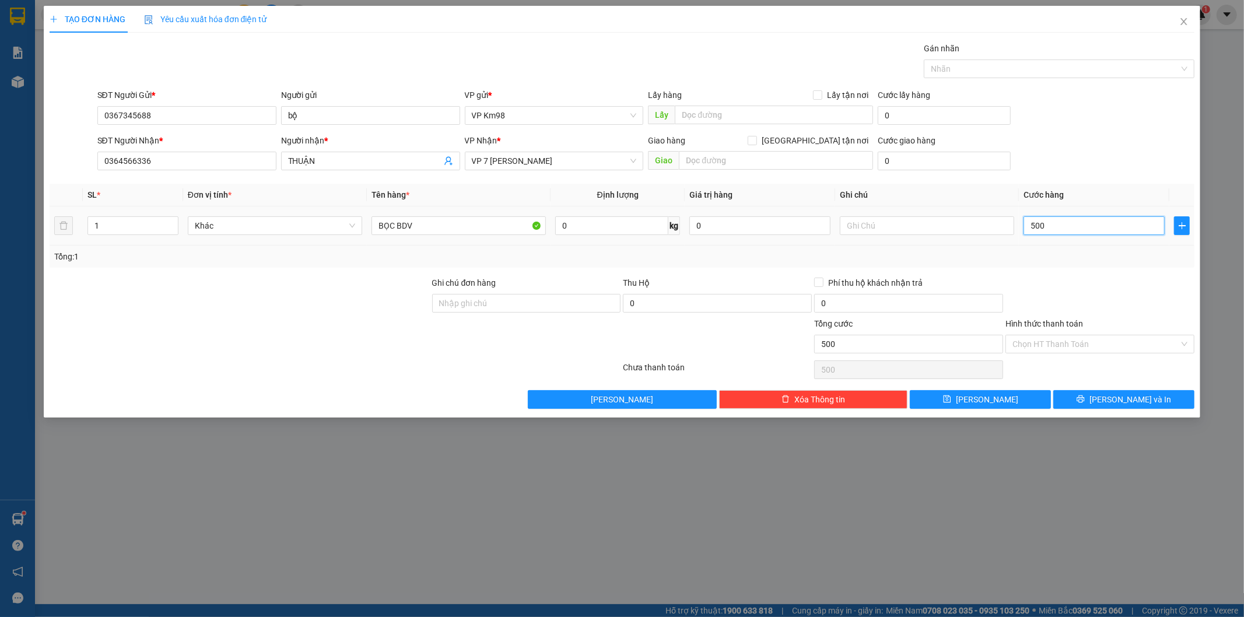
type input "5.000"
type input "50.000"
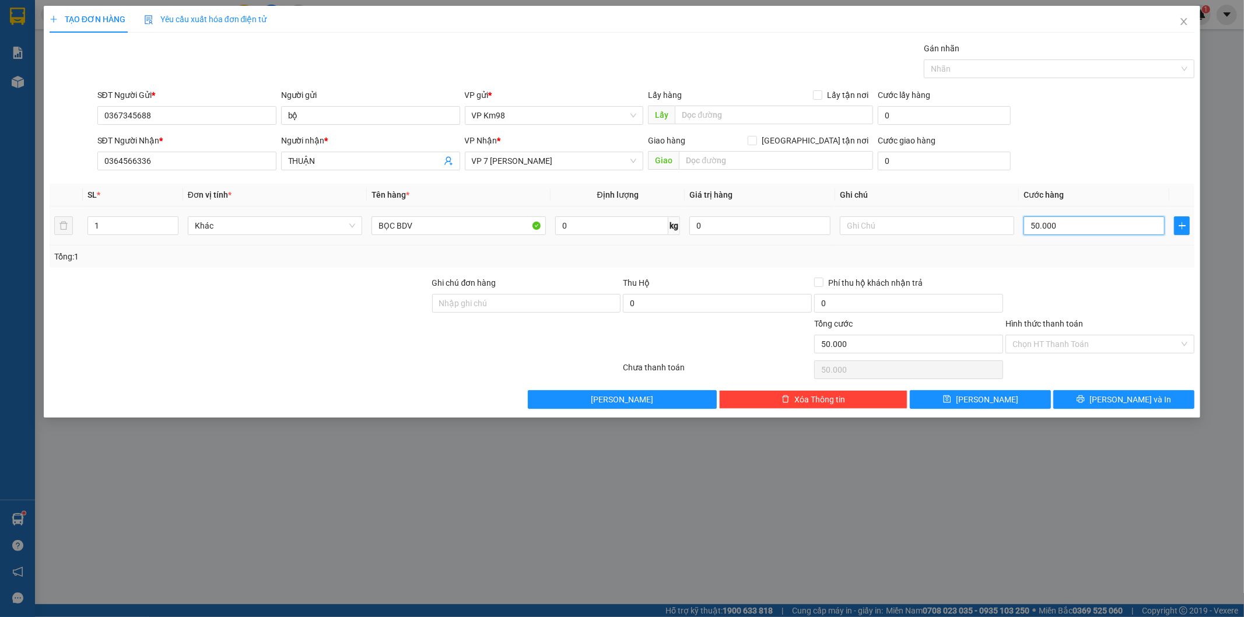
click at [1030, 223] on input "50.000" at bounding box center [1094, 225] width 141 height 19
drag, startPoint x: 1059, startPoint y: 227, endPoint x: 1000, endPoint y: 228, distance: 58.9
click at [1000, 228] on tr "1 Khác BỌC BDV 0 kg 0 50.000" at bounding box center [623, 225] width 1146 height 39
type input "1"
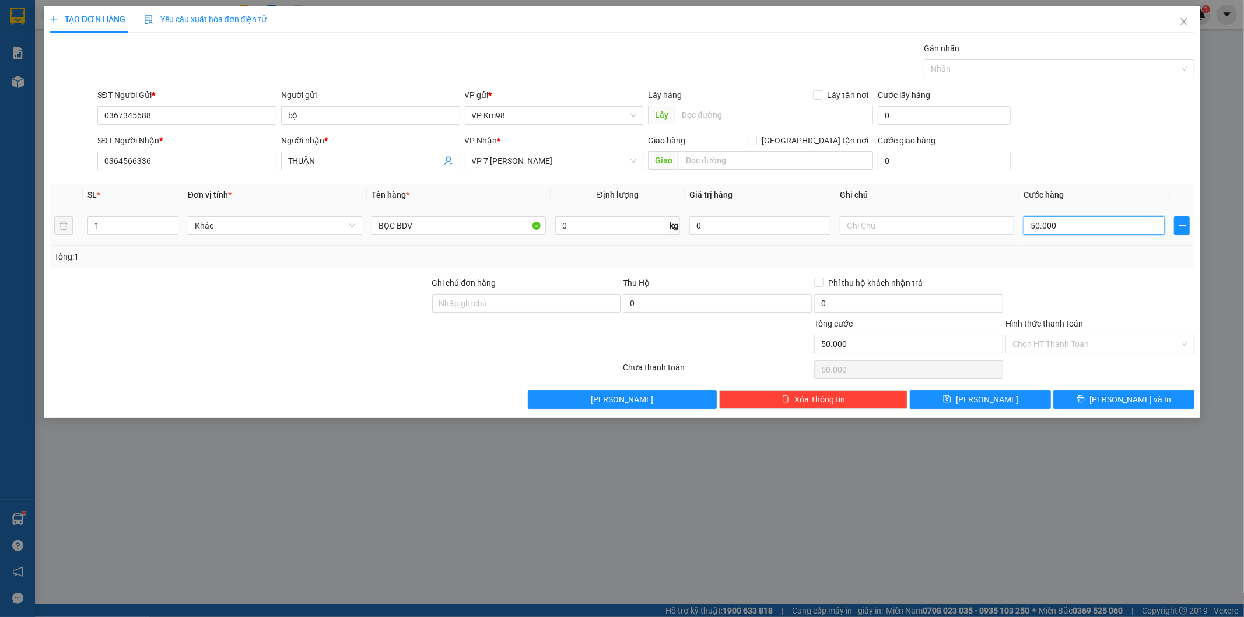
type input "1"
type input "10"
type input "100"
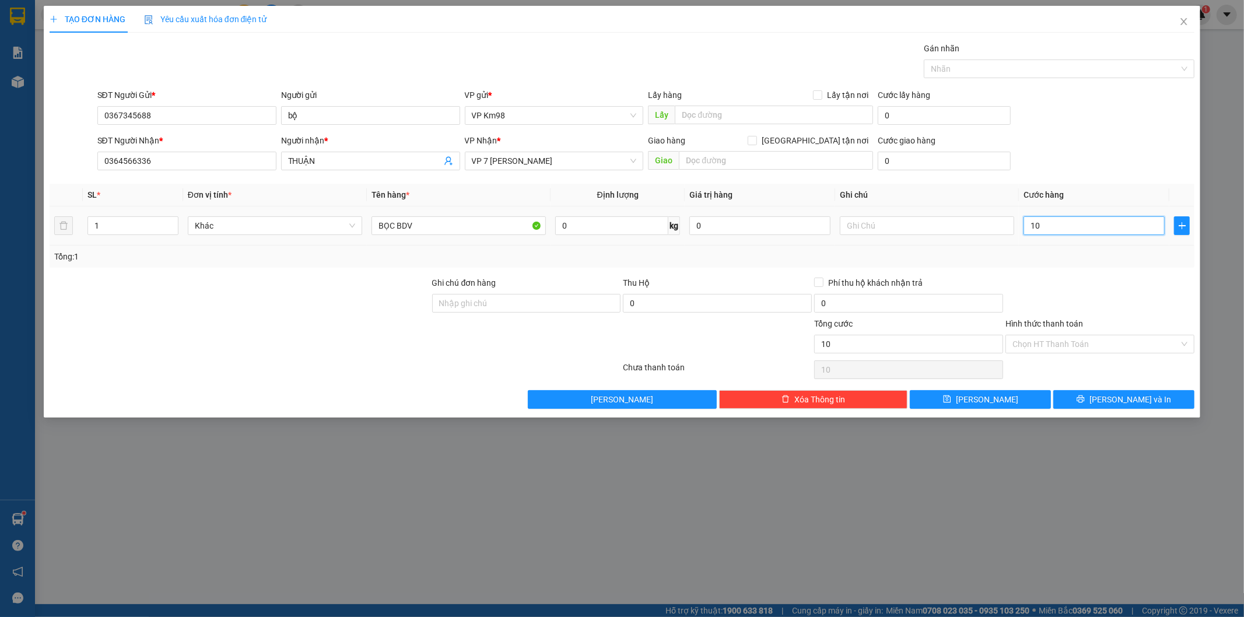
type input "100"
type input "1.000"
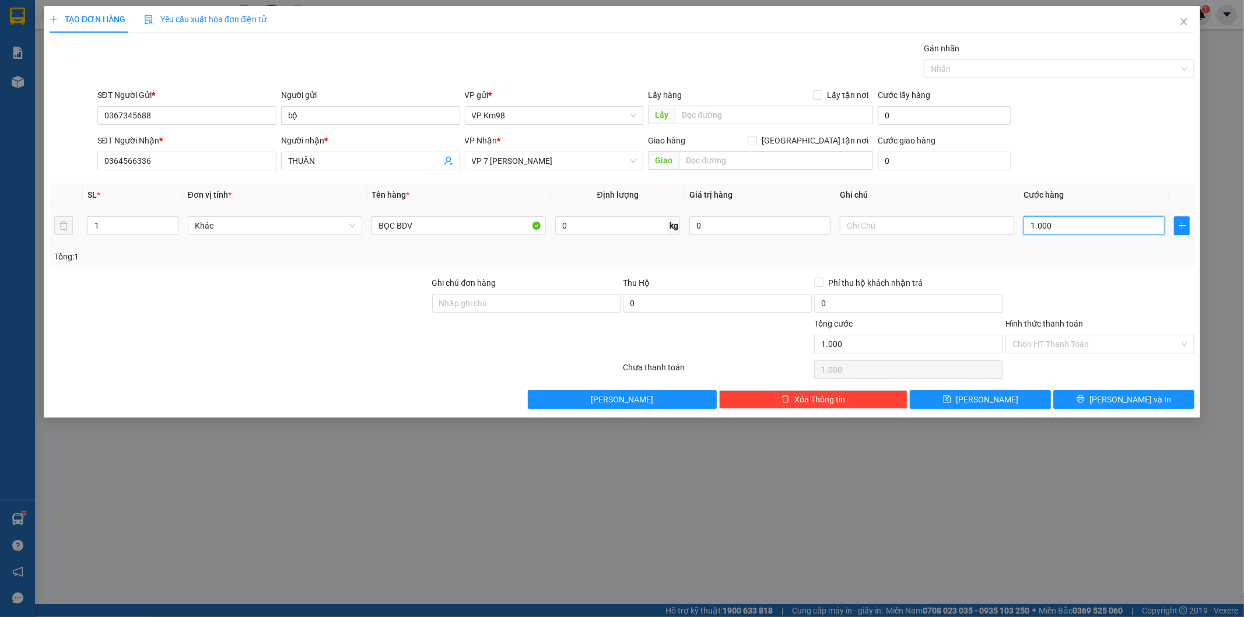
type input "10.000"
type input "100.000"
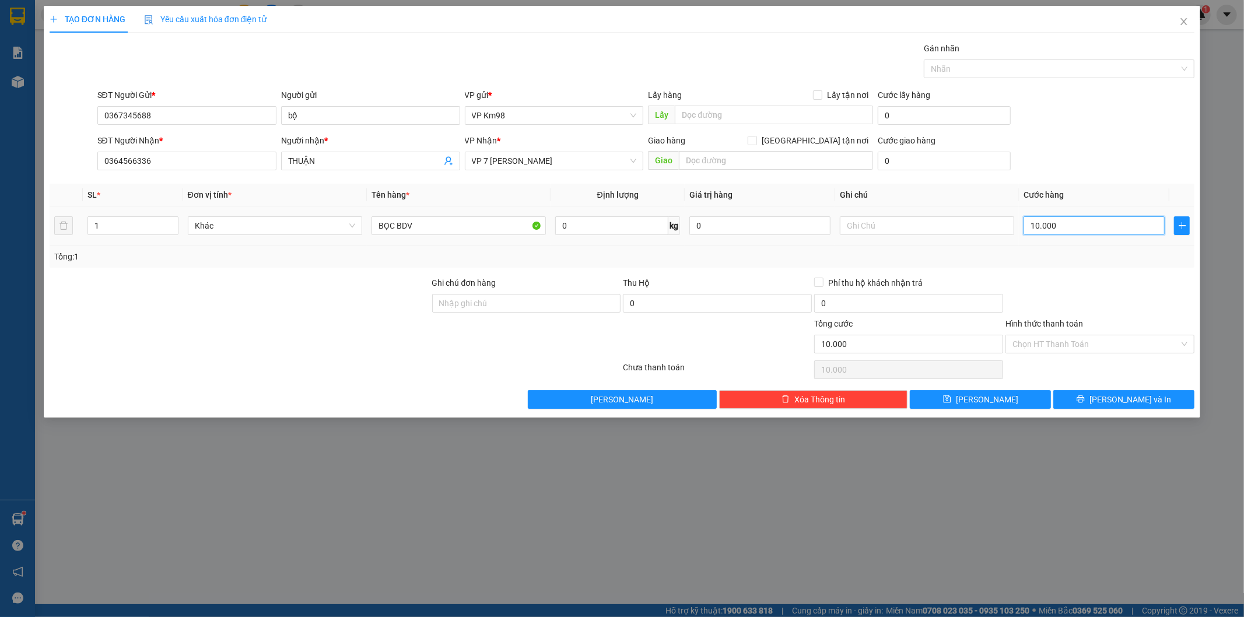
type input "100.000"
click at [1113, 348] on input "Hình thức thanh toán" at bounding box center [1096, 343] width 167 height 17
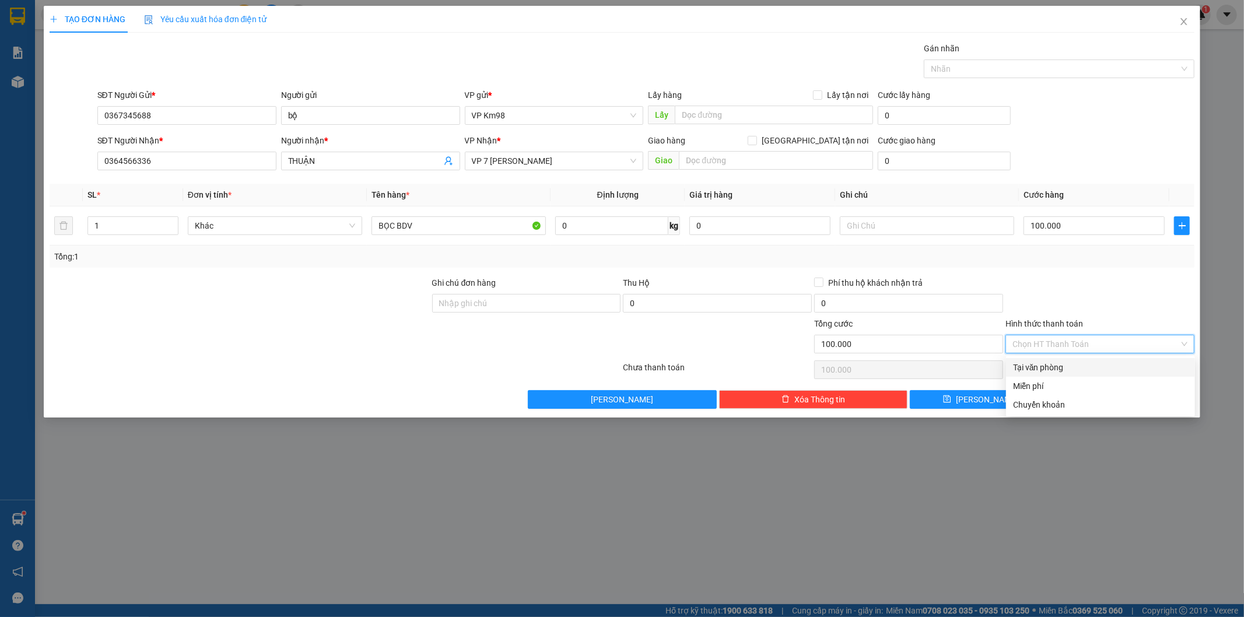
click at [1066, 368] on div "Tại văn phòng" at bounding box center [1100, 367] width 175 height 13
type input "0"
click at [1130, 398] on span "[PERSON_NAME] và In" at bounding box center [1131, 399] width 82 height 13
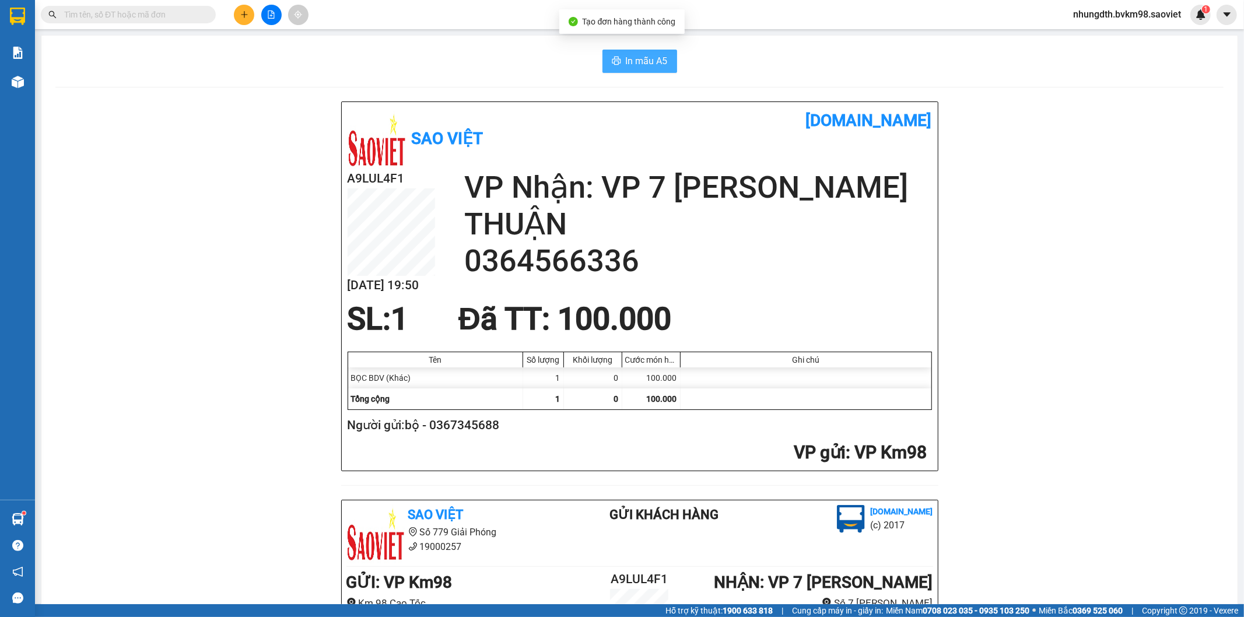
click at [626, 61] on span "In mẫu A5" at bounding box center [647, 61] width 42 height 15
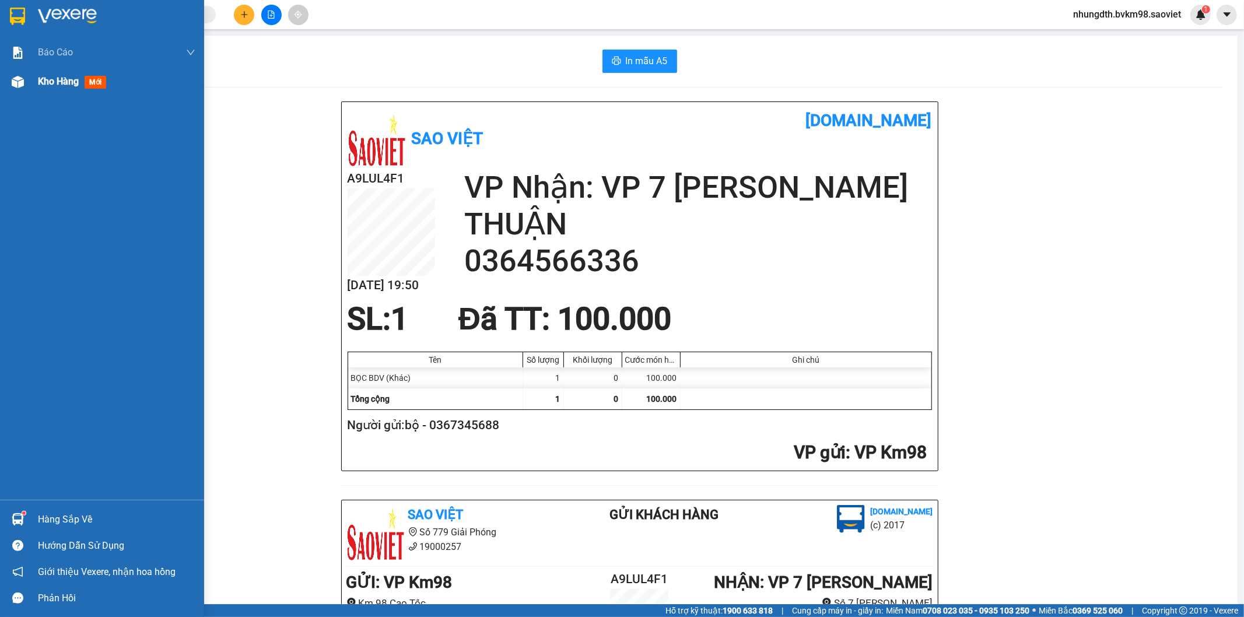
click at [61, 77] on span "Kho hàng" at bounding box center [58, 81] width 41 height 11
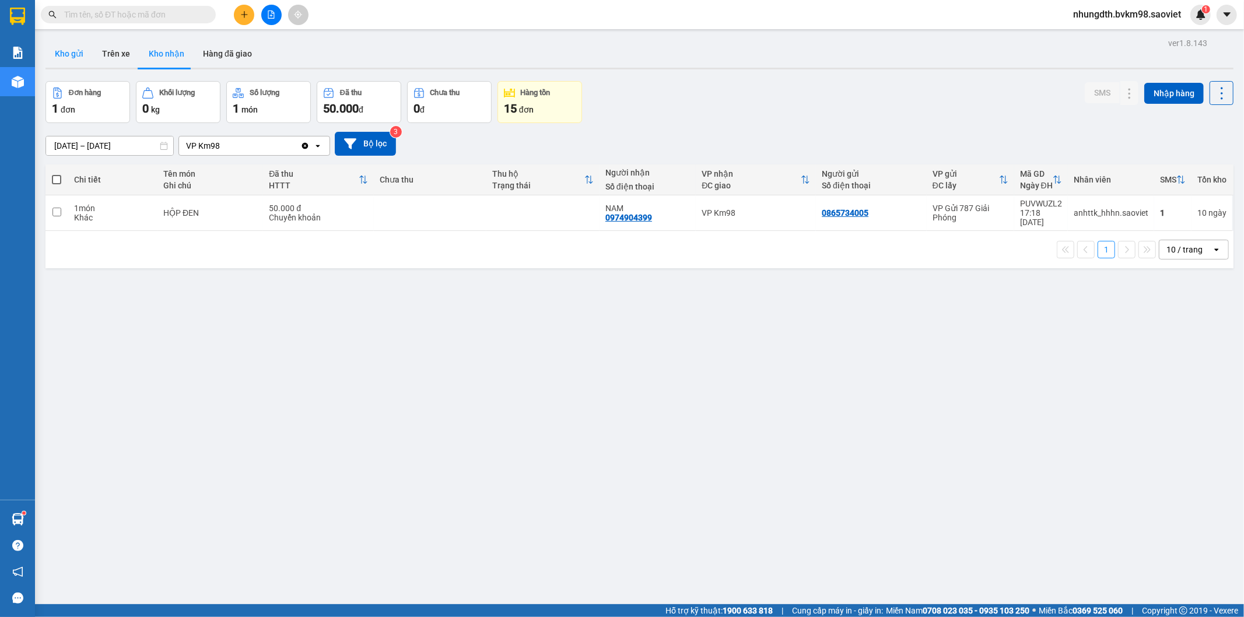
click at [74, 52] on button "Kho gửi" at bounding box center [68, 54] width 47 height 28
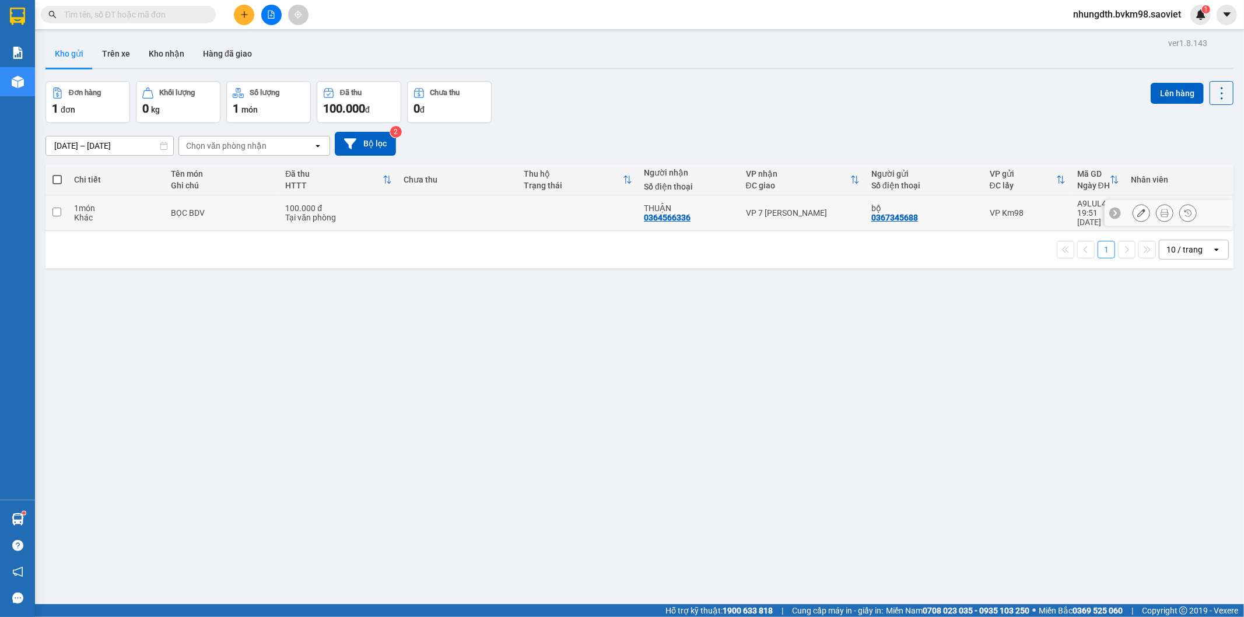
click at [50, 206] on td at bounding box center [56, 213] width 23 height 36
checkbox input "true"
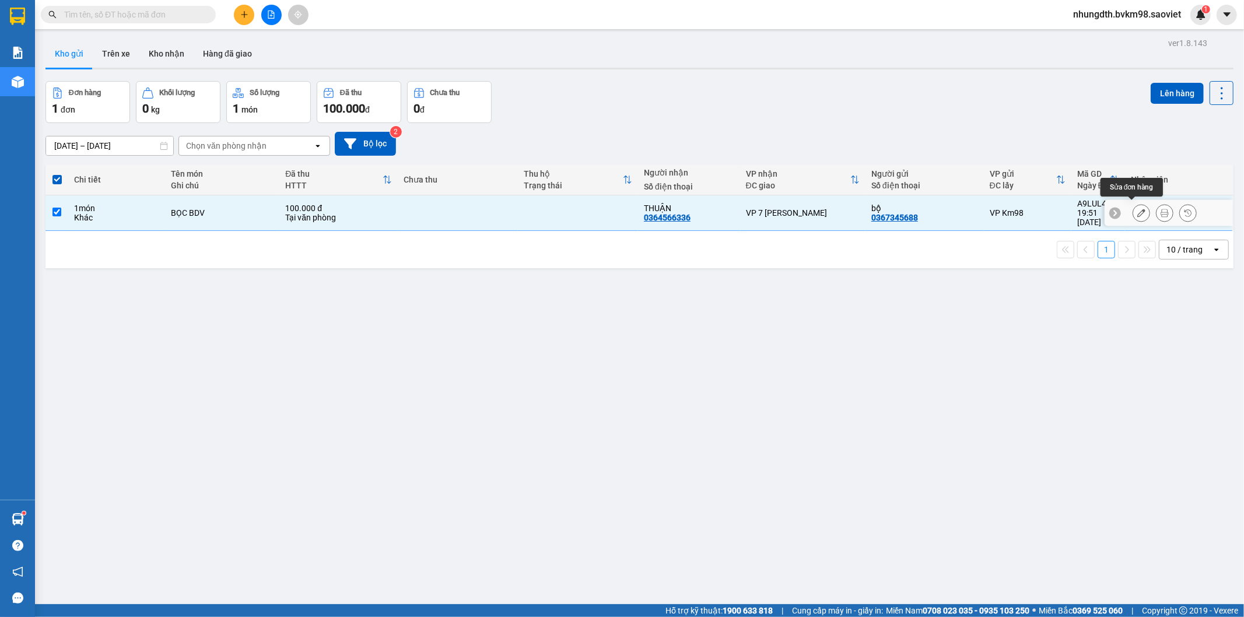
click at [1137, 209] on icon at bounding box center [1141, 213] width 8 height 8
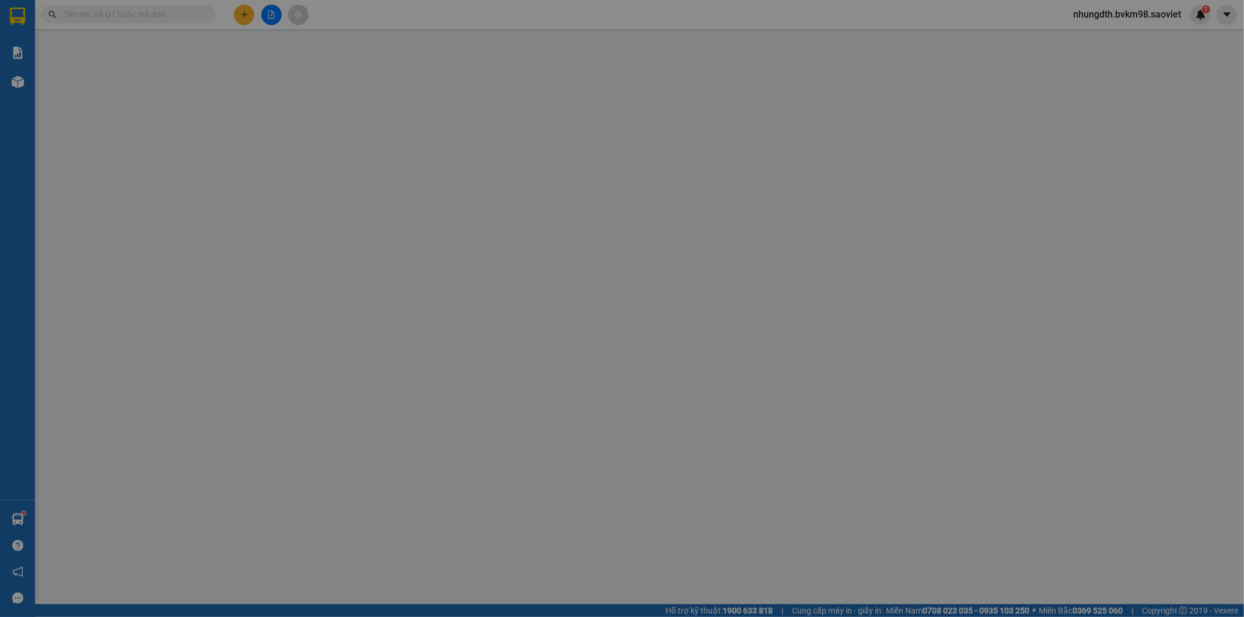
type input "0367345688"
type input "bộ"
type input "0364566336"
type input "THUẬN"
type input "100.000"
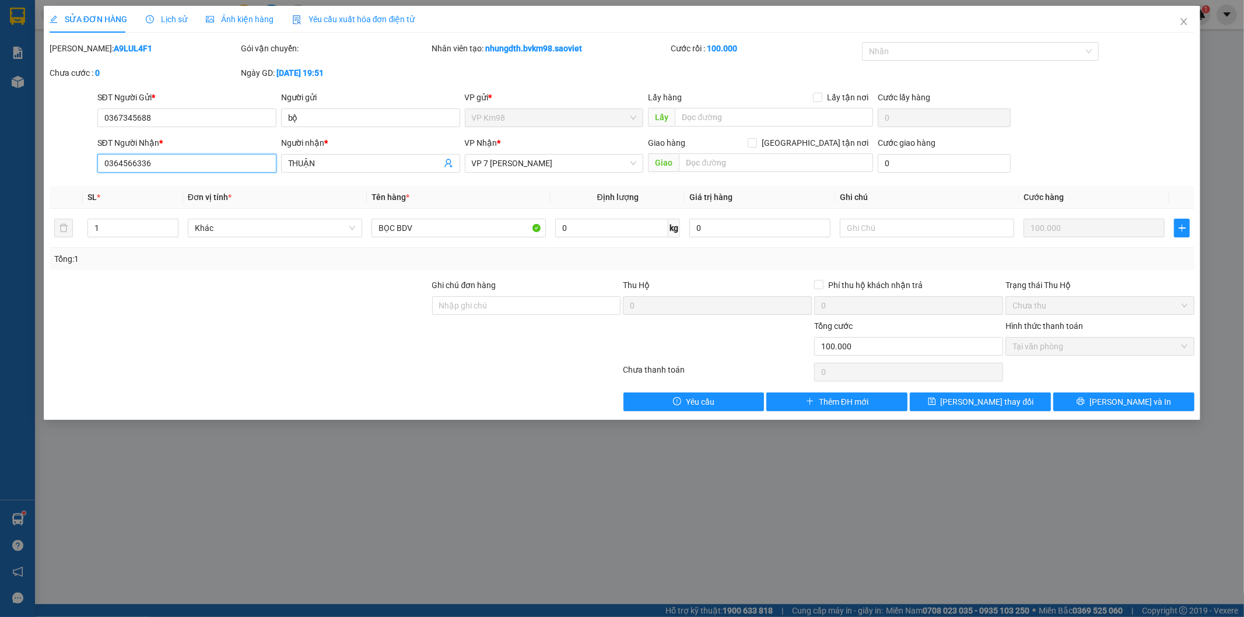
drag, startPoint x: 211, startPoint y: 162, endPoint x: 33, endPoint y: 166, distance: 177.9
click at [33, 166] on div "SỬA ĐƠN HÀNG Lịch sử Ảnh kiện hàng Yêu cầu xuất hóa đơn điện tử Total Paid Fee …" at bounding box center [622, 308] width 1244 height 617
type input "0327695167"
drag, startPoint x: 348, startPoint y: 160, endPoint x: 263, endPoint y: 171, distance: 85.3
click at [276, 169] on div "SĐT Người Nhận * 0327695167 Người nhận * THUẬN THUẬN VP Nhận * VP 7 [PERSON_NAM…" at bounding box center [646, 156] width 1102 height 41
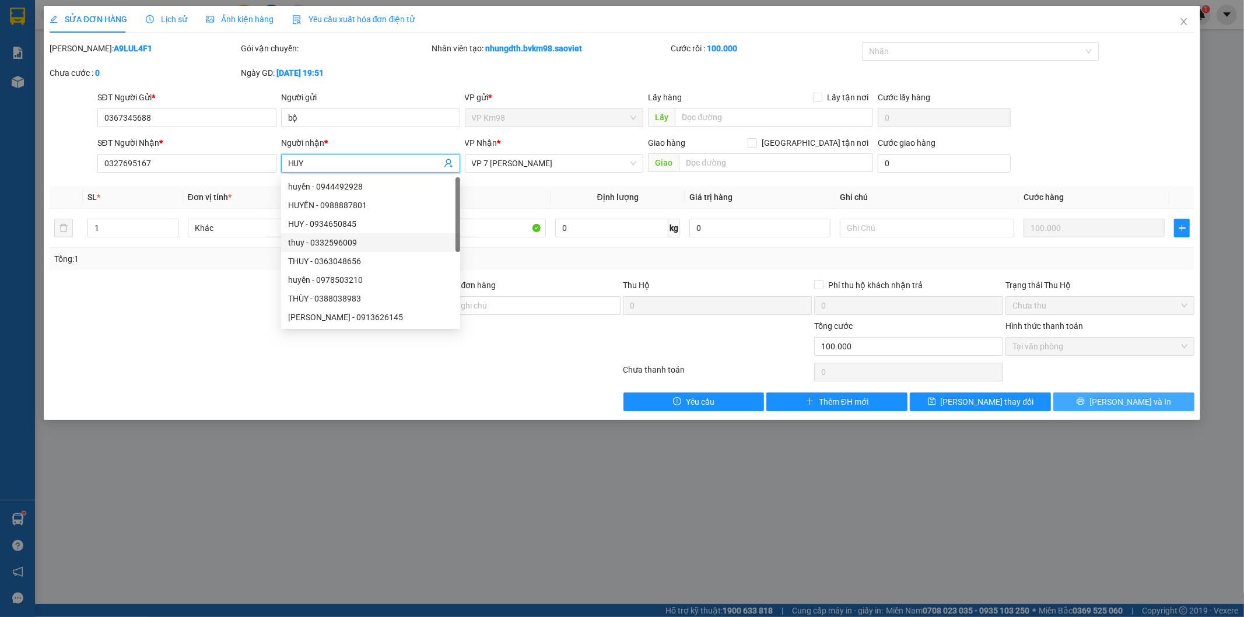
type input "HUY"
click at [1134, 400] on span "[PERSON_NAME] và In" at bounding box center [1131, 401] width 82 height 13
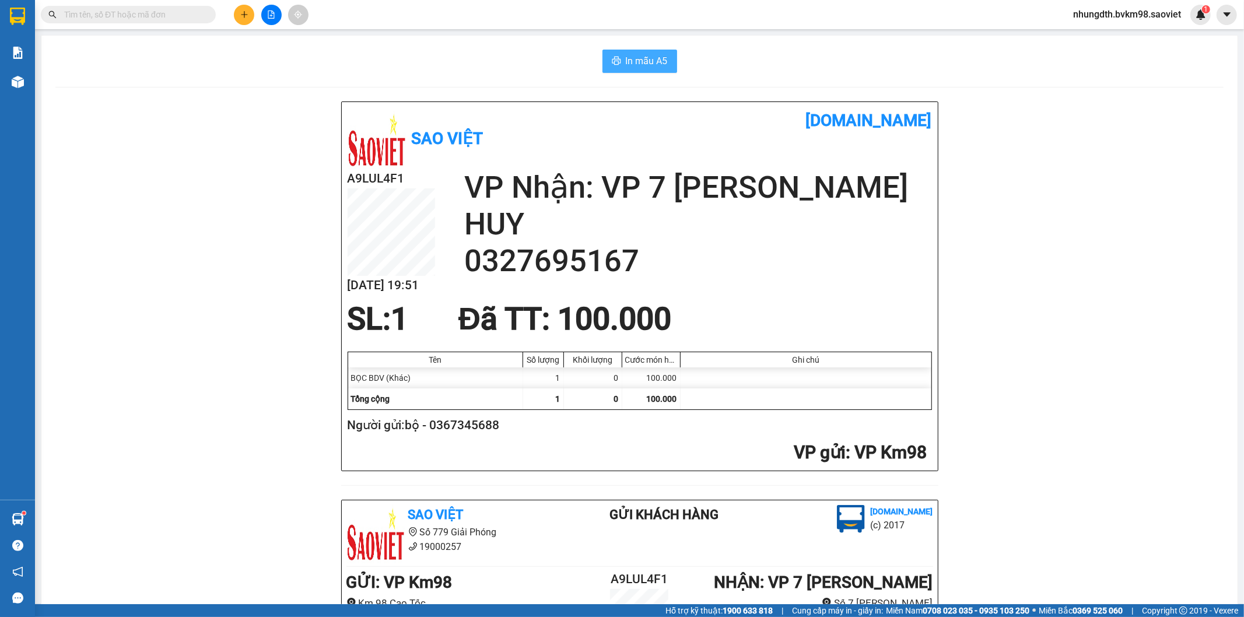
click at [613, 55] on button "In mẫu A5" at bounding box center [640, 61] width 75 height 23
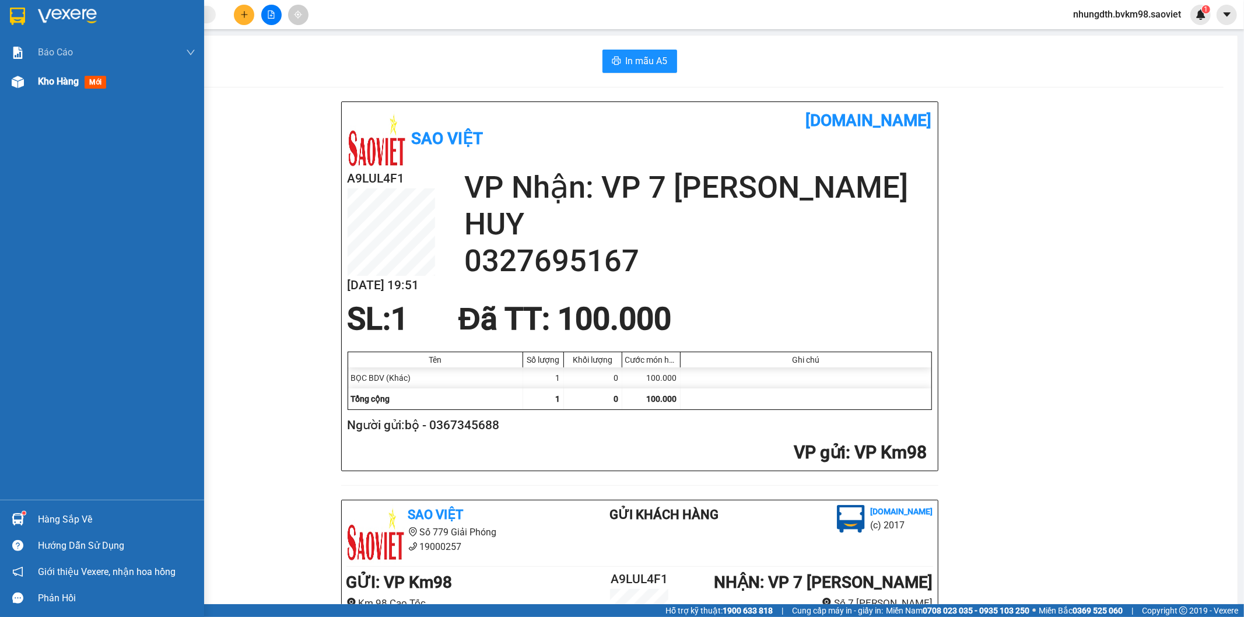
click at [26, 79] on div at bounding box center [18, 82] width 20 height 20
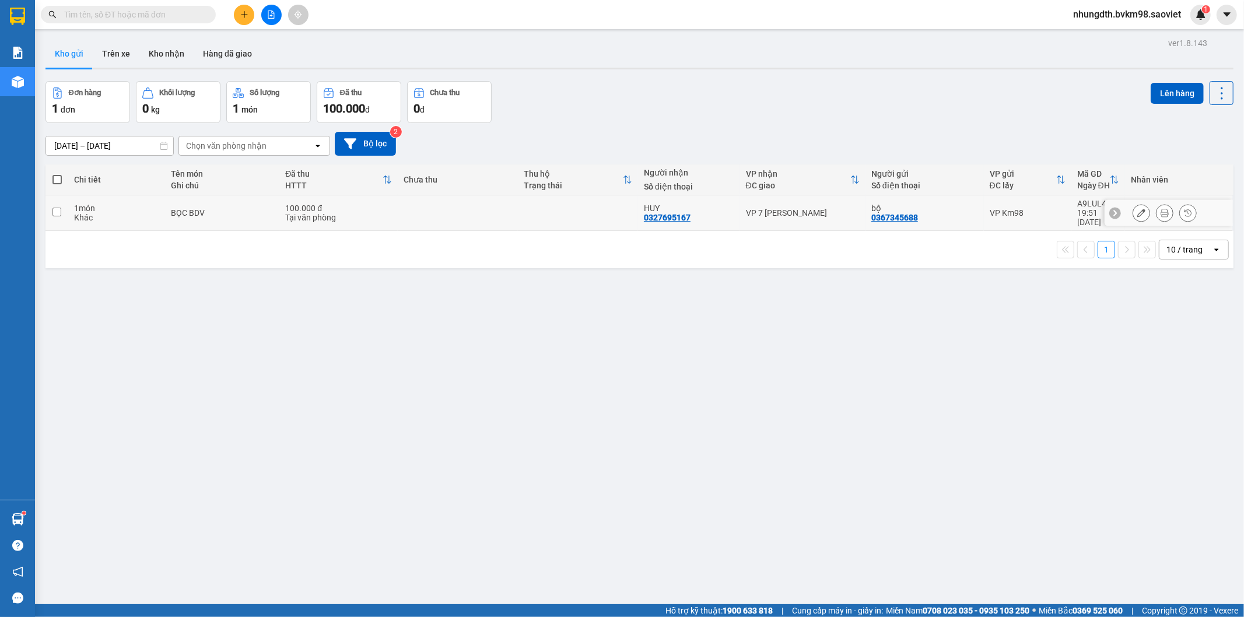
click at [55, 208] on input "checkbox" at bounding box center [56, 212] width 9 height 9
checkbox input "true"
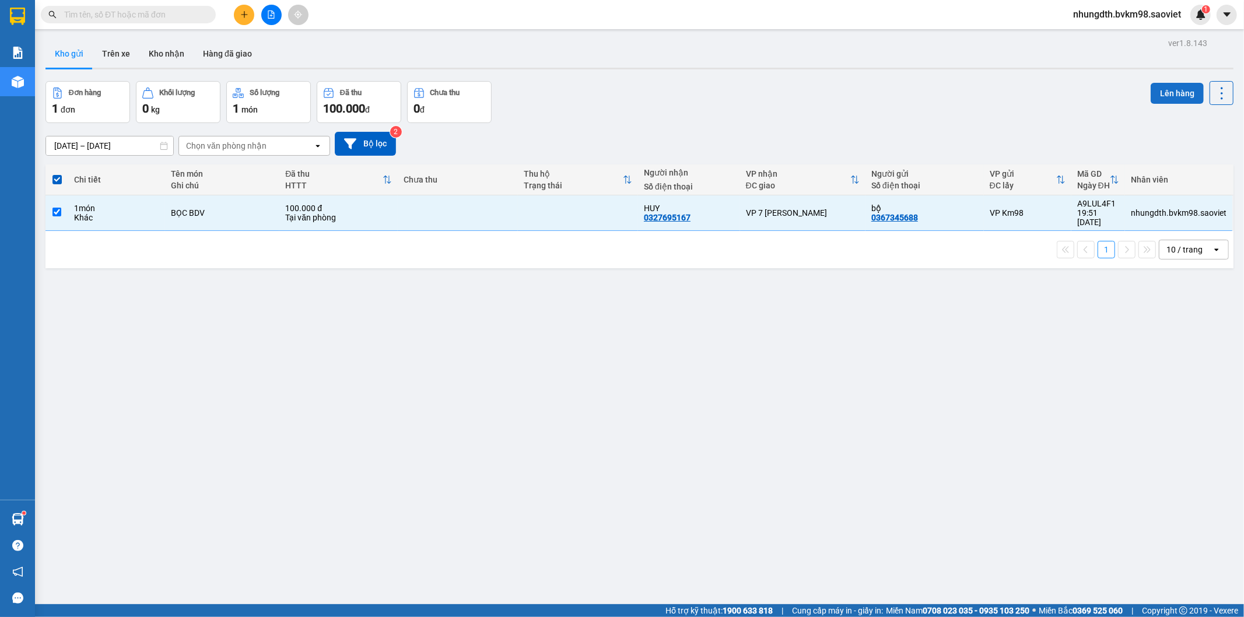
click at [1151, 89] on button "Lên hàng" at bounding box center [1177, 93] width 53 height 21
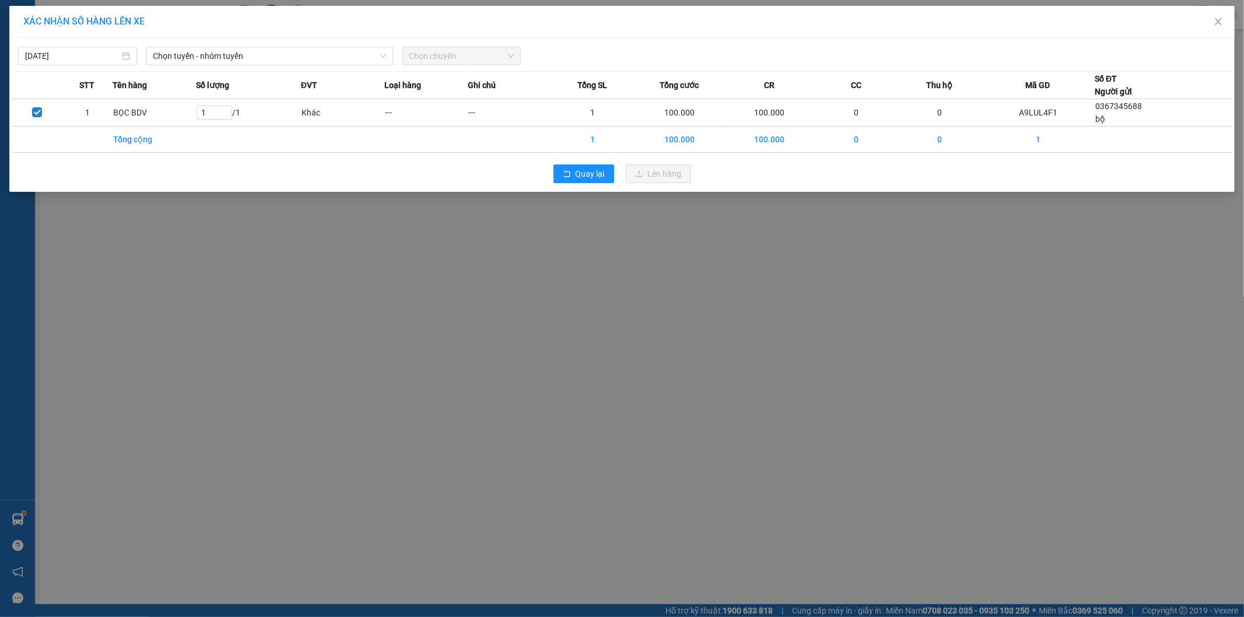
click at [198, 65] on div "Chọn tuyến - nhóm tuyến" at bounding box center [270, 56] width 256 height 19
click at [206, 58] on span "Chọn tuyến - nhóm tuyến" at bounding box center [269, 55] width 233 height 17
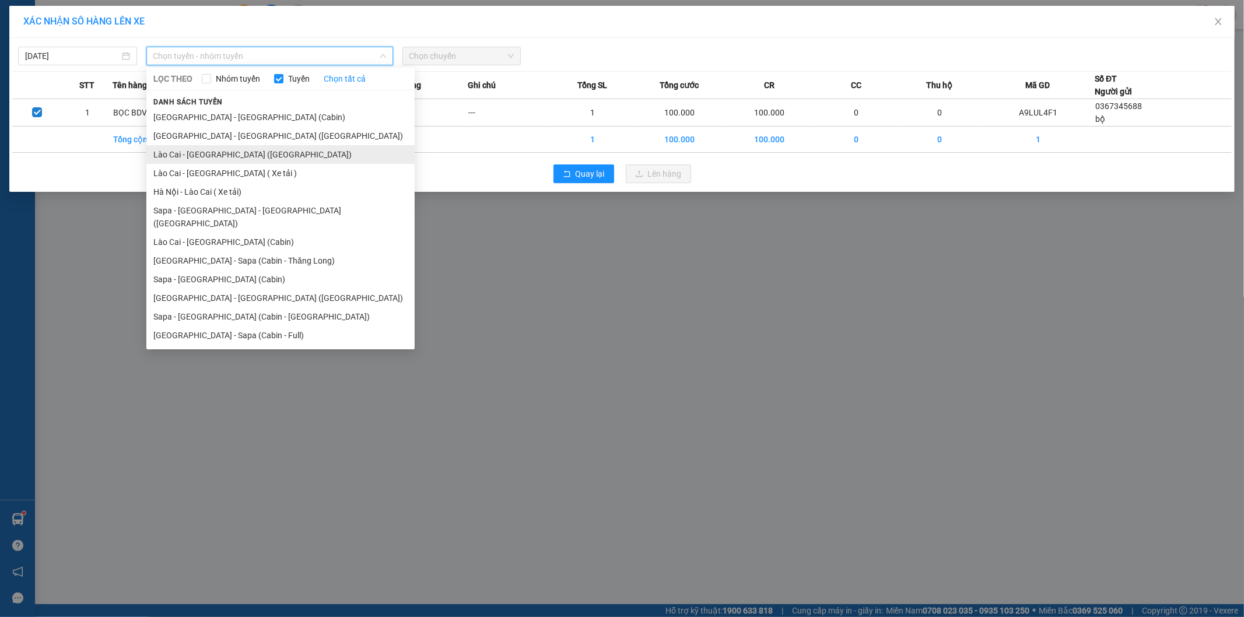
click at [234, 159] on li "Lào Cai - [GEOGRAPHIC_DATA] ([GEOGRAPHIC_DATA])" at bounding box center [280, 154] width 268 height 19
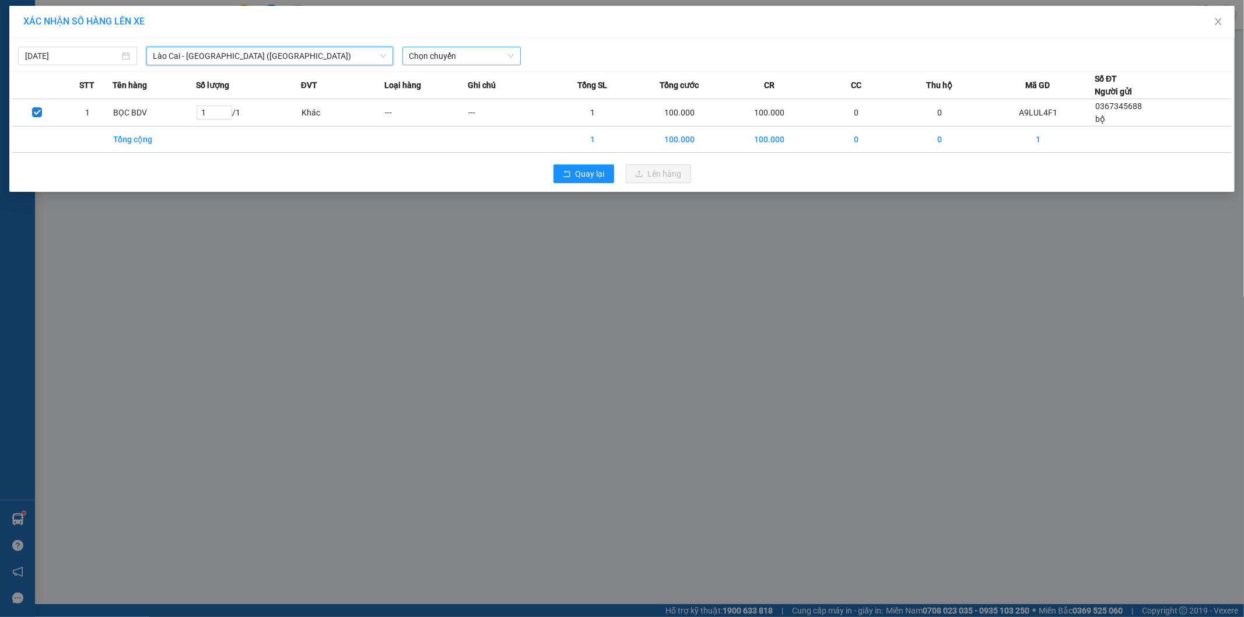
click at [484, 63] on span "Chọn chuyến" at bounding box center [461, 55] width 105 height 17
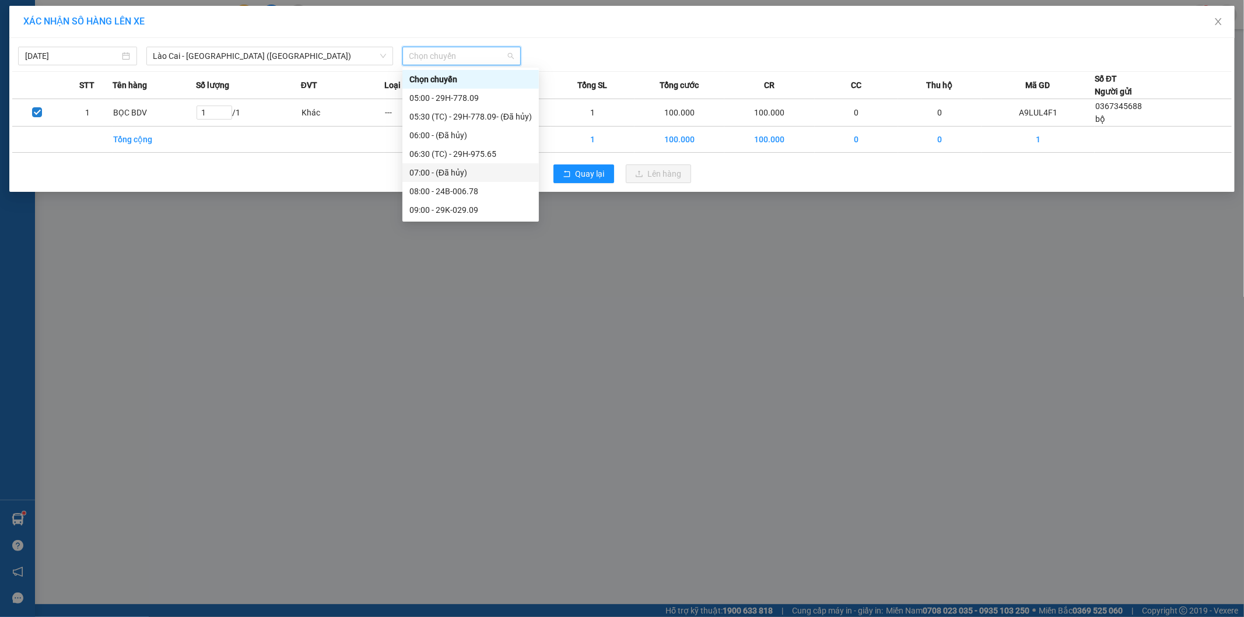
scroll to position [131, 0]
click at [483, 168] on div "17:00 - 29H-975.69" at bounding box center [470, 172] width 122 height 13
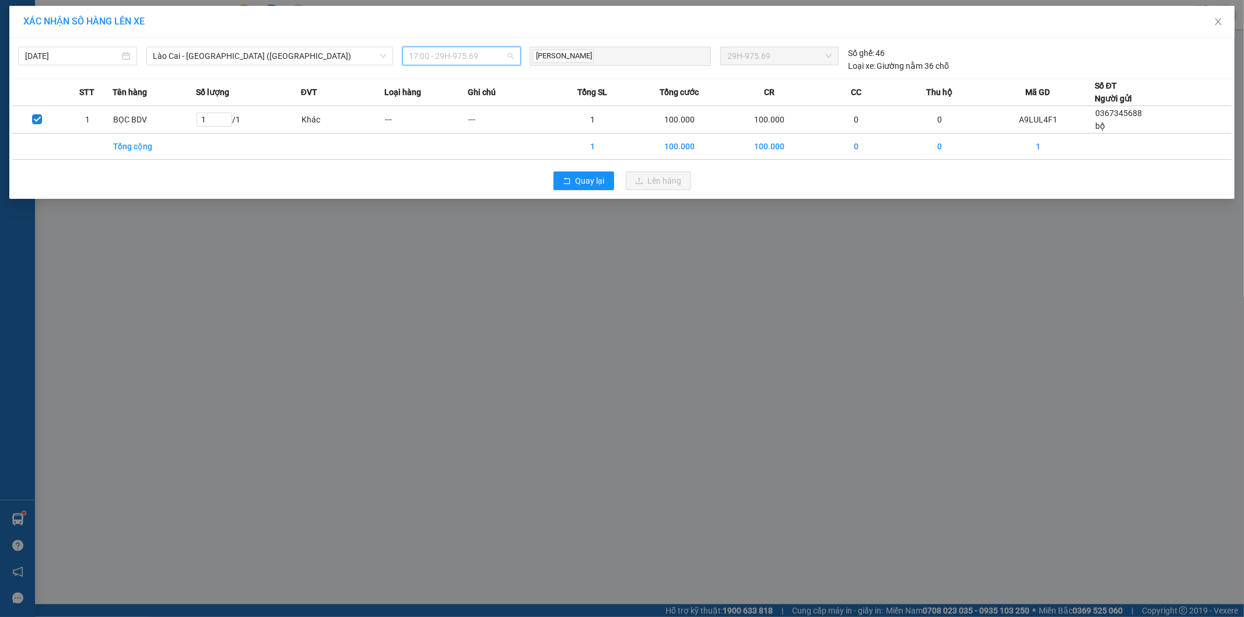
click at [482, 54] on span "17:00 - 29H-975.69" at bounding box center [461, 55] width 105 height 17
click at [471, 51] on span "17:00 - 29H-975.69" at bounding box center [461, 55] width 105 height 17
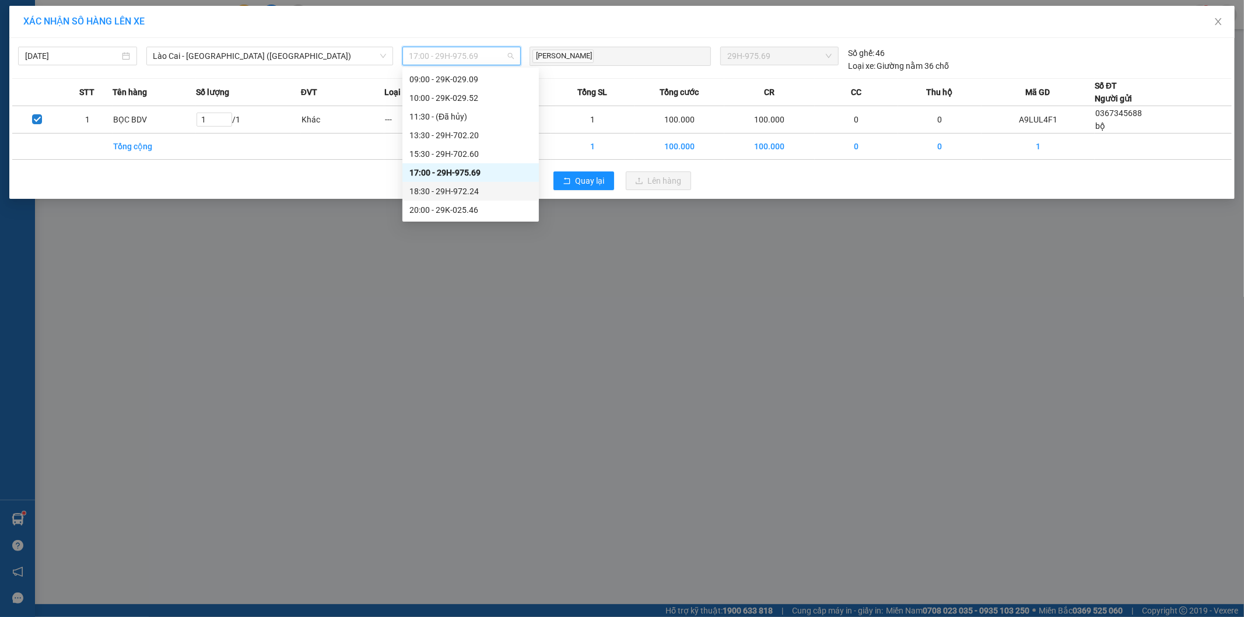
click at [479, 192] on div "18:30 - 29H-972.24" at bounding box center [470, 191] width 122 height 13
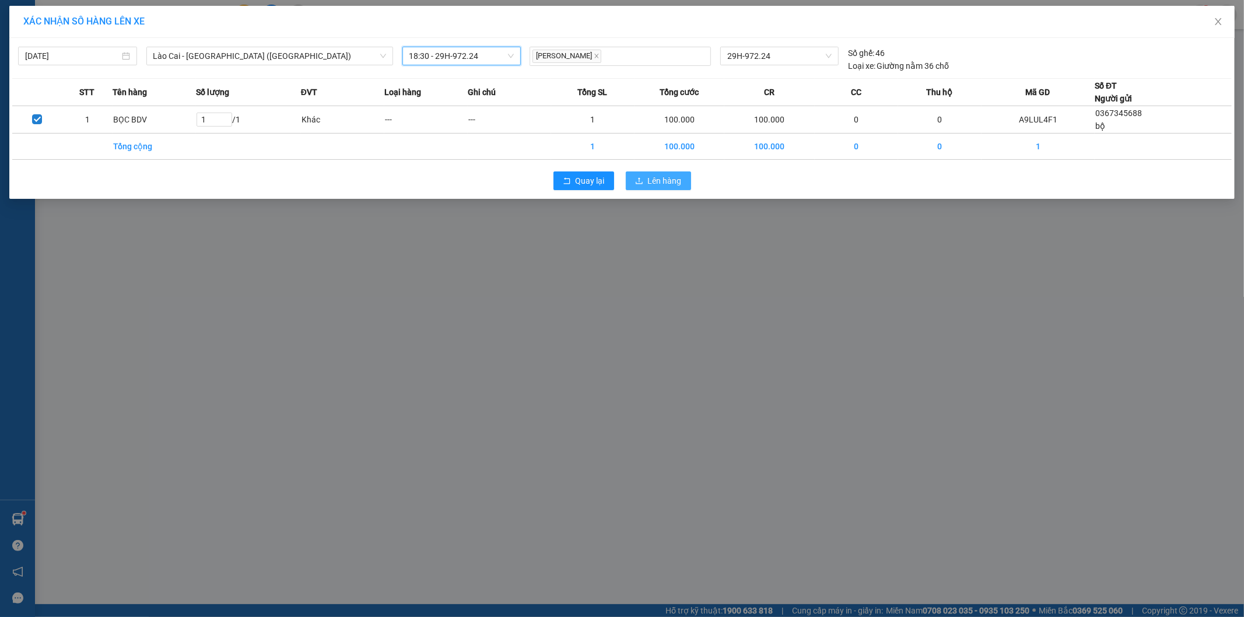
click at [665, 178] on span "Lên hàng" at bounding box center [665, 180] width 34 height 13
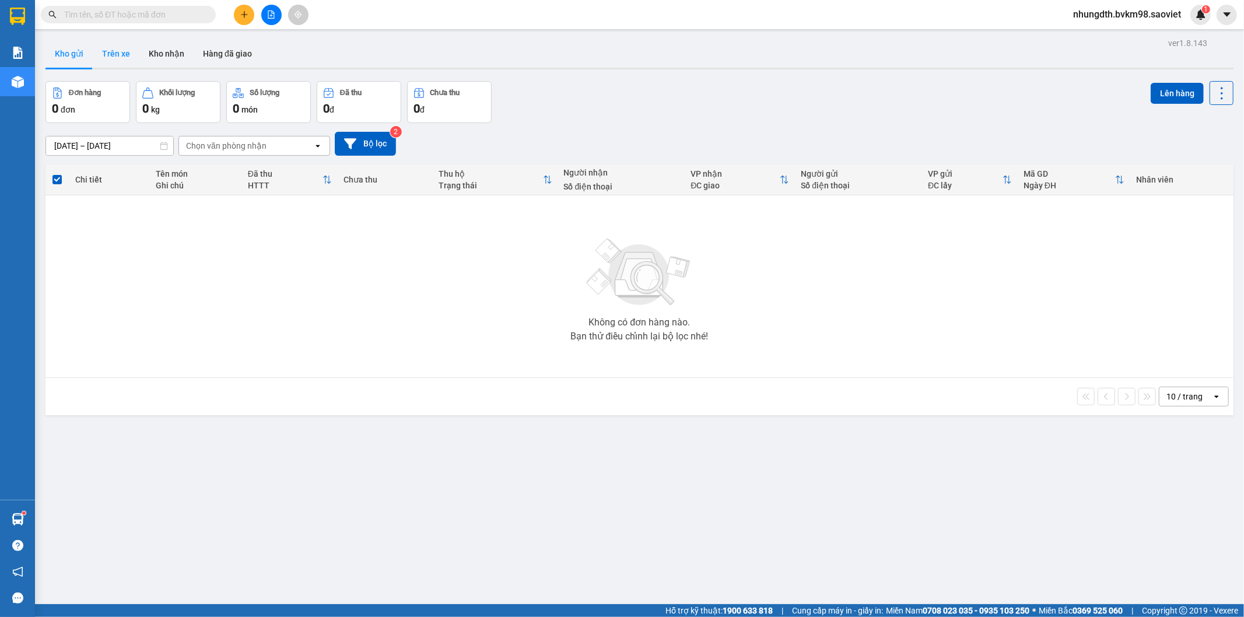
click at [110, 57] on button "Trên xe" at bounding box center [116, 54] width 47 height 28
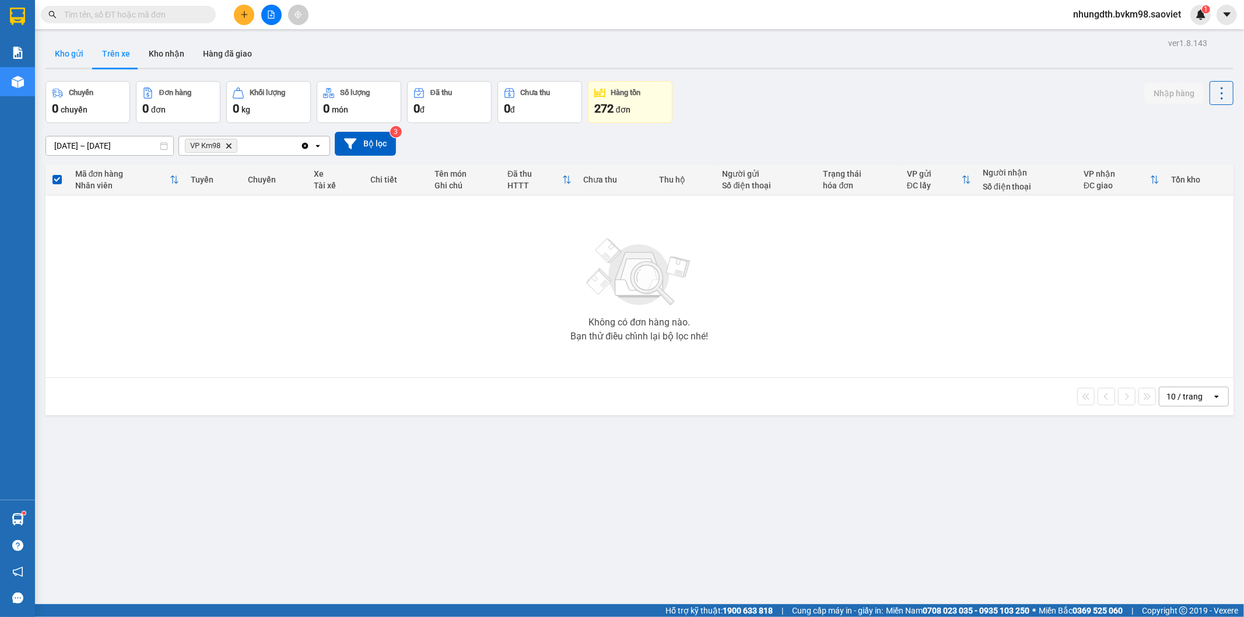
click at [70, 55] on button "Kho gửi" at bounding box center [68, 54] width 47 height 28
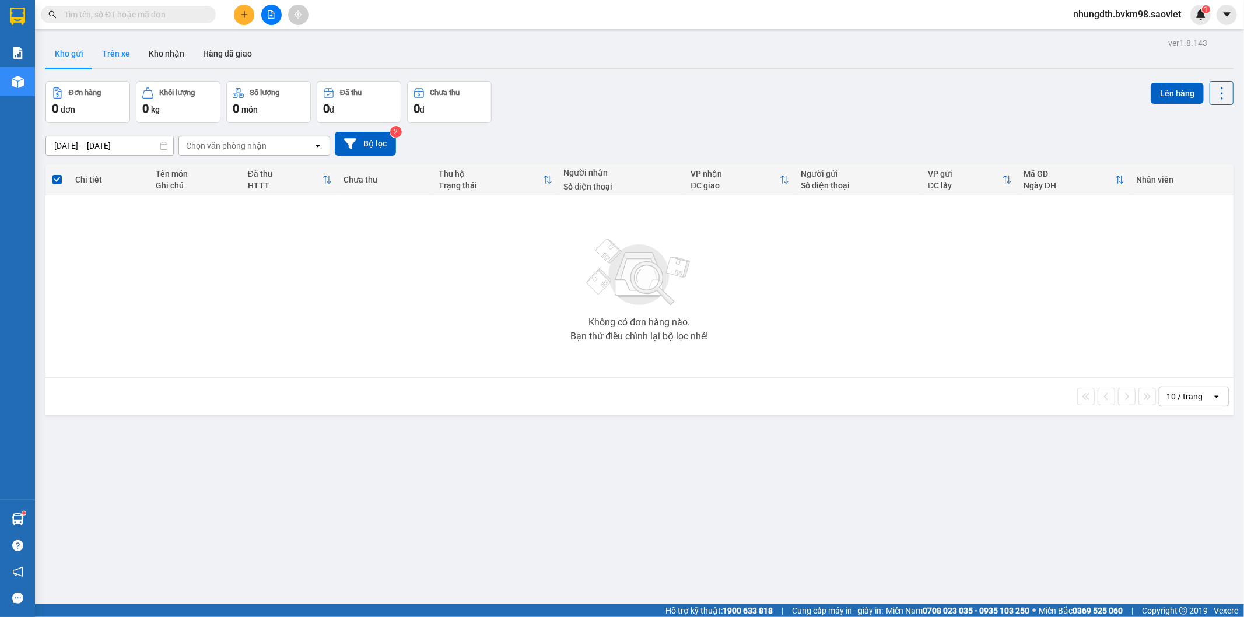
click at [115, 57] on button "Trên xe" at bounding box center [116, 54] width 47 height 28
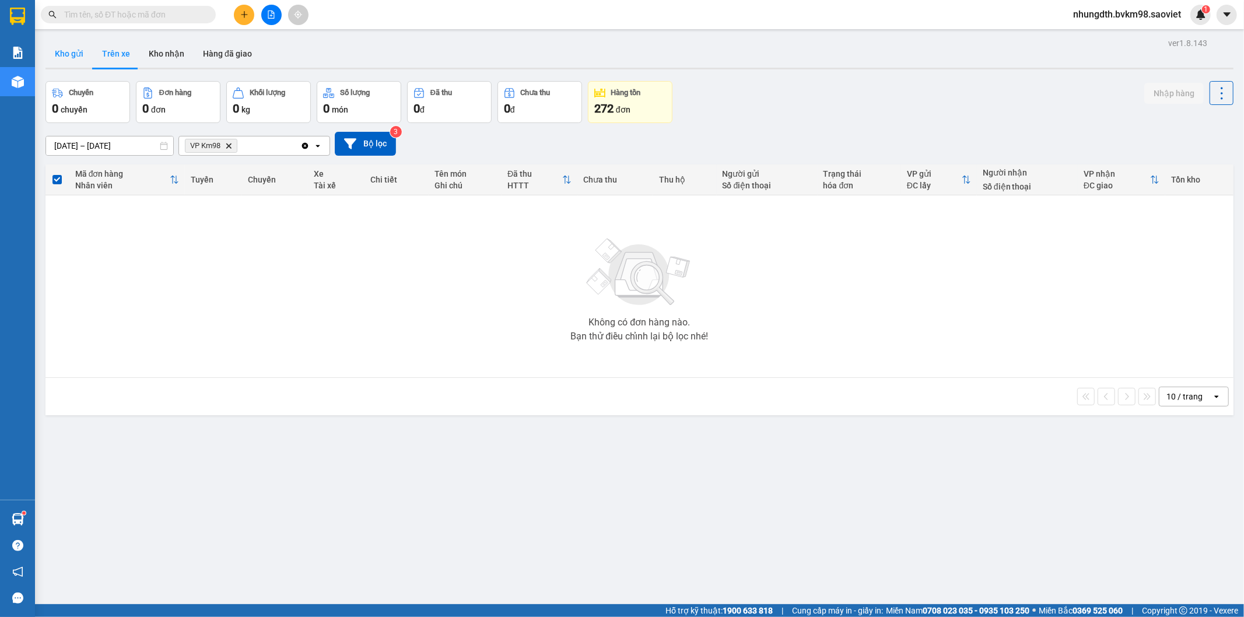
click at [72, 55] on button "Kho gửi" at bounding box center [68, 54] width 47 height 28
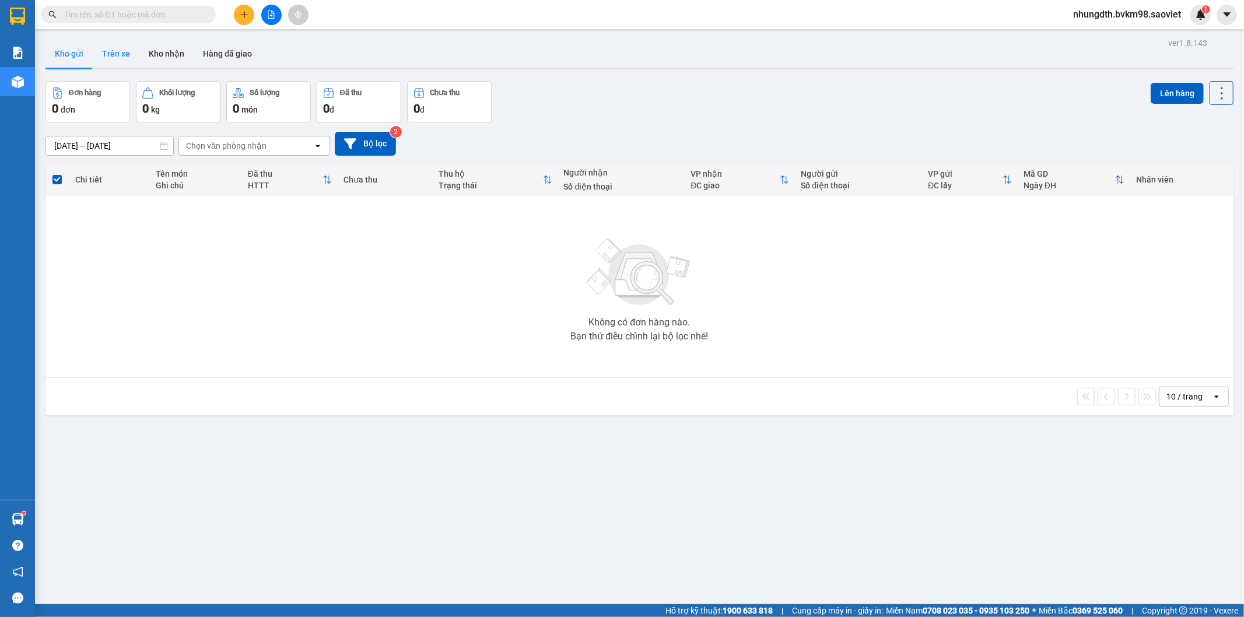
click at [123, 56] on button "Trên xe" at bounding box center [116, 54] width 47 height 28
